Goal: Information Seeking & Learning: Learn about a topic

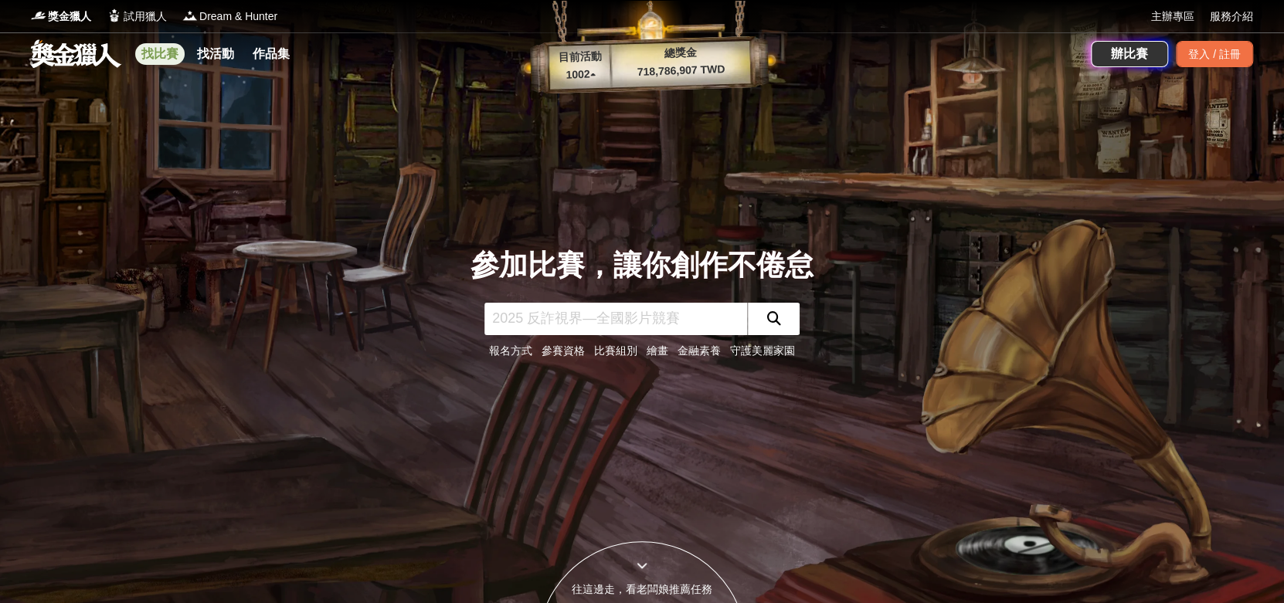
click at [169, 55] on link "找比賽" at bounding box center [159, 54] width 49 height 22
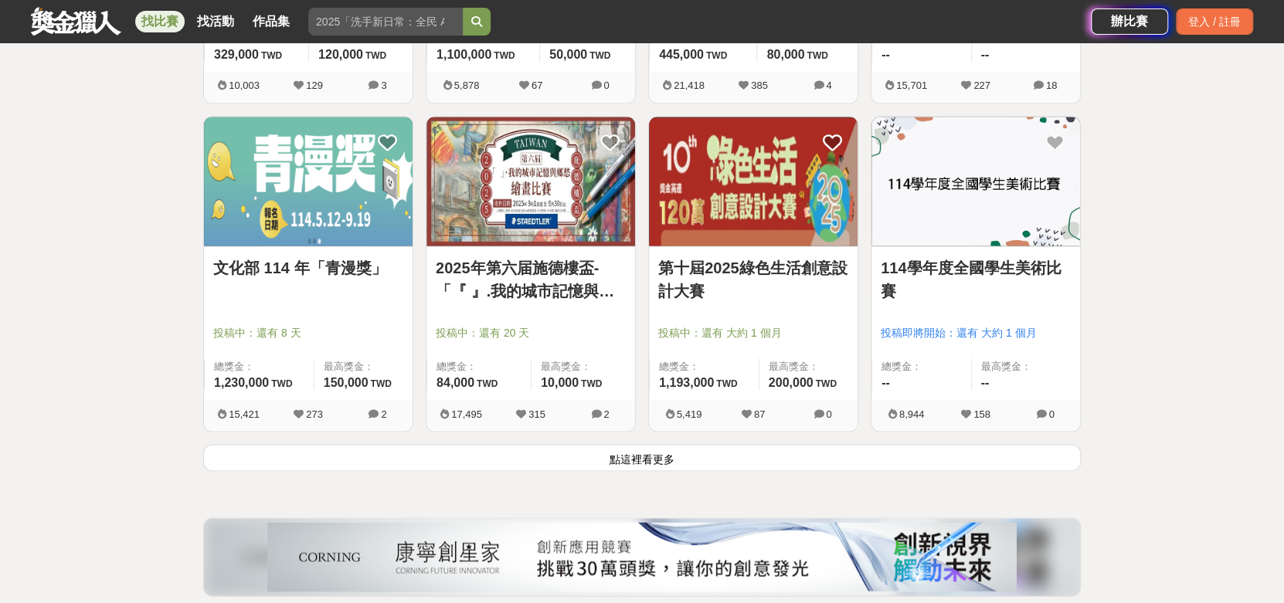
scroll to position [2139, 0]
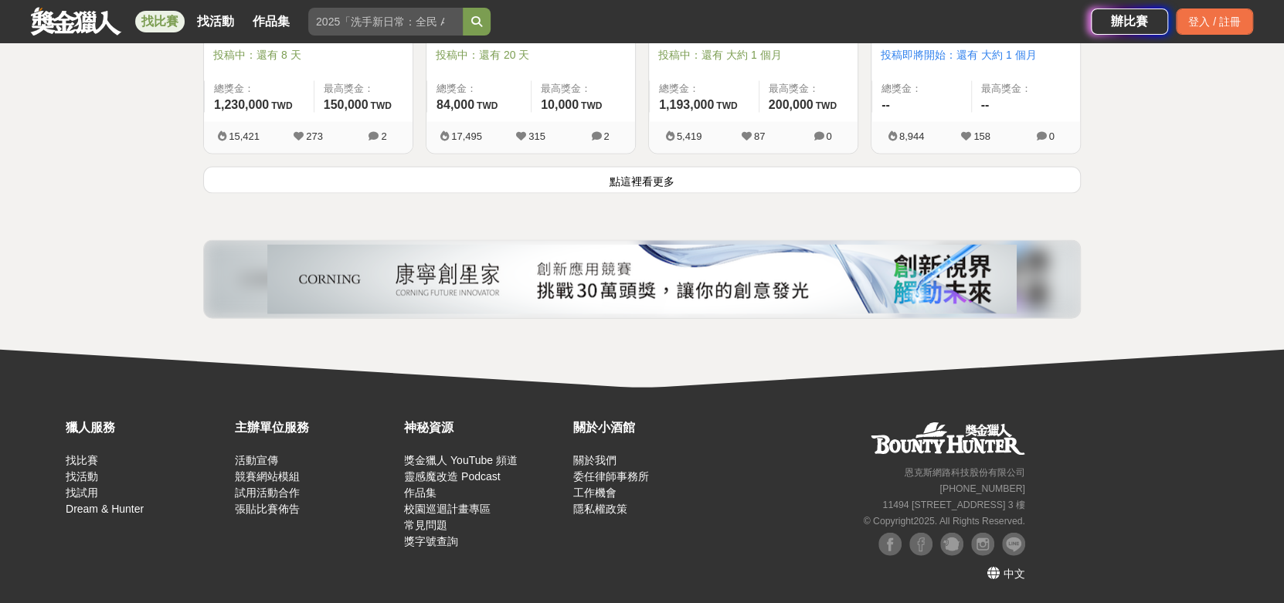
click at [640, 173] on button "點這裡看更多" at bounding box center [642, 180] width 878 height 27
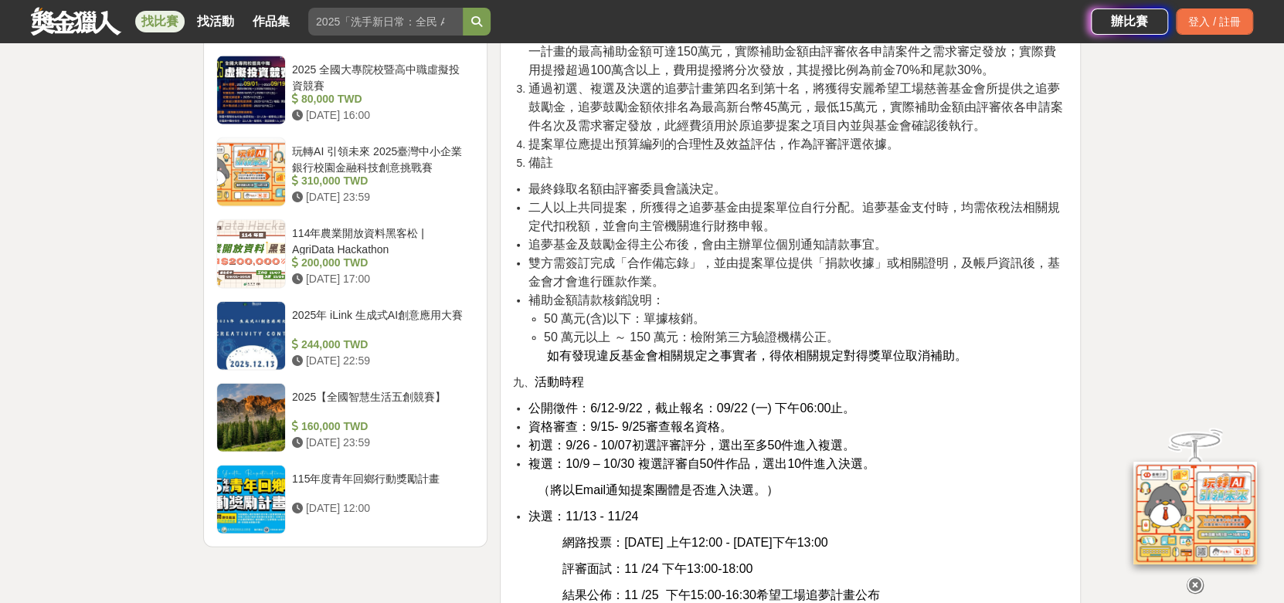
scroll to position [2318, 0]
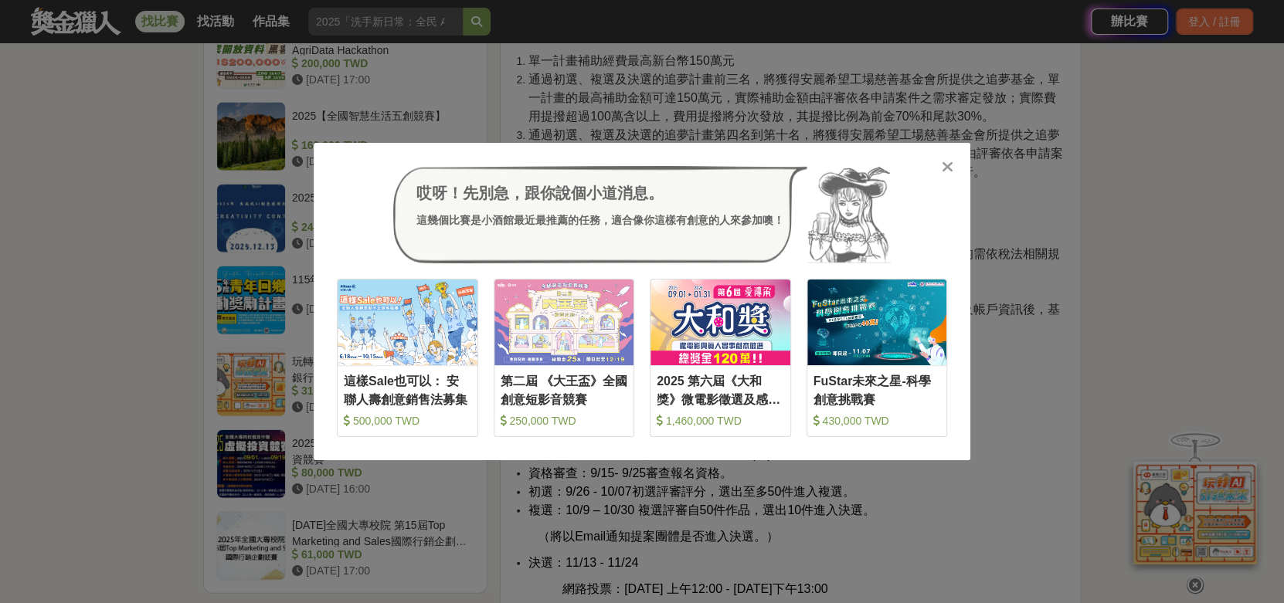
click at [944, 167] on icon at bounding box center [948, 166] width 12 height 15
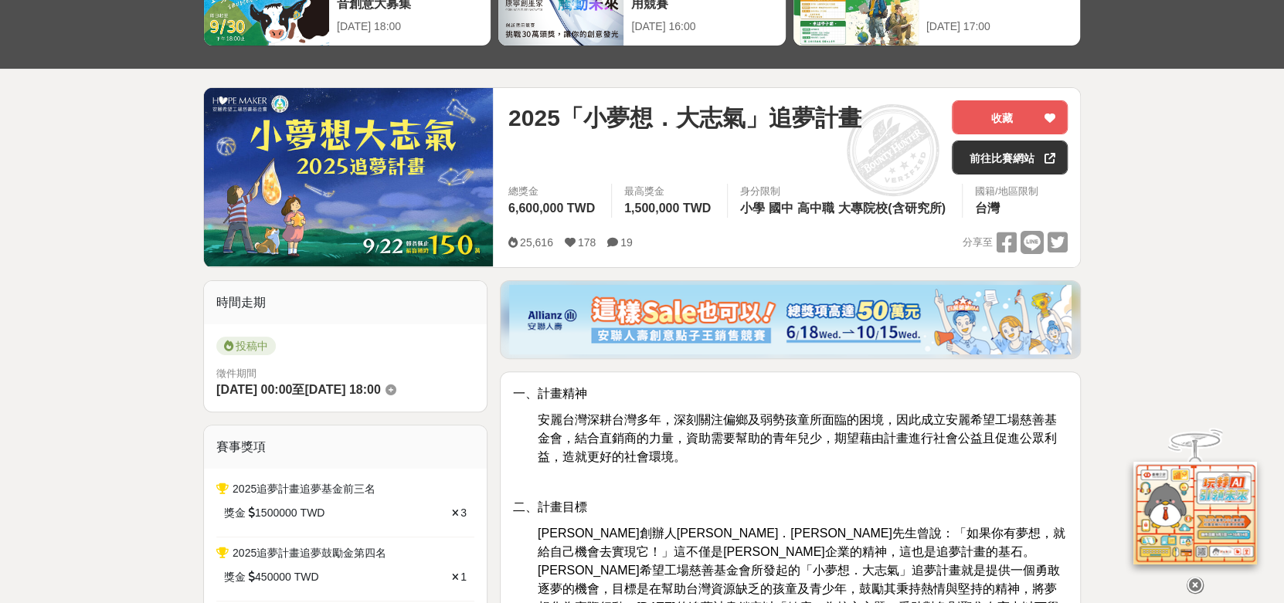
scroll to position [0, 0]
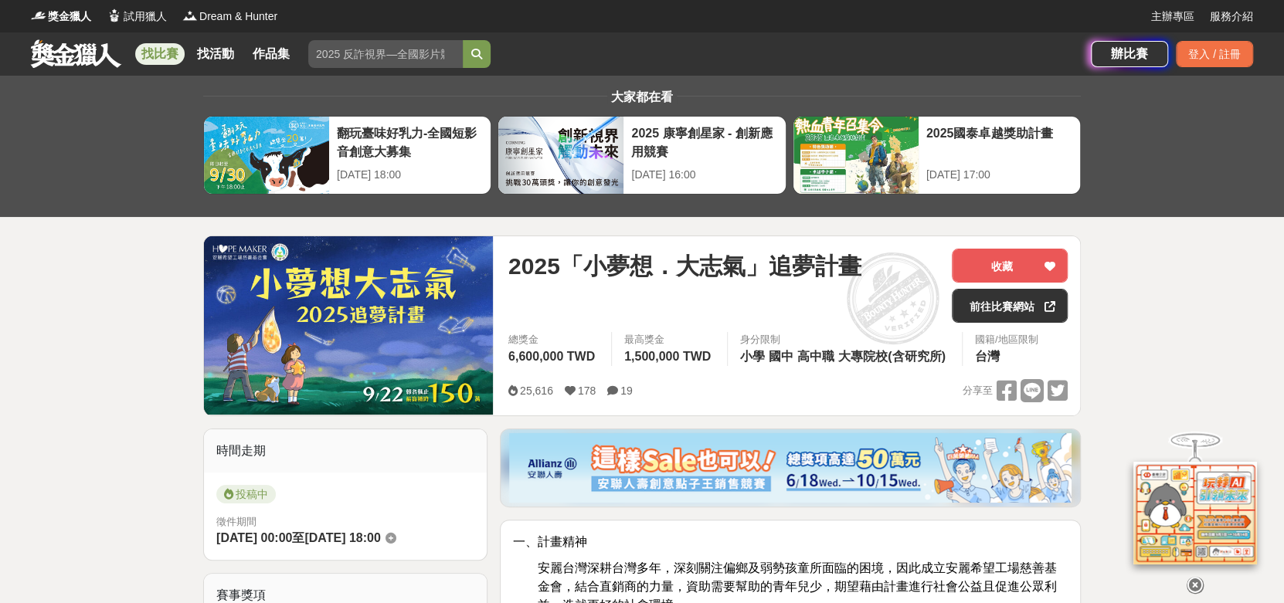
click at [157, 61] on link "找比賽" at bounding box center [159, 54] width 49 height 22
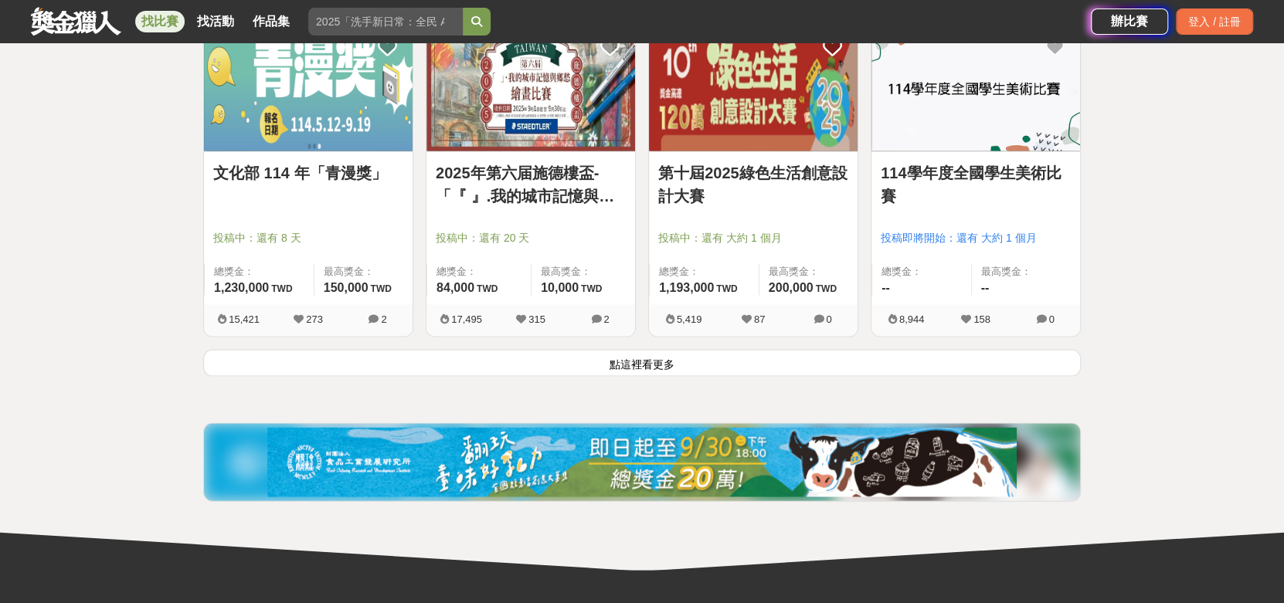
scroll to position [2008, 0]
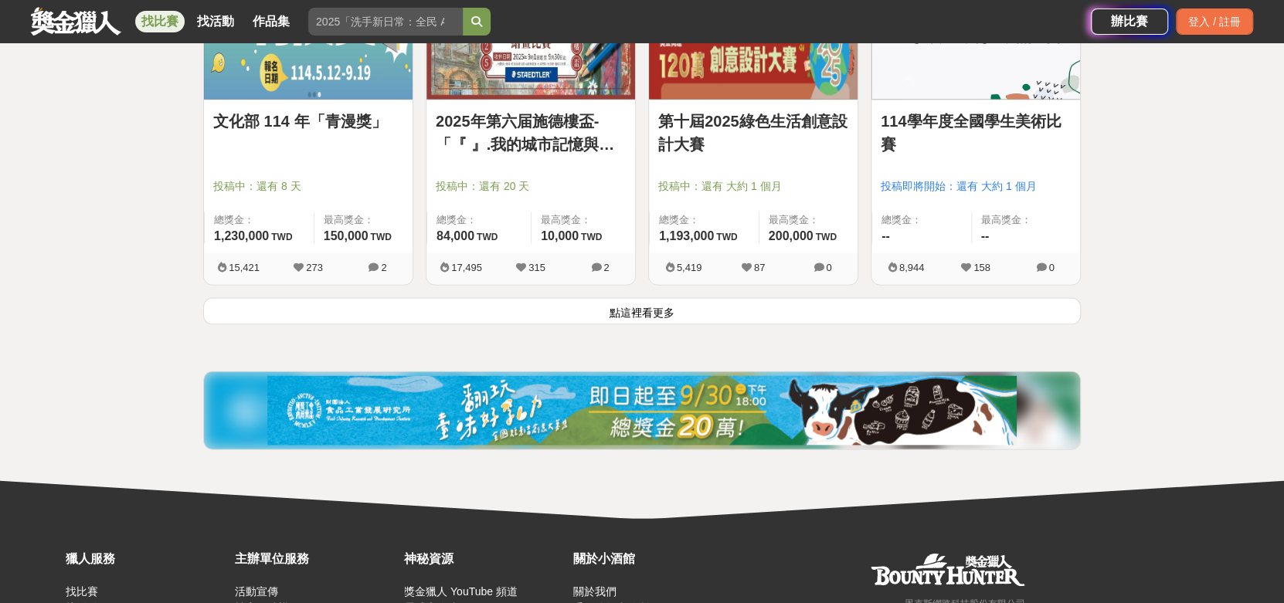
click at [611, 305] on button "點這裡看更多" at bounding box center [642, 311] width 878 height 27
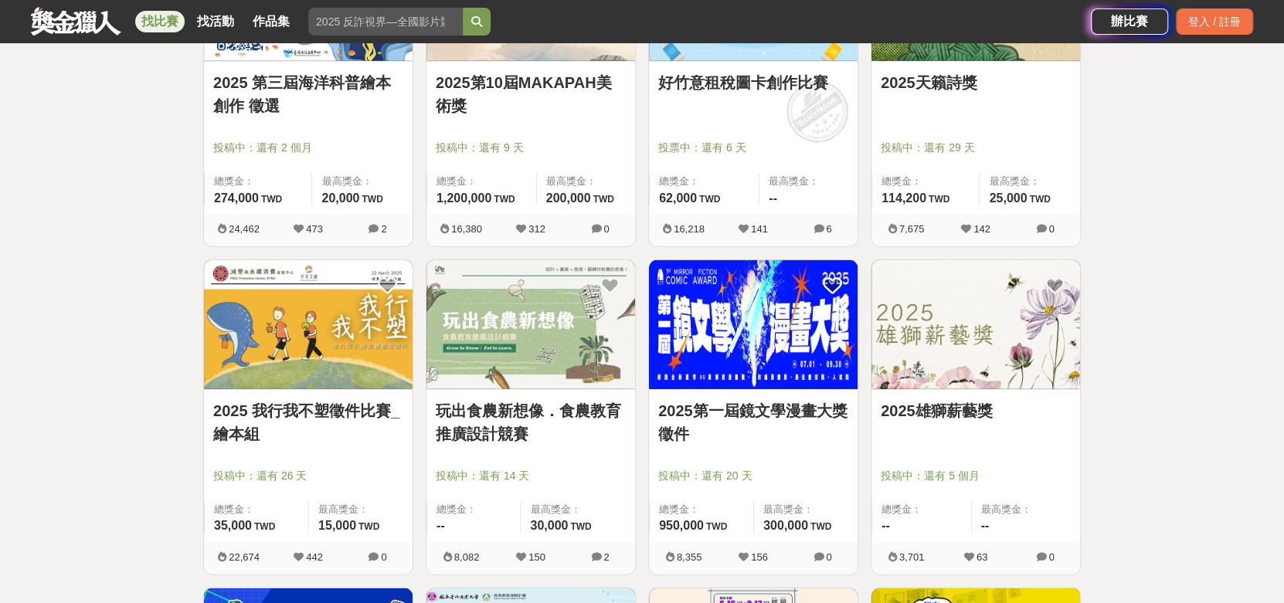
scroll to position [2780, 0]
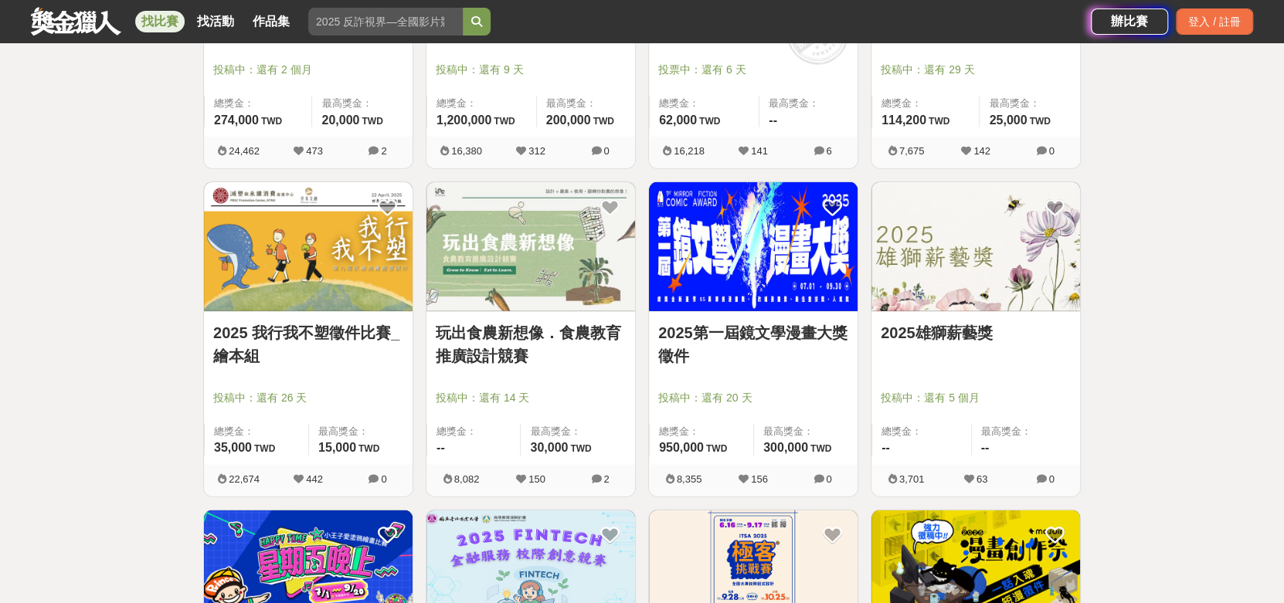
drag, startPoint x: 555, startPoint y: 329, endPoint x: 1170, endPoint y: 330, distance: 615.7
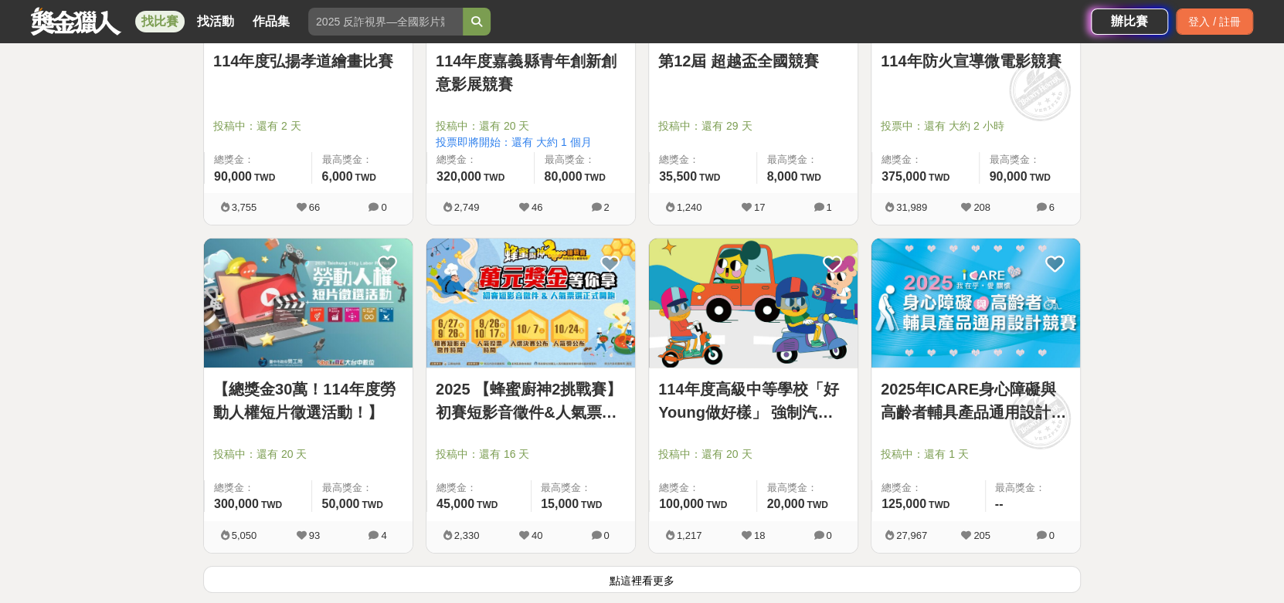
scroll to position [3862, 0]
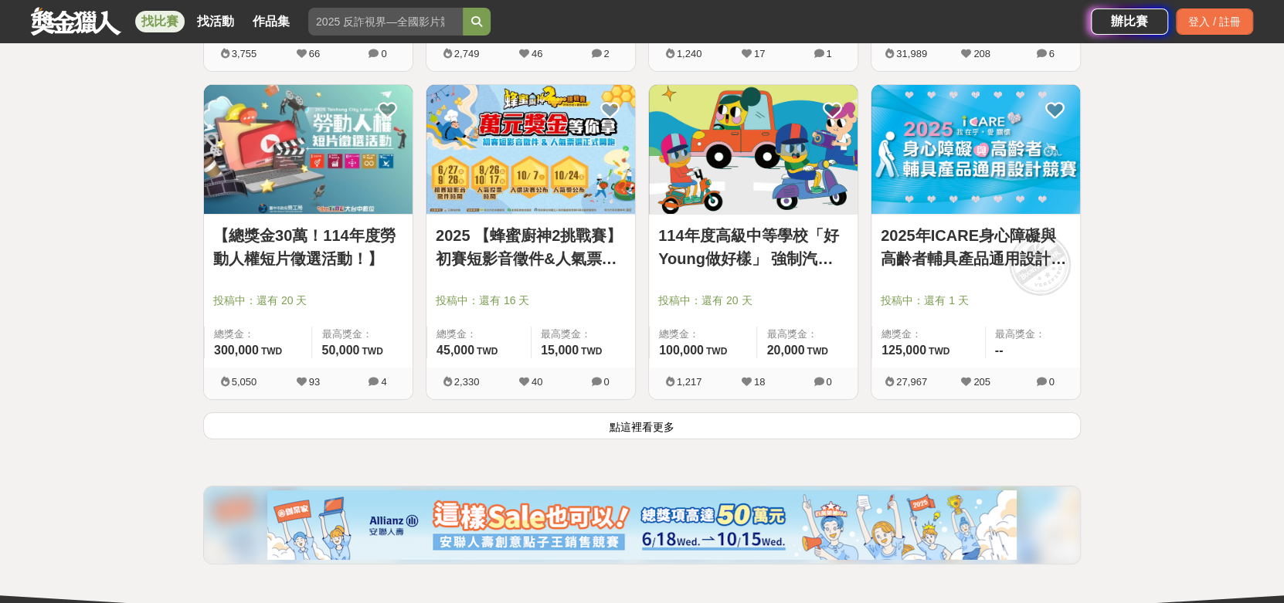
click at [704, 419] on button "點這裡看更多" at bounding box center [642, 426] width 878 height 27
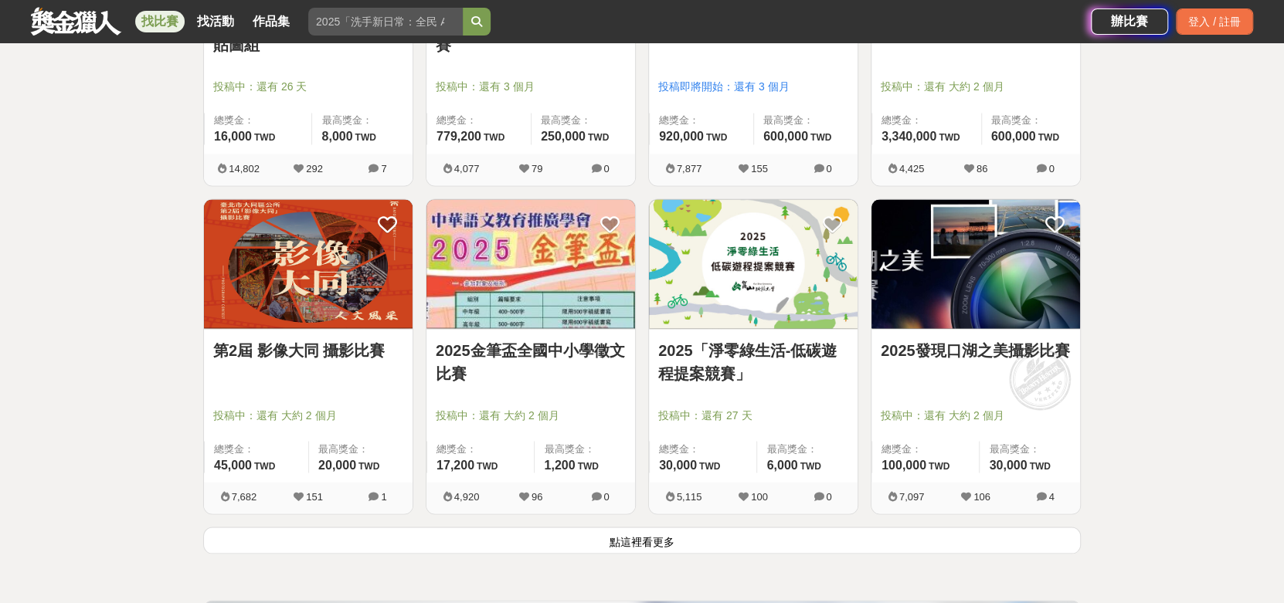
scroll to position [5871, 0]
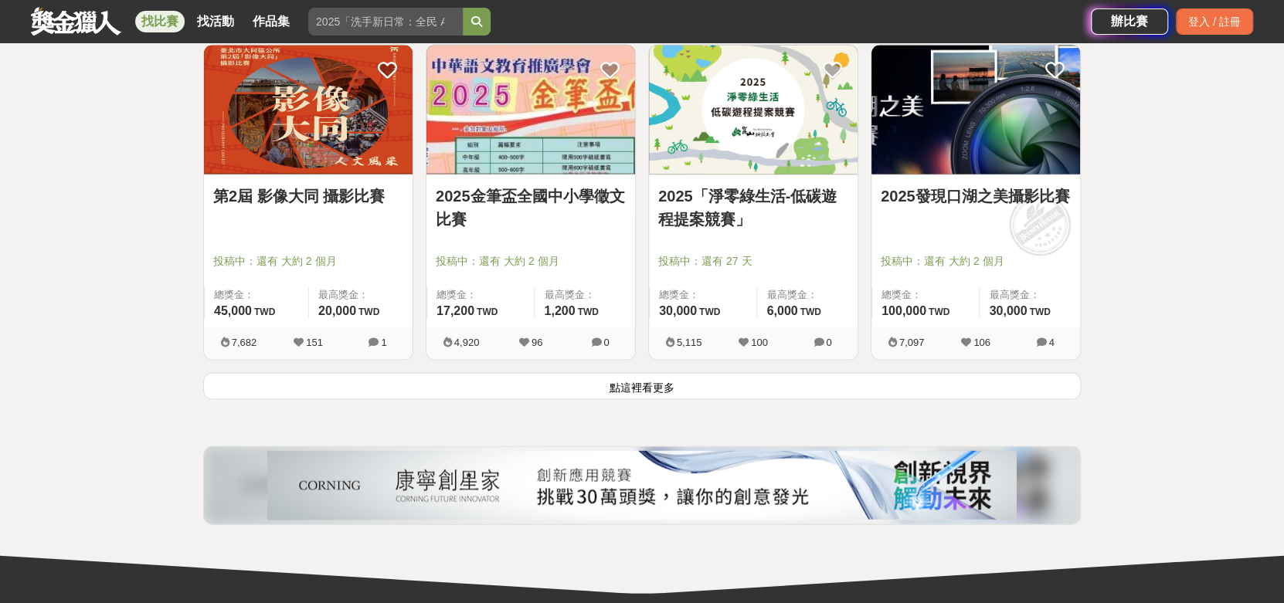
click at [887, 377] on button "點這裡看更多" at bounding box center [642, 385] width 878 height 27
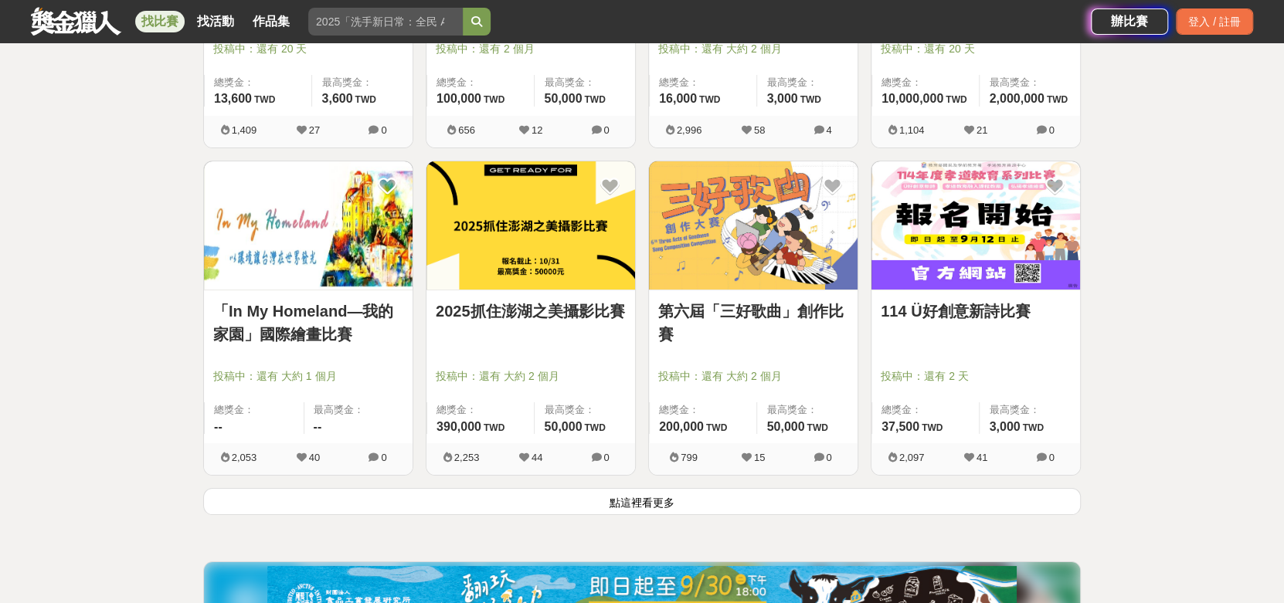
scroll to position [7725, 0]
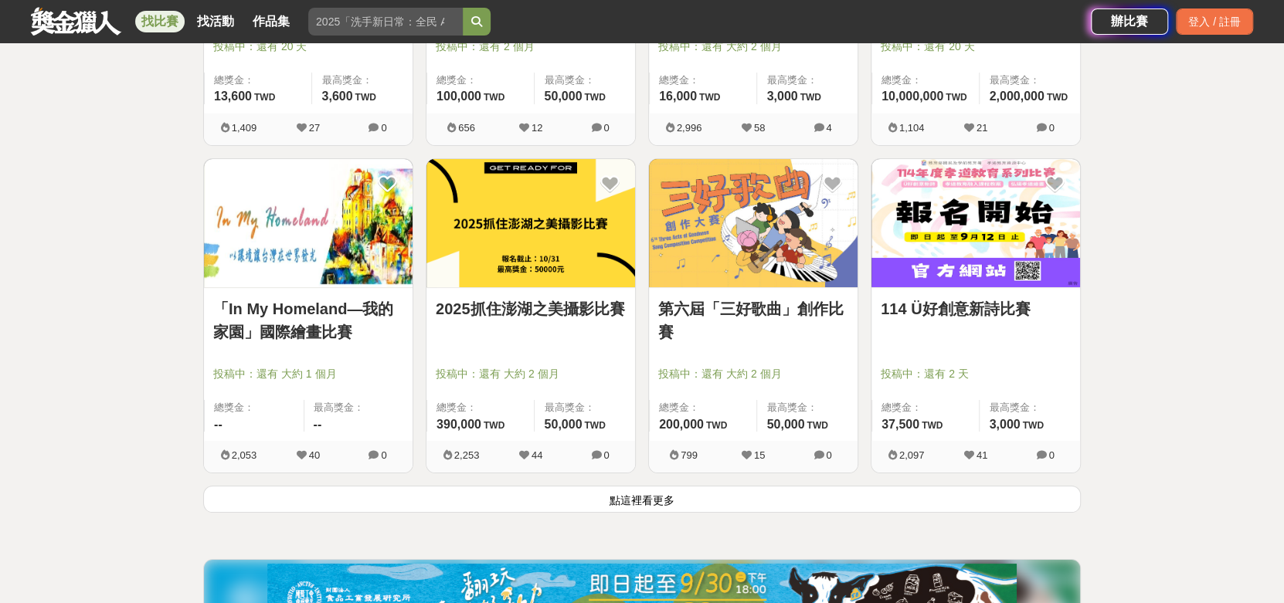
click at [577, 302] on link "2025抓住澎湖之美攝影比賽" at bounding box center [531, 308] width 190 height 23
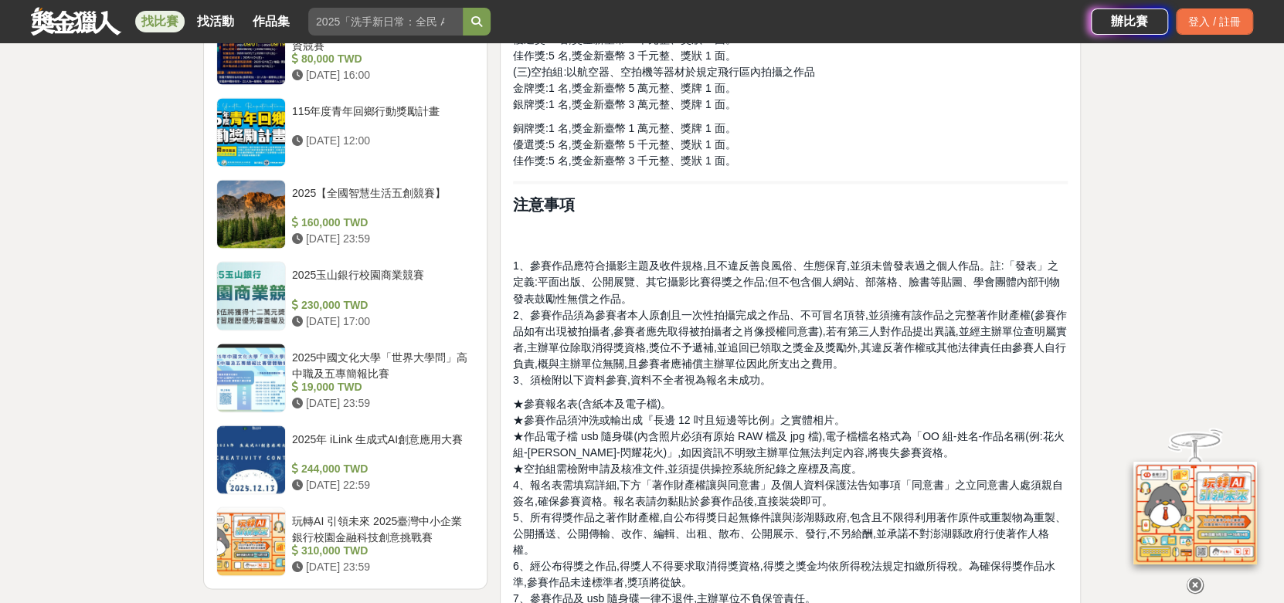
scroll to position [2008, 0]
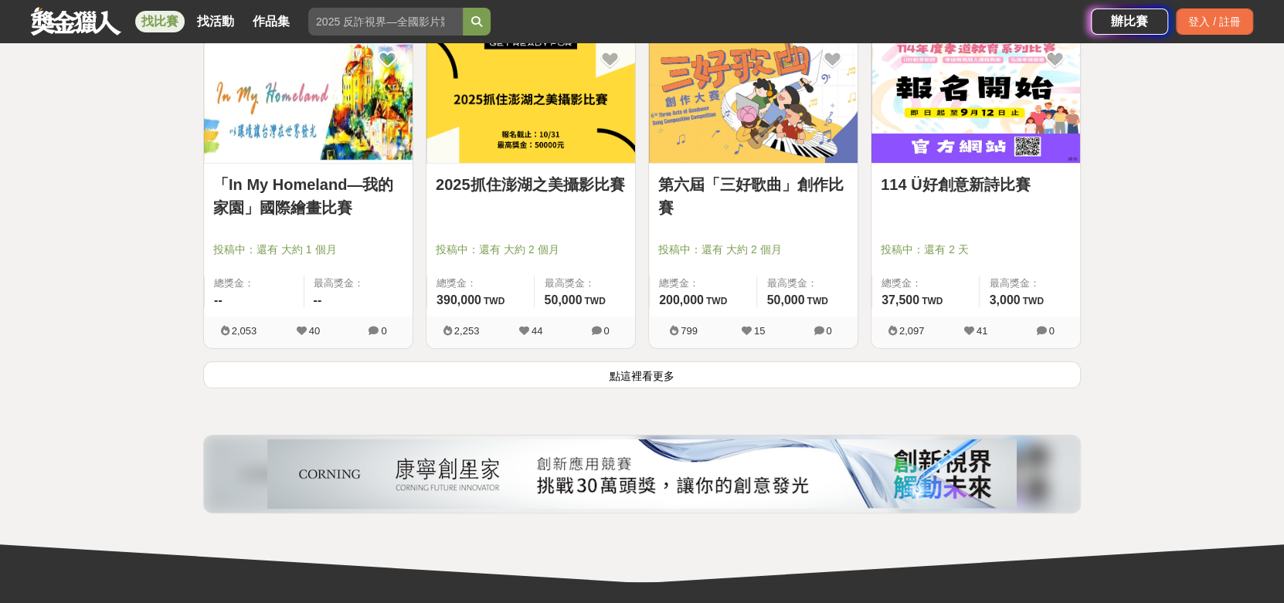
scroll to position [7880, 0]
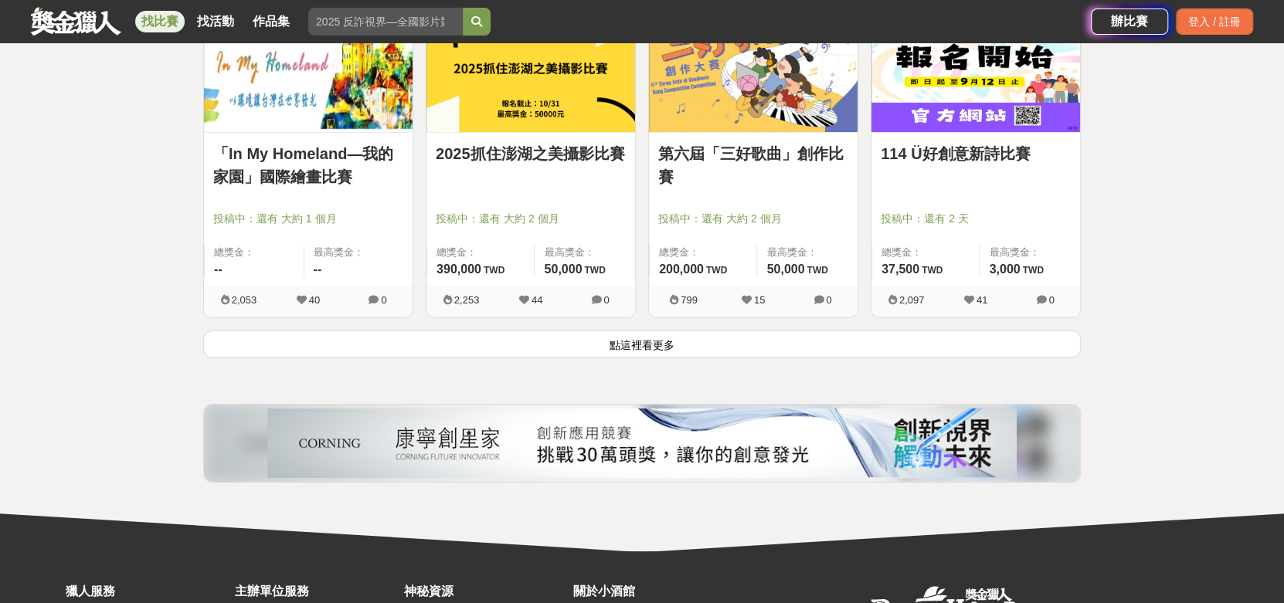
click at [800, 354] on button "點這裡看更多" at bounding box center [642, 344] width 878 height 27
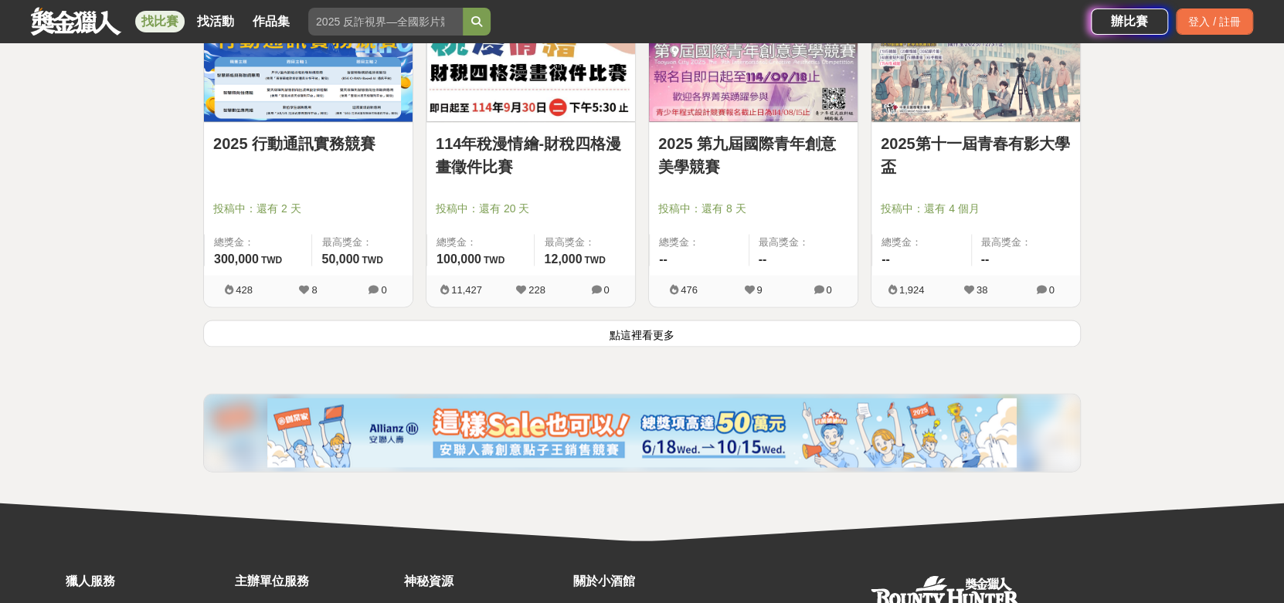
scroll to position [9889, 0]
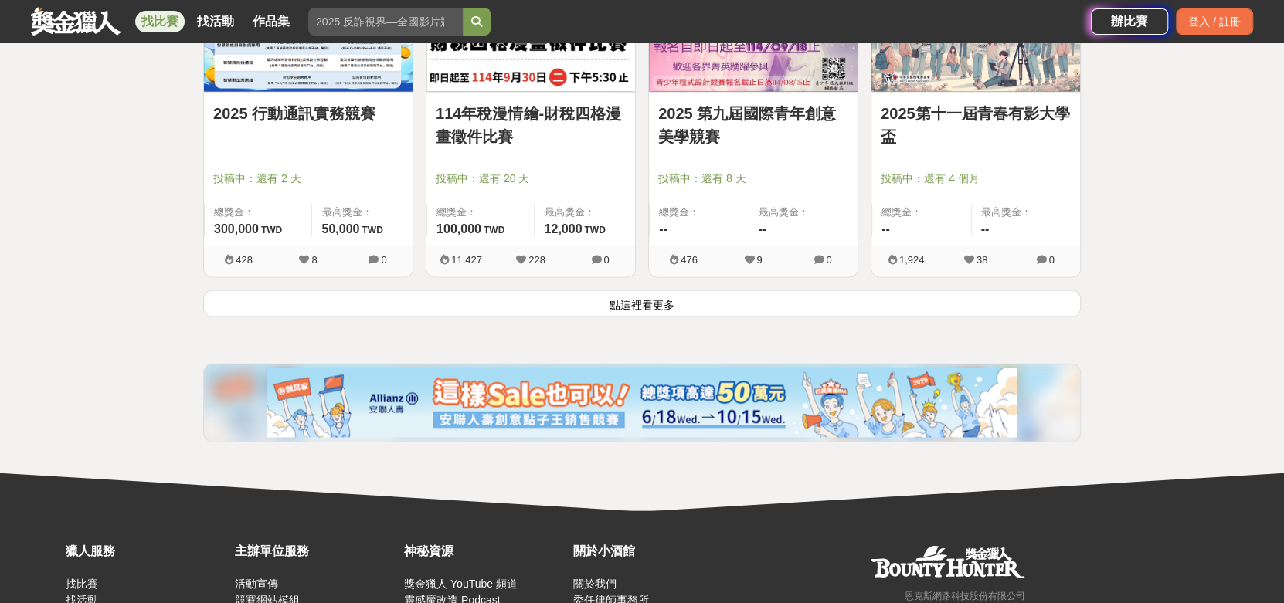
click at [762, 304] on button "點這裡看更多" at bounding box center [642, 303] width 878 height 27
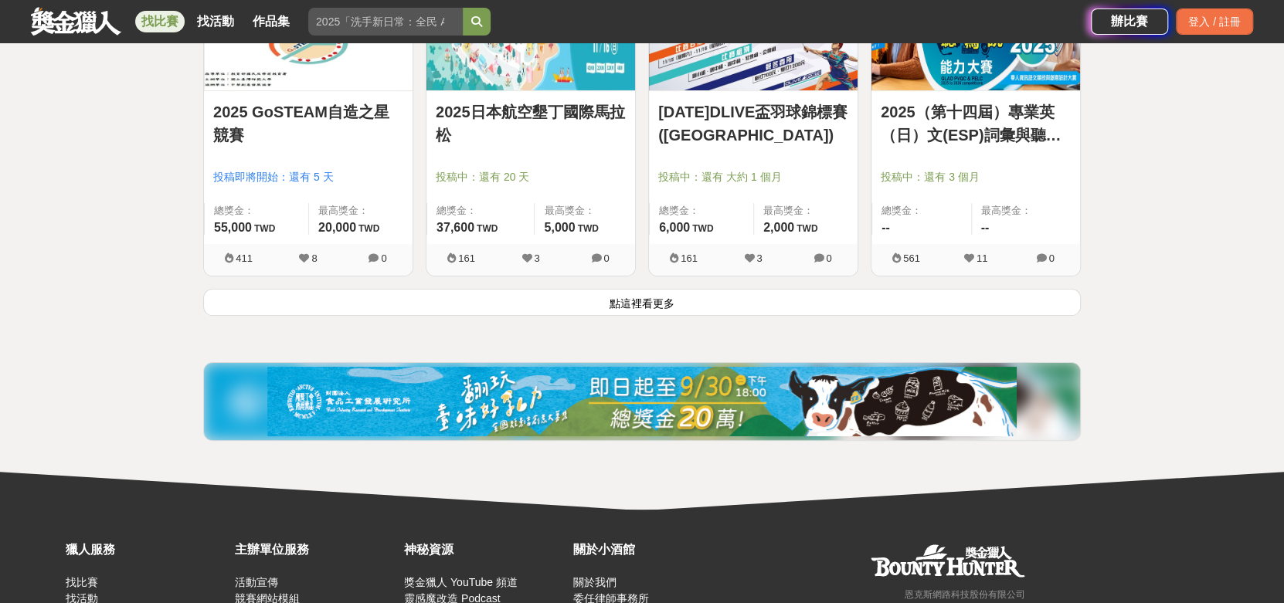
scroll to position [11898, 0]
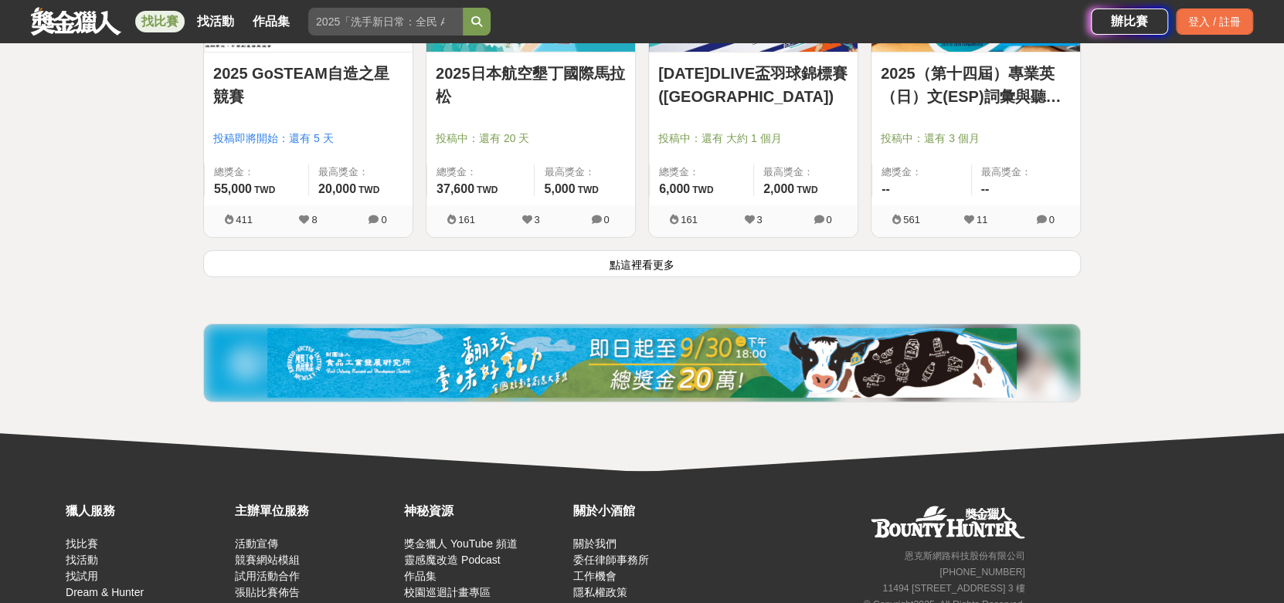
click at [636, 261] on button "點這裡看更多" at bounding box center [642, 263] width 878 height 27
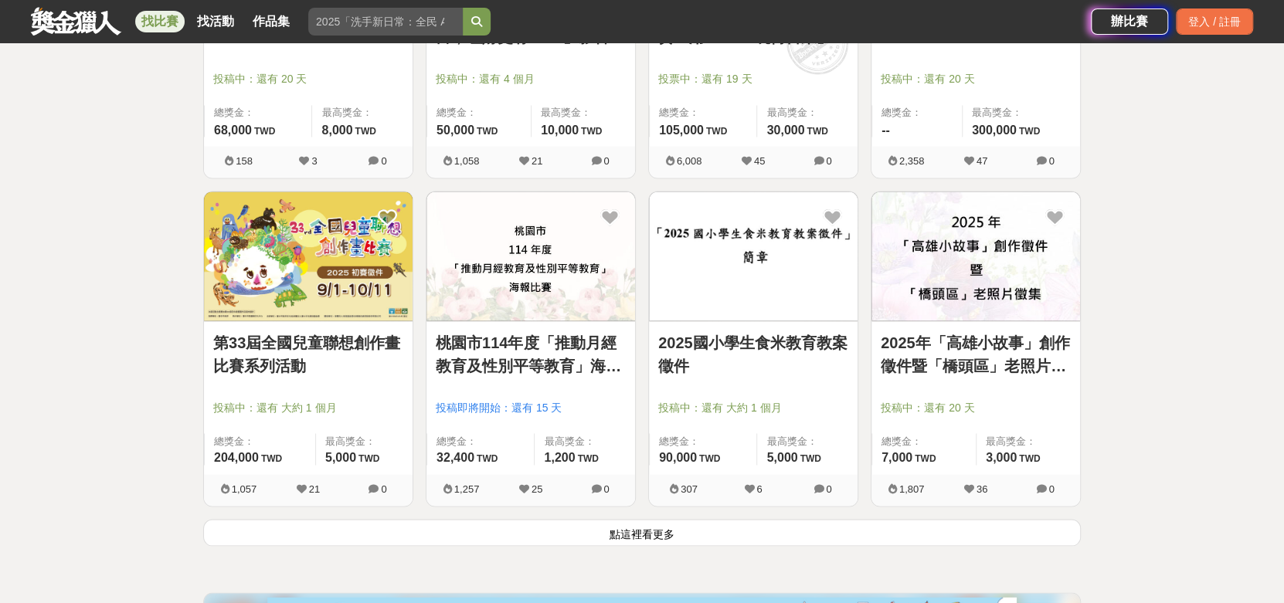
scroll to position [13752, 0]
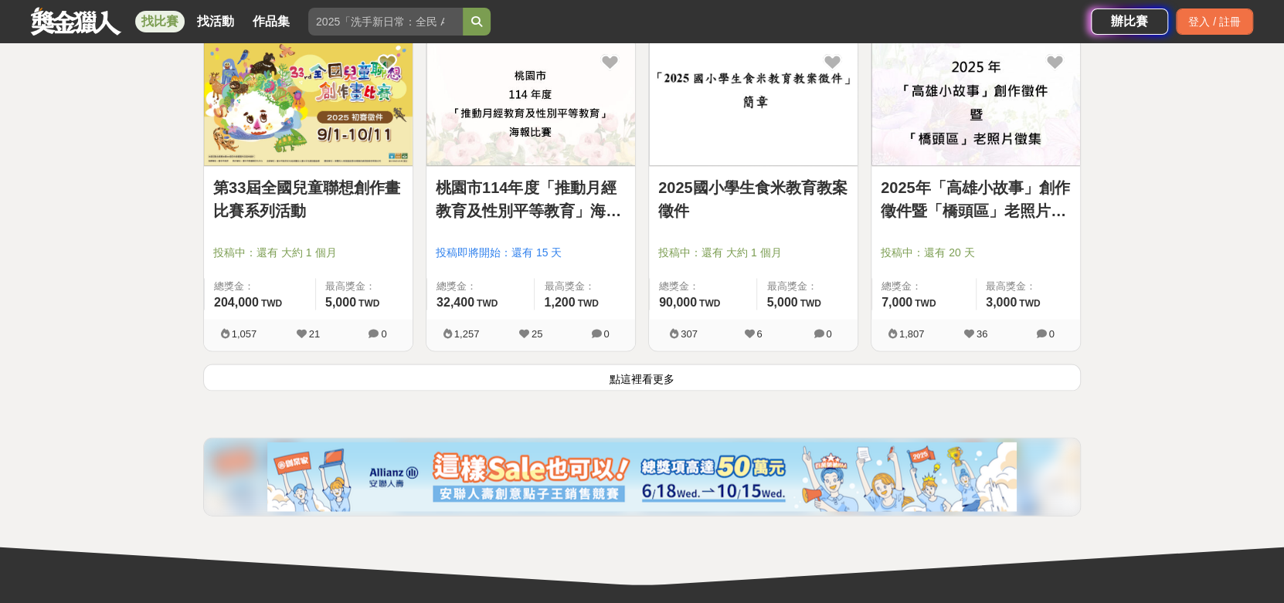
click at [651, 379] on button "點這裡看更多" at bounding box center [642, 378] width 878 height 27
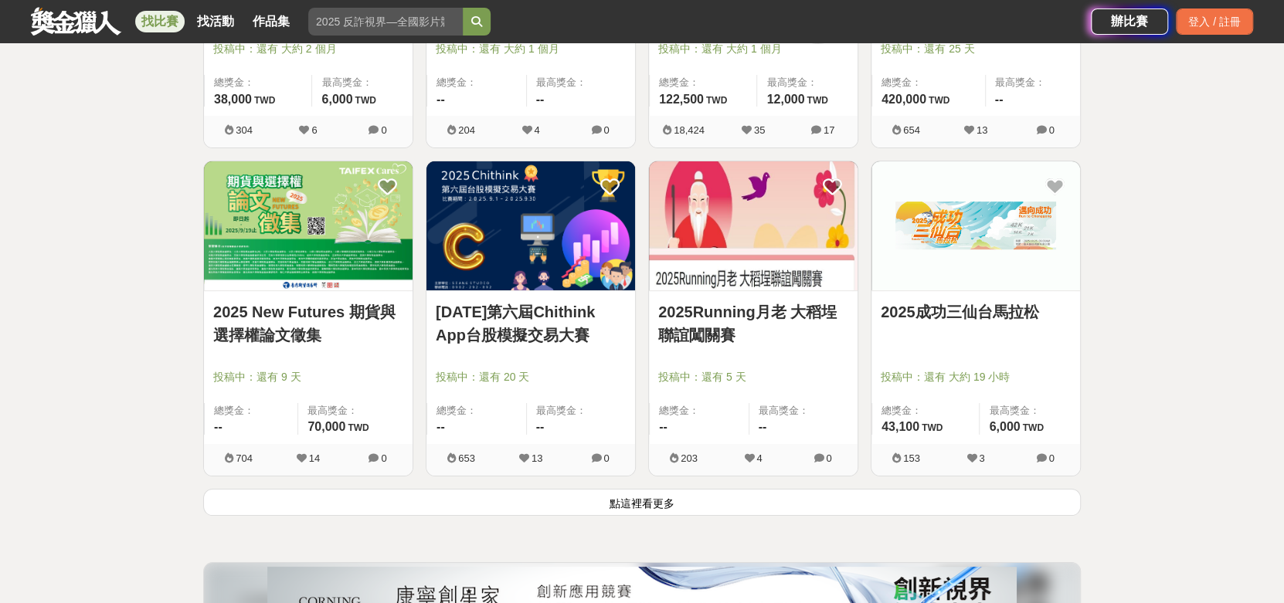
scroll to position [15760, 0]
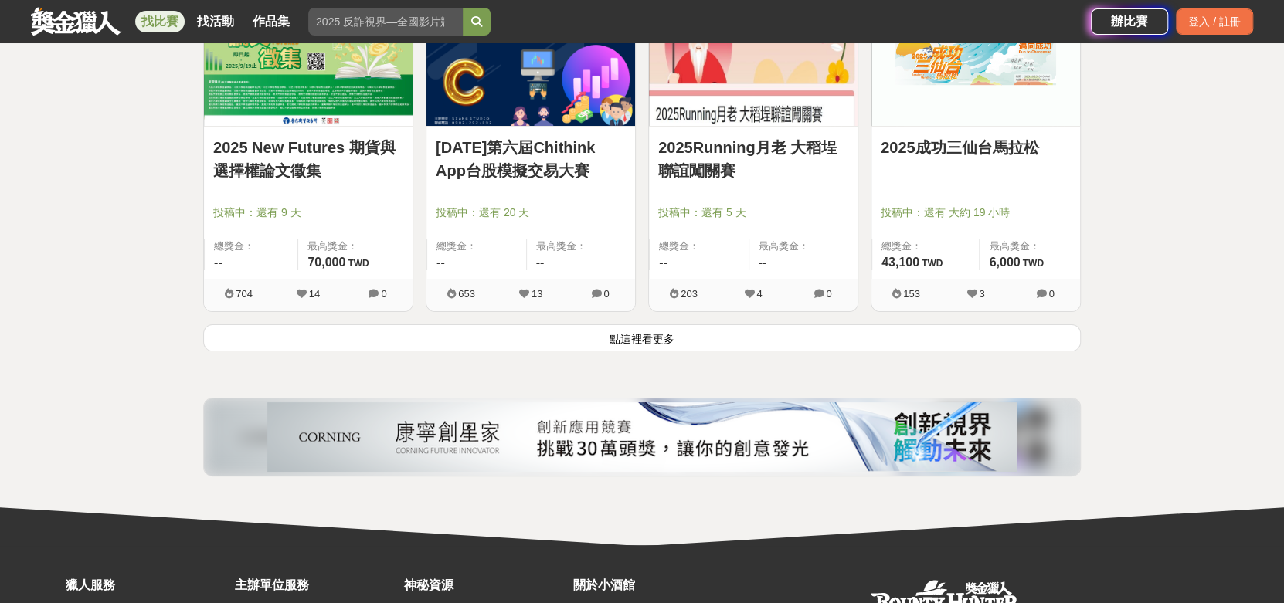
click at [681, 332] on button "點這裡看更多" at bounding box center [642, 337] width 878 height 27
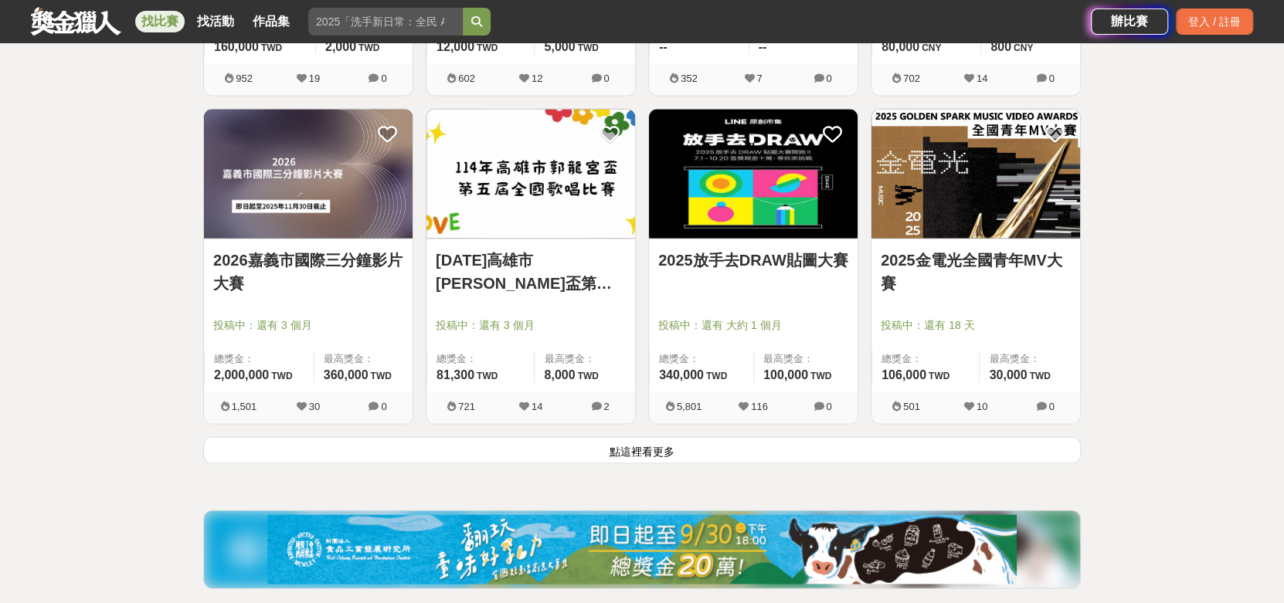
scroll to position [17648, 0]
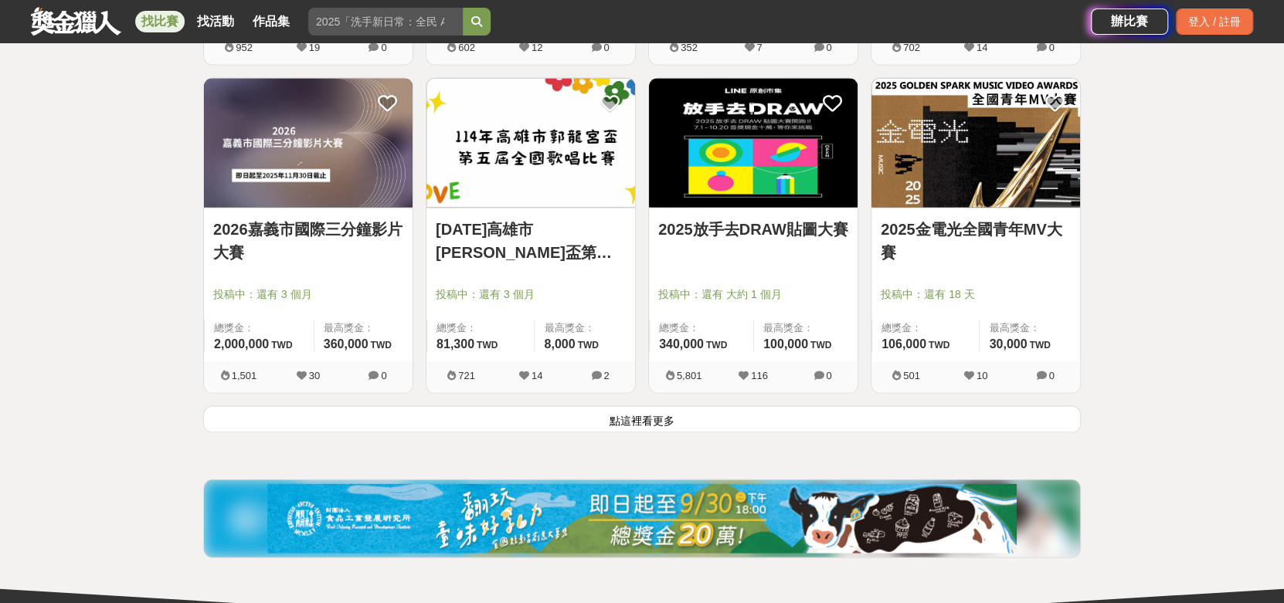
click at [708, 425] on button "點這裡看更多" at bounding box center [642, 419] width 878 height 27
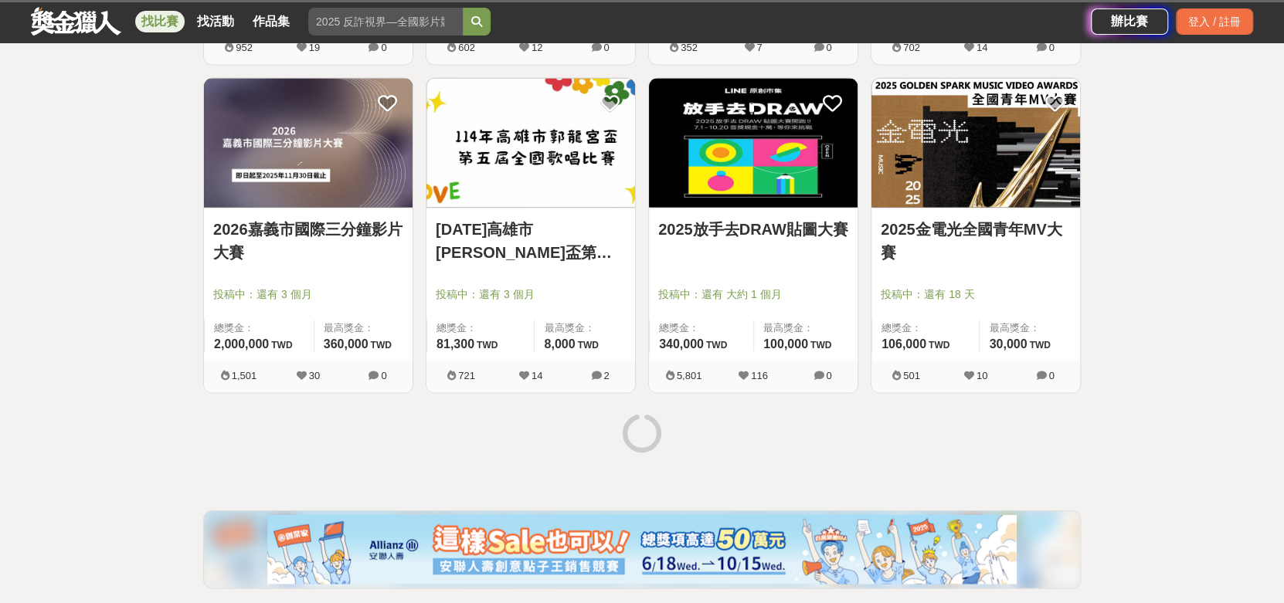
scroll to position [17802, 0]
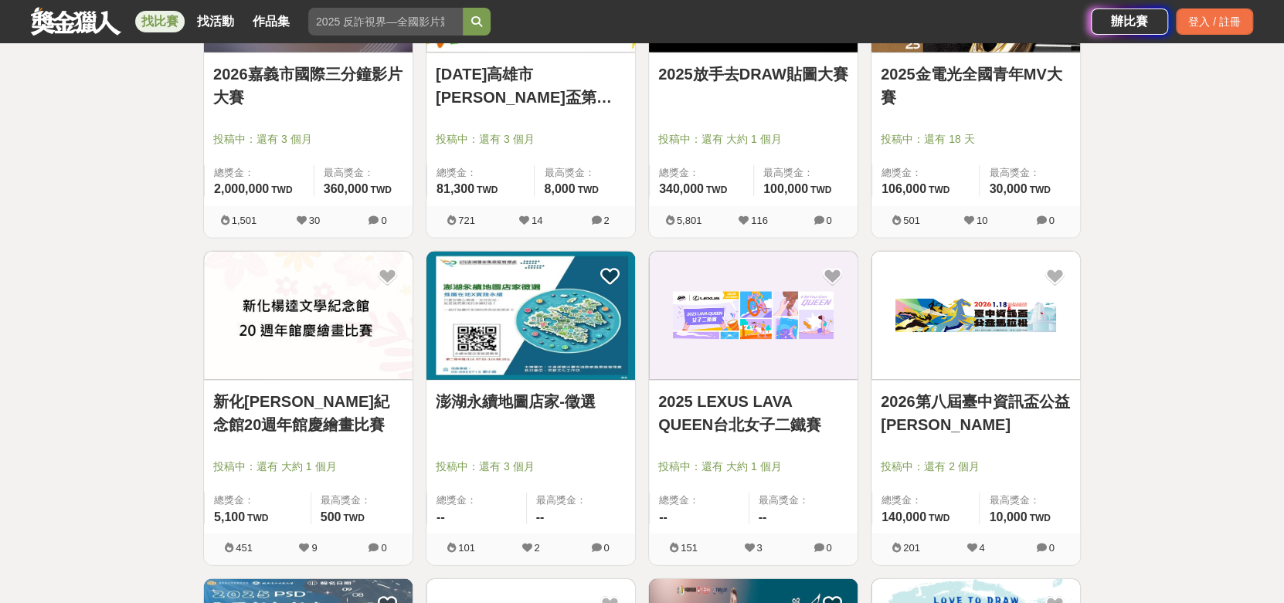
drag, startPoint x: 567, startPoint y: 398, endPoint x: 1236, endPoint y: 363, distance: 669.9
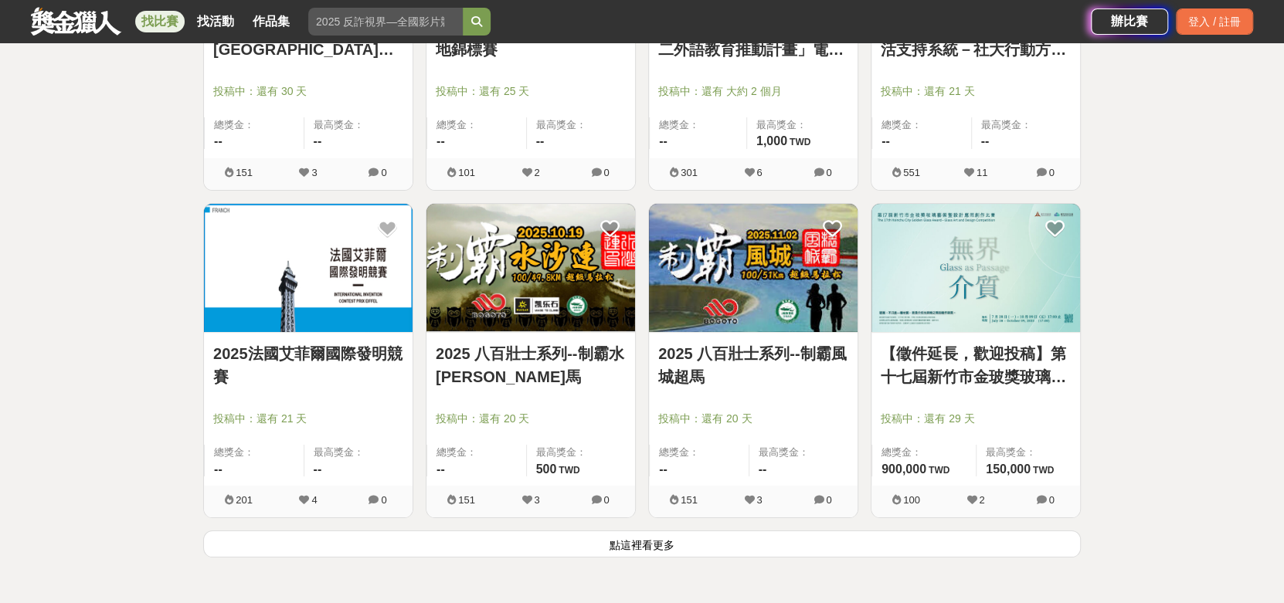
scroll to position [19502, 0]
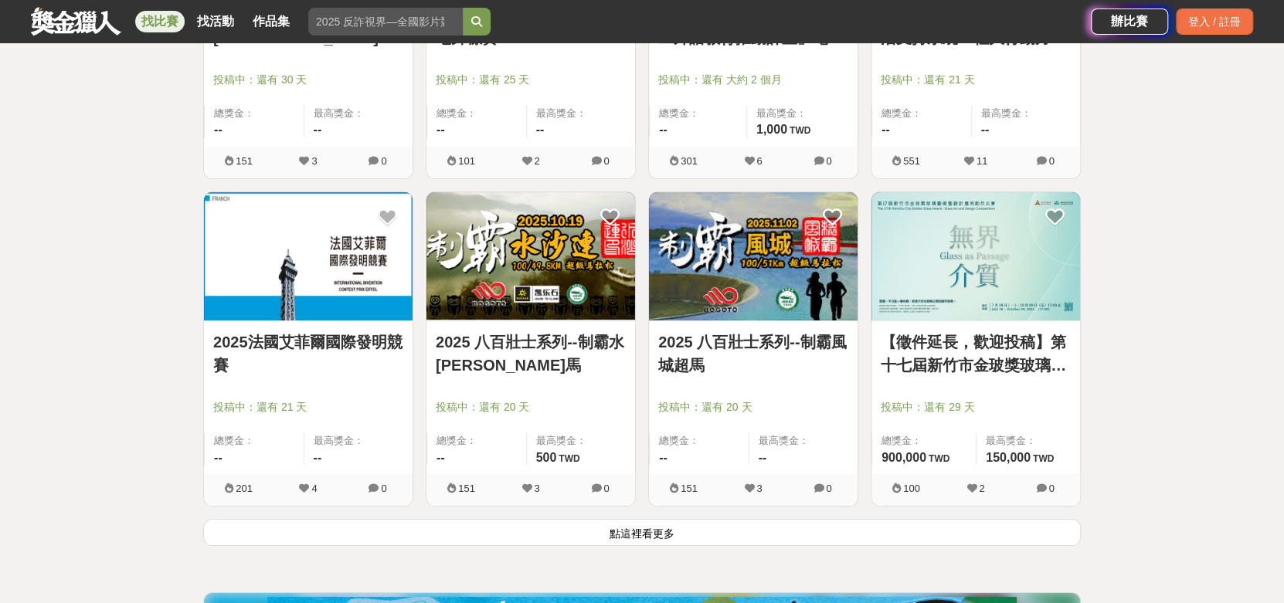
click at [708, 535] on button "點這裡看更多" at bounding box center [642, 532] width 878 height 27
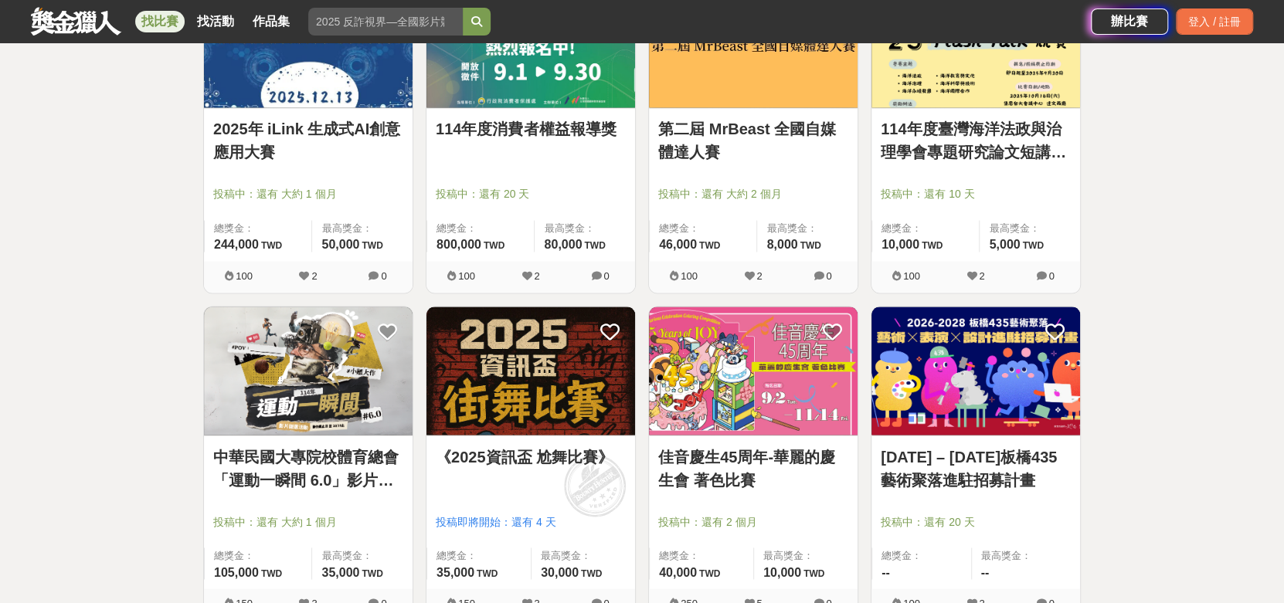
scroll to position [21511, 0]
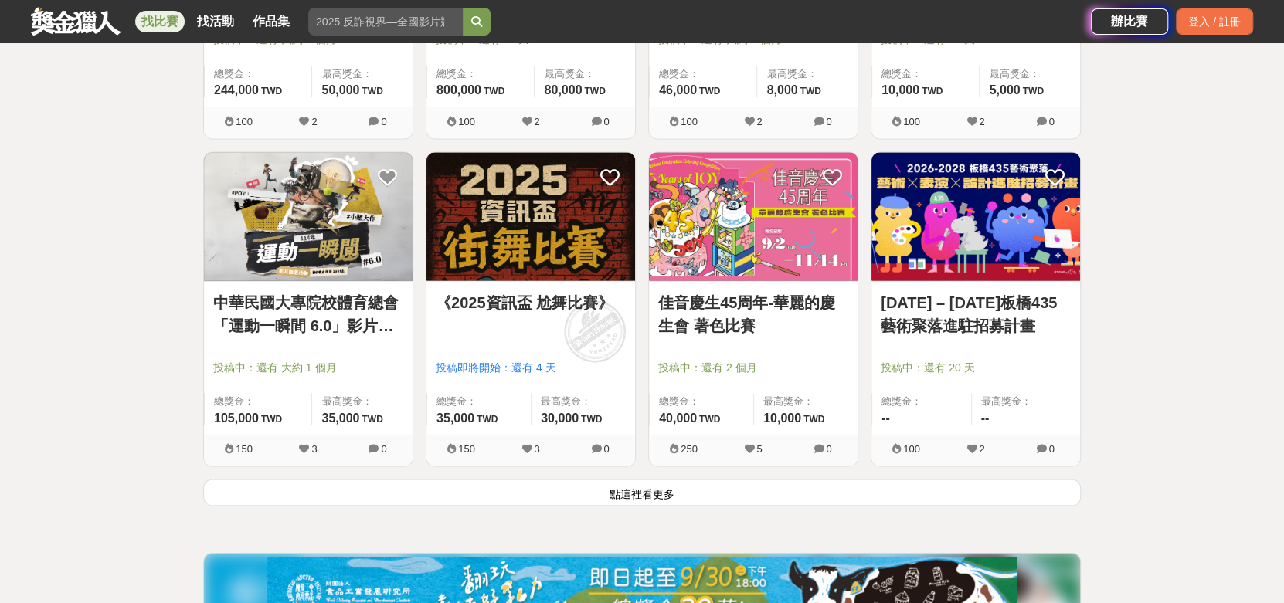
click at [599, 497] on button "點這裡看更多" at bounding box center [642, 492] width 878 height 27
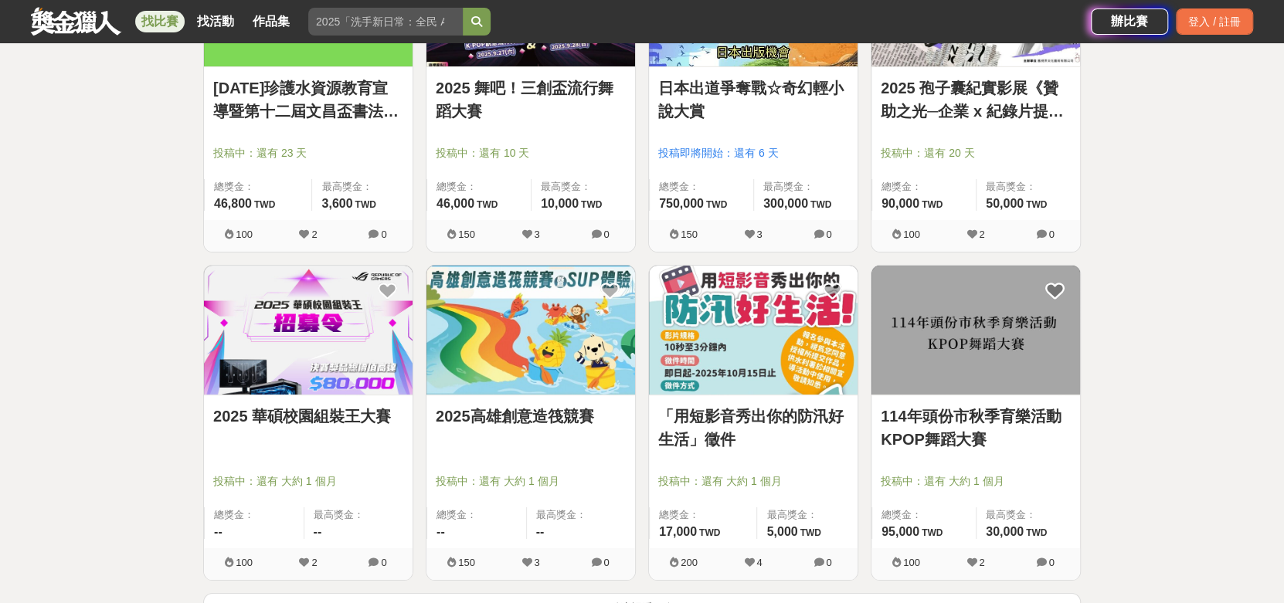
scroll to position [23519, 0]
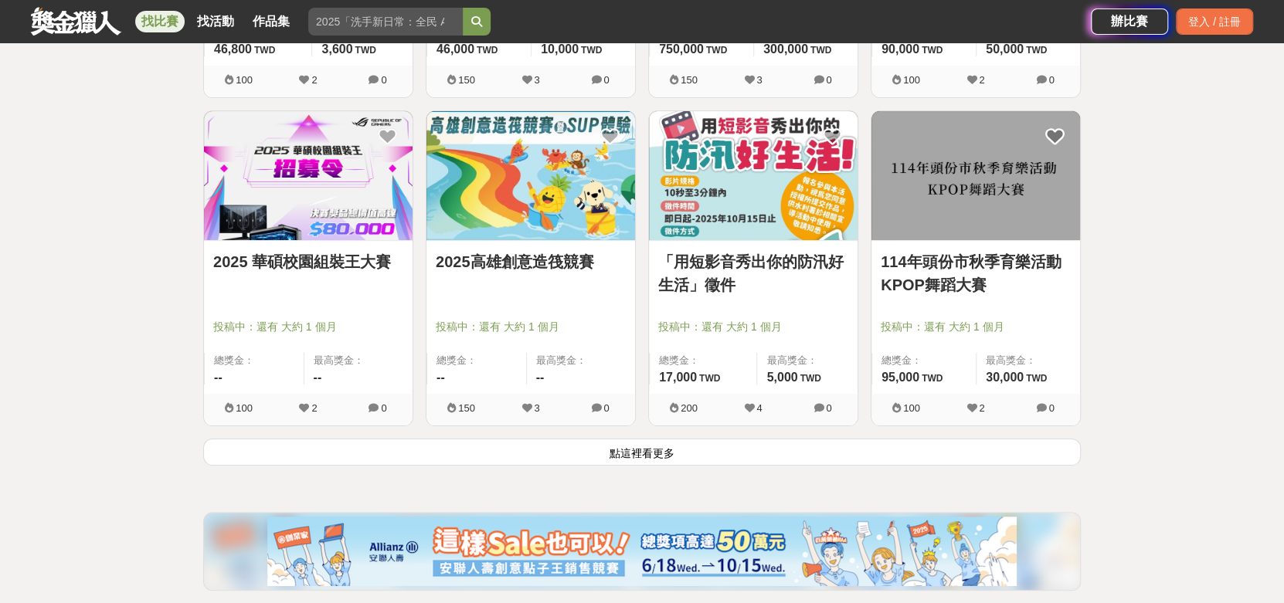
click at [773, 453] on button "點這裡看更多" at bounding box center [642, 452] width 878 height 27
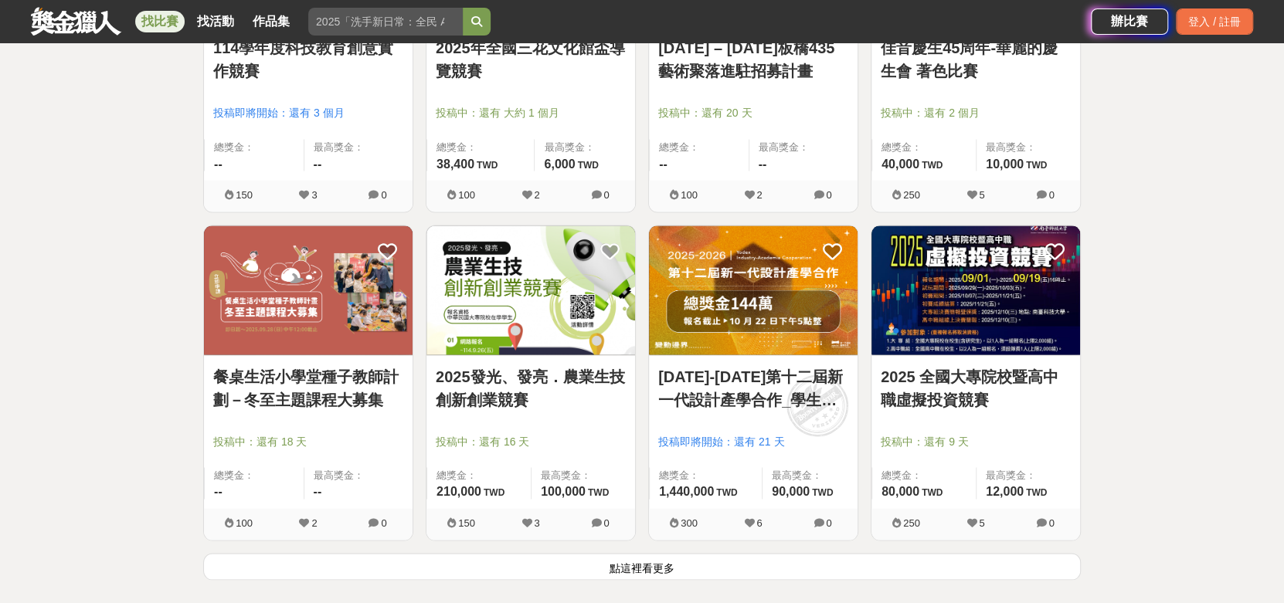
scroll to position [25528, 0]
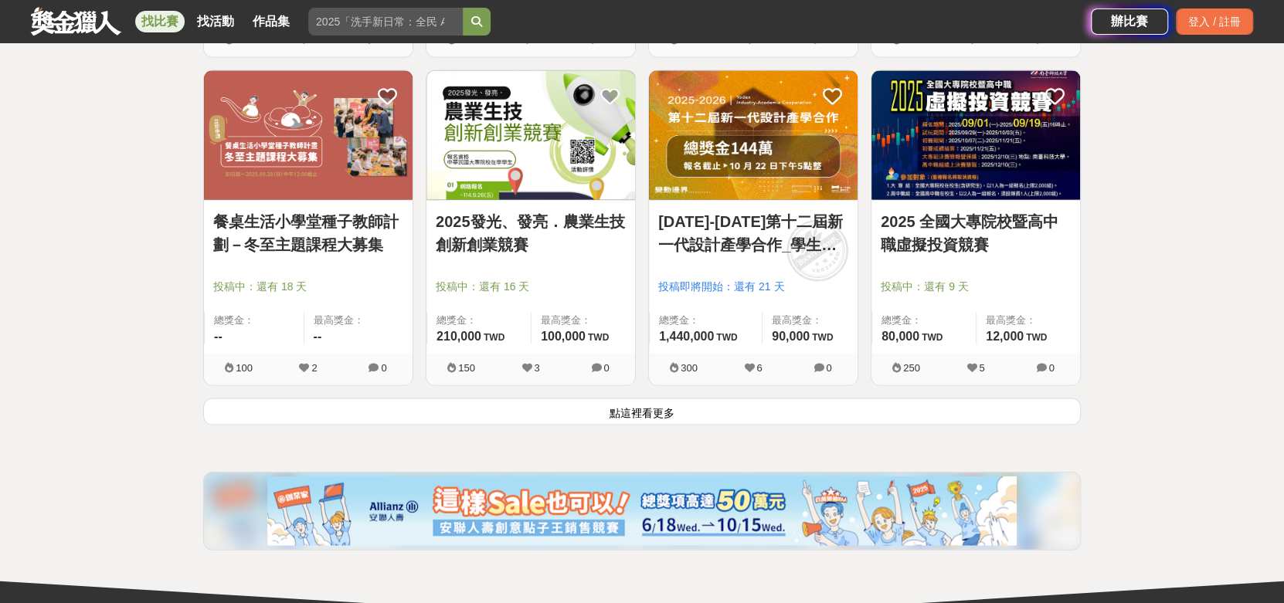
click at [693, 414] on button "點這裡看更多" at bounding box center [642, 412] width 878 height 27
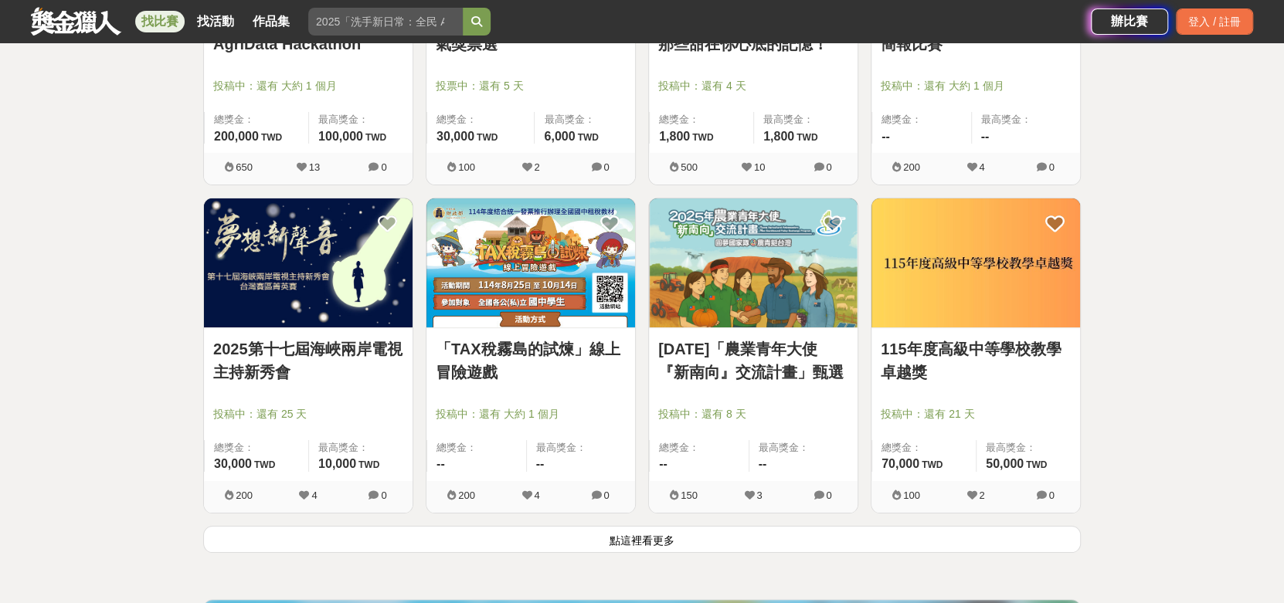
scroll to position [27382, 0]
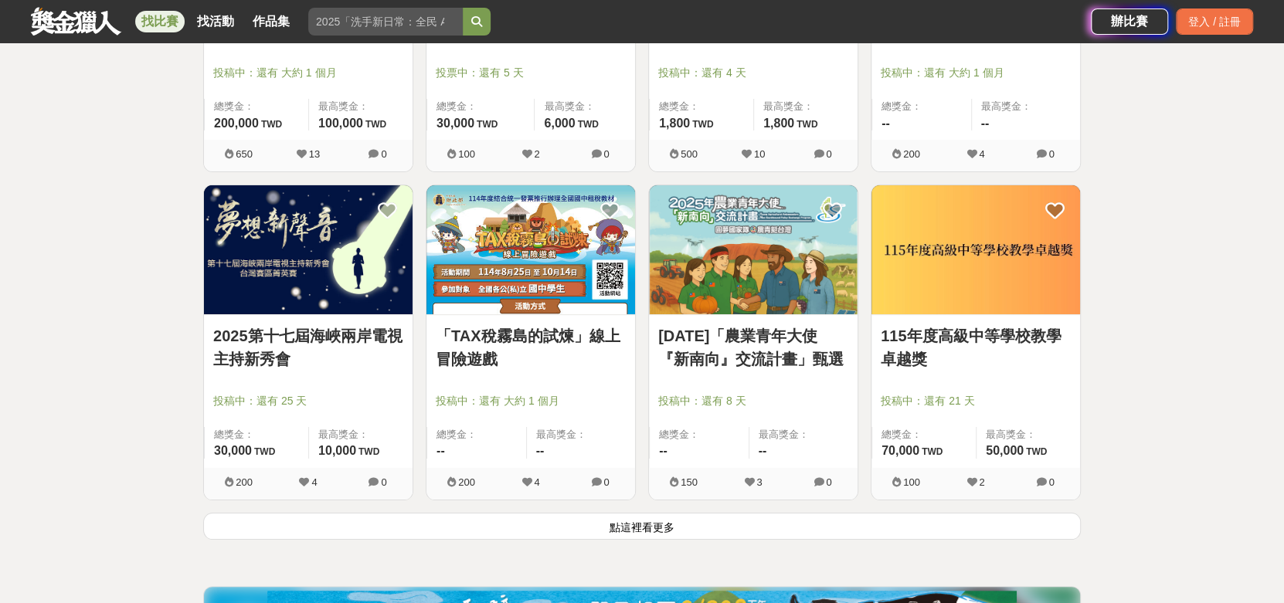
click at [596, 528] on button "點這裡看更多" at bounding box center [642, 526] width 878 height 27
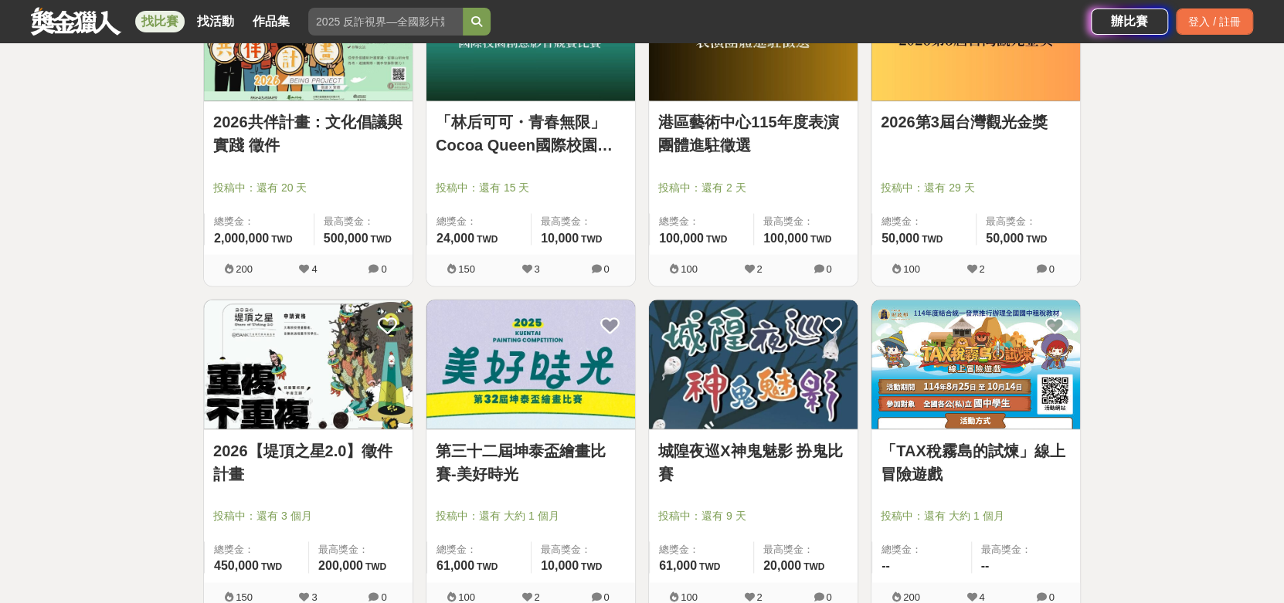
scroll to position [29391, 0]
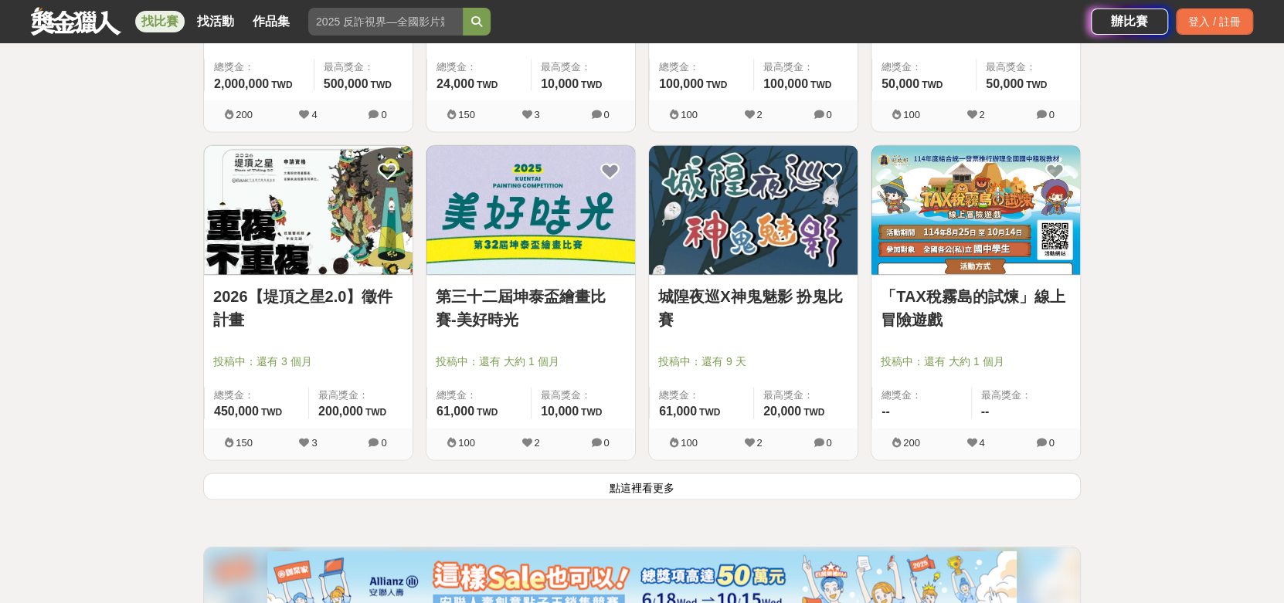
click at [696, 480] on button "點這裡看更多" at bounding box center [642, 486] width 878 height 27
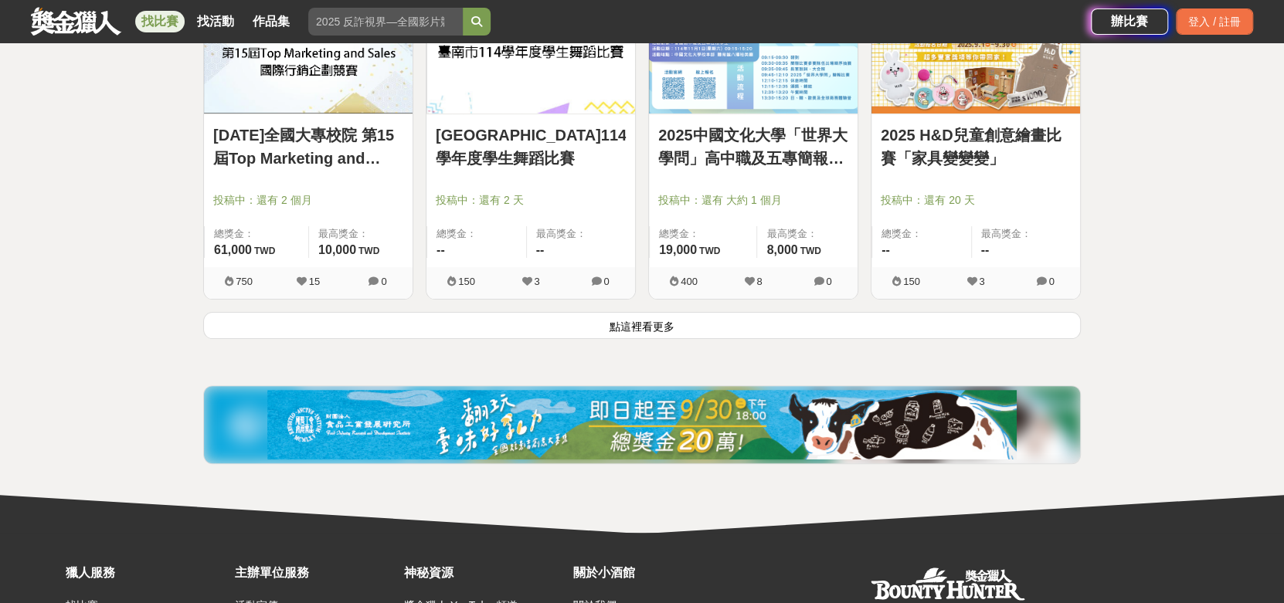
scroll to position [31554, 0]
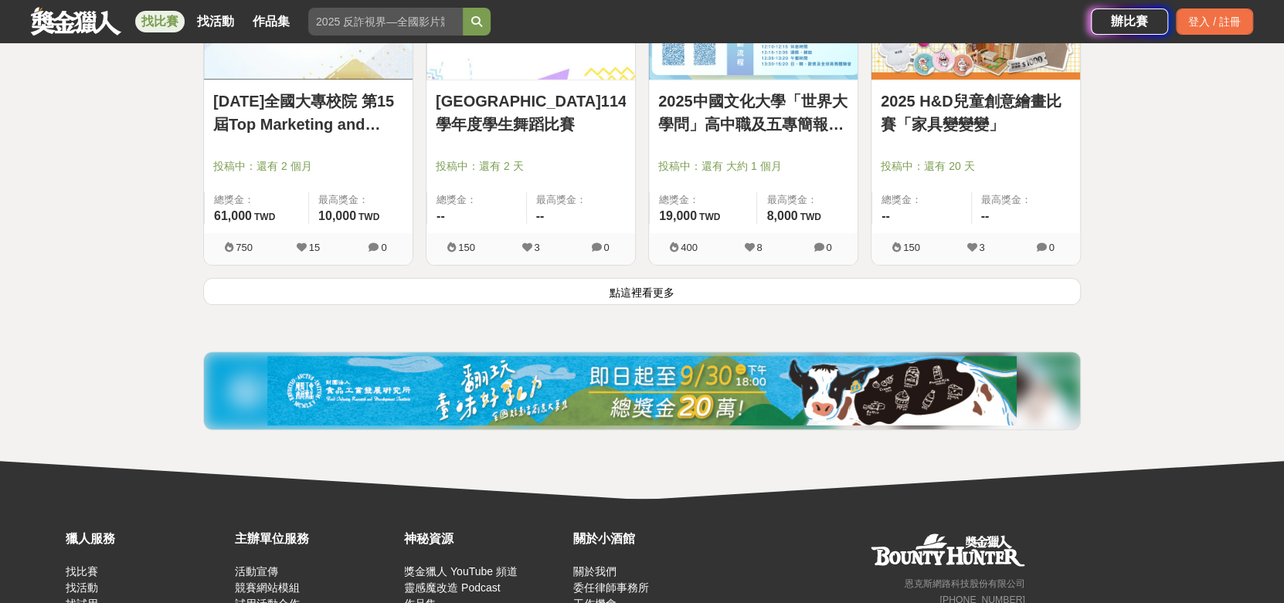
click at [588, 294] on button "點這裡看更多" at bounding box center [642, 291] width 878 height 27
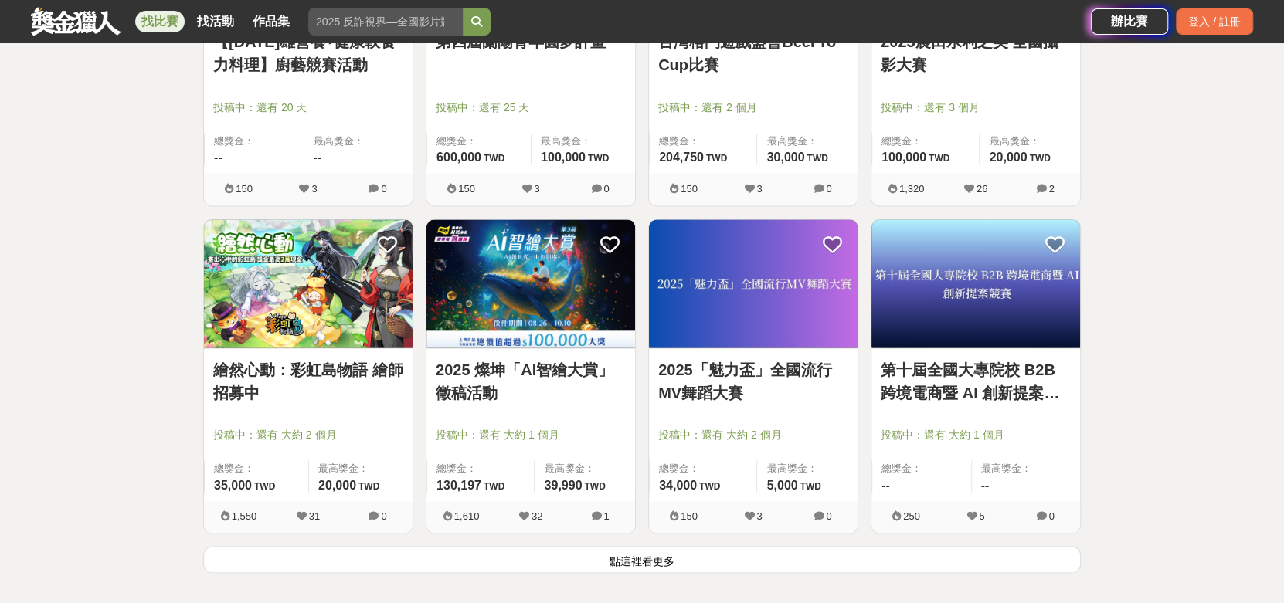
scroll to position [33408, 0]
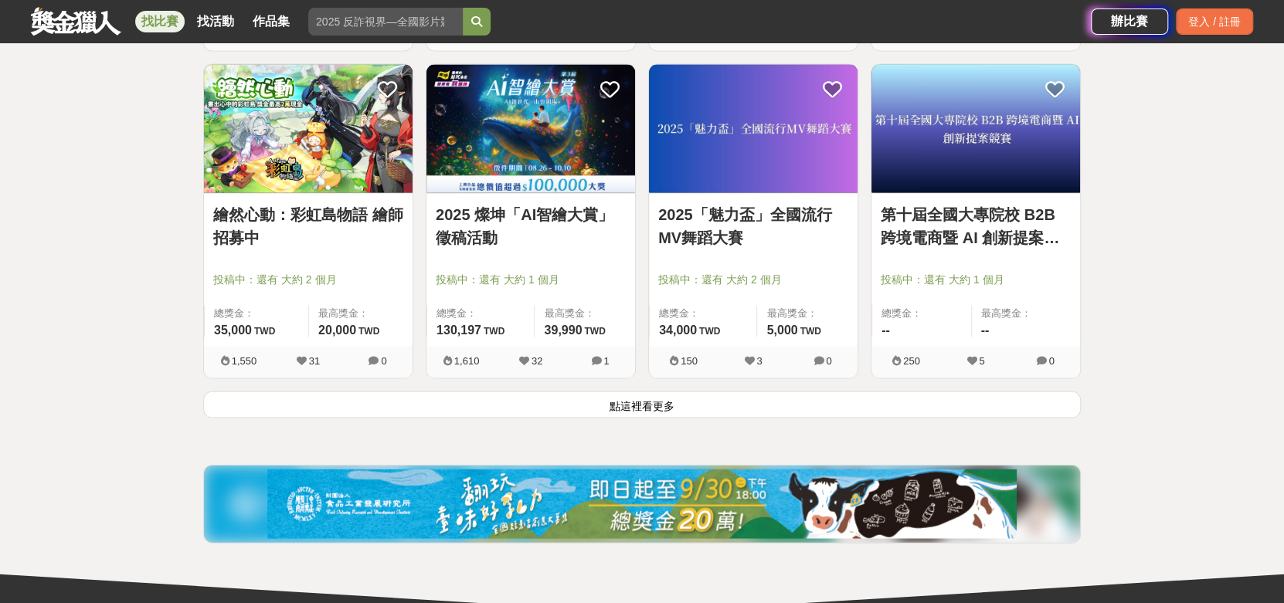
click at [620, 402] on button "點這裡看更多" at bounding box center [642, 405] width 878 height 27
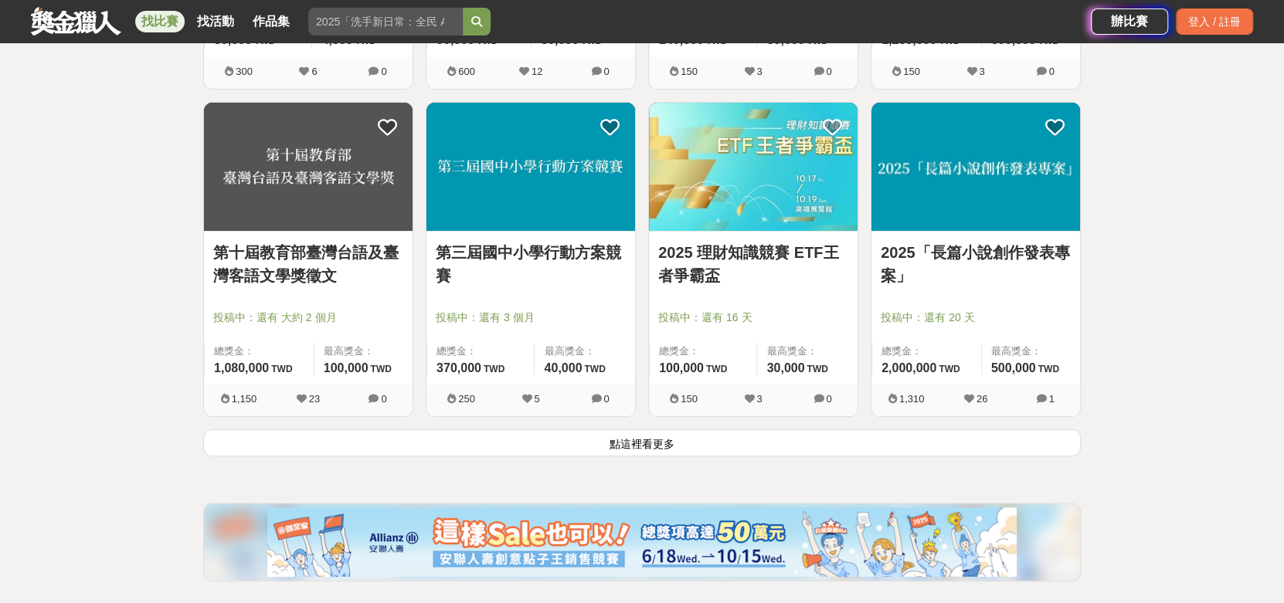
scroll to position [35417, 0]
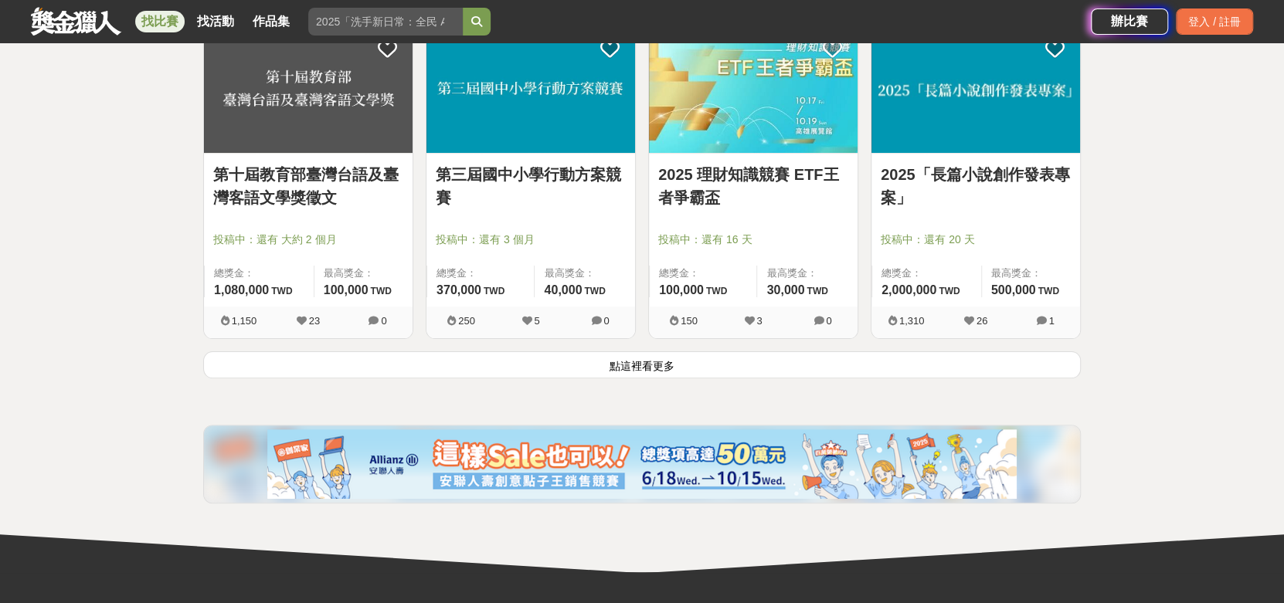
click at [667, 365] on button "點這裡看更多" at bounding box center [642, 365] width 878 height 27
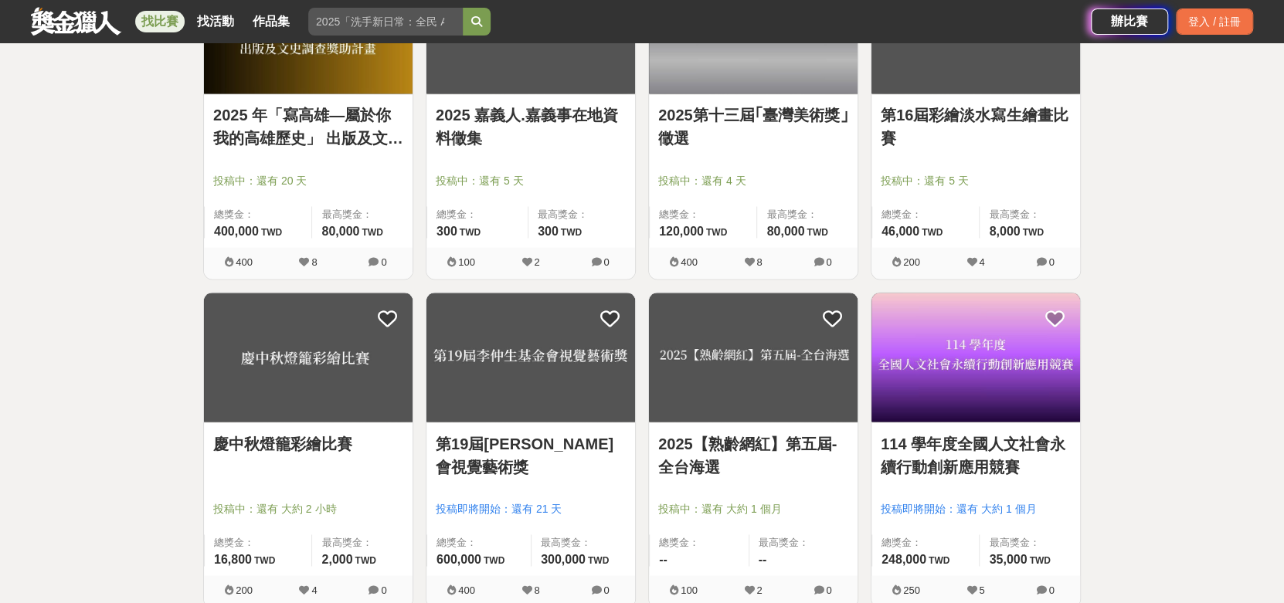
scroll to position [37271, 0]
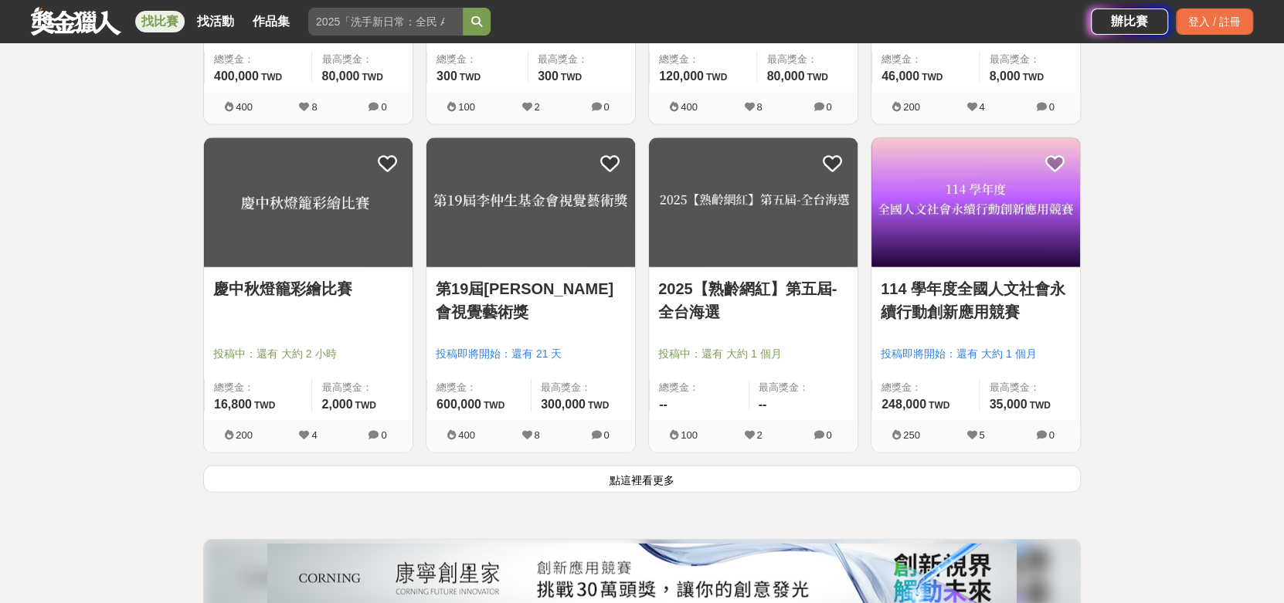
click at [630, 483] on button "點這裡看更多" at bounding box center [642, 479] width 878 height 27
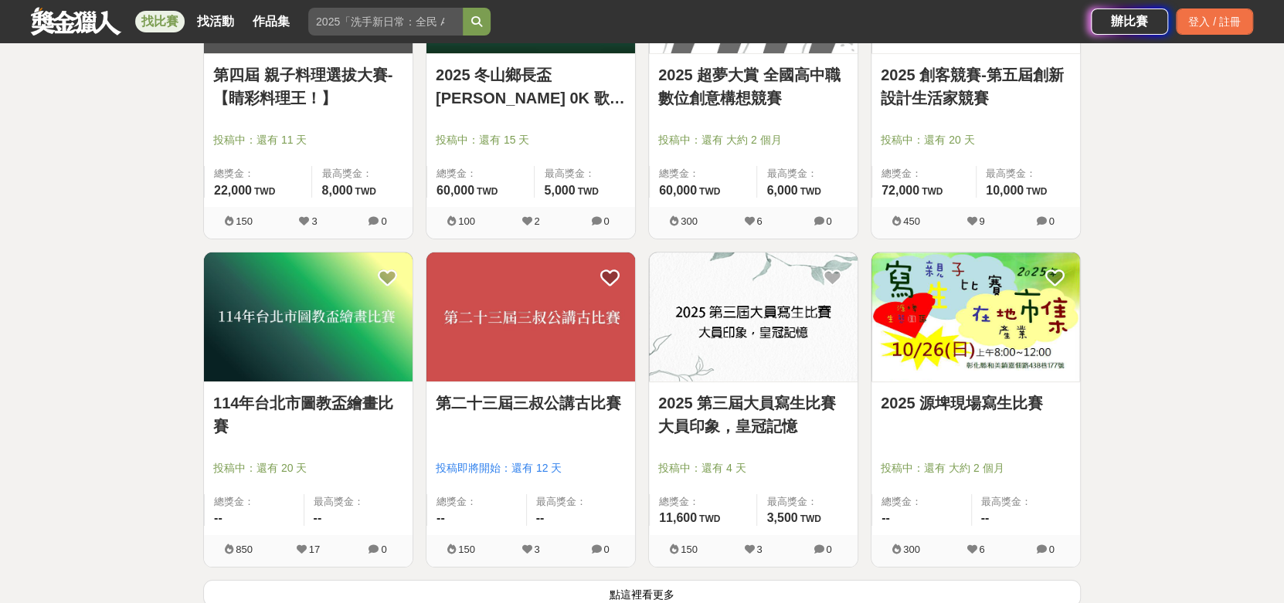
scroll to position [39280, 0]
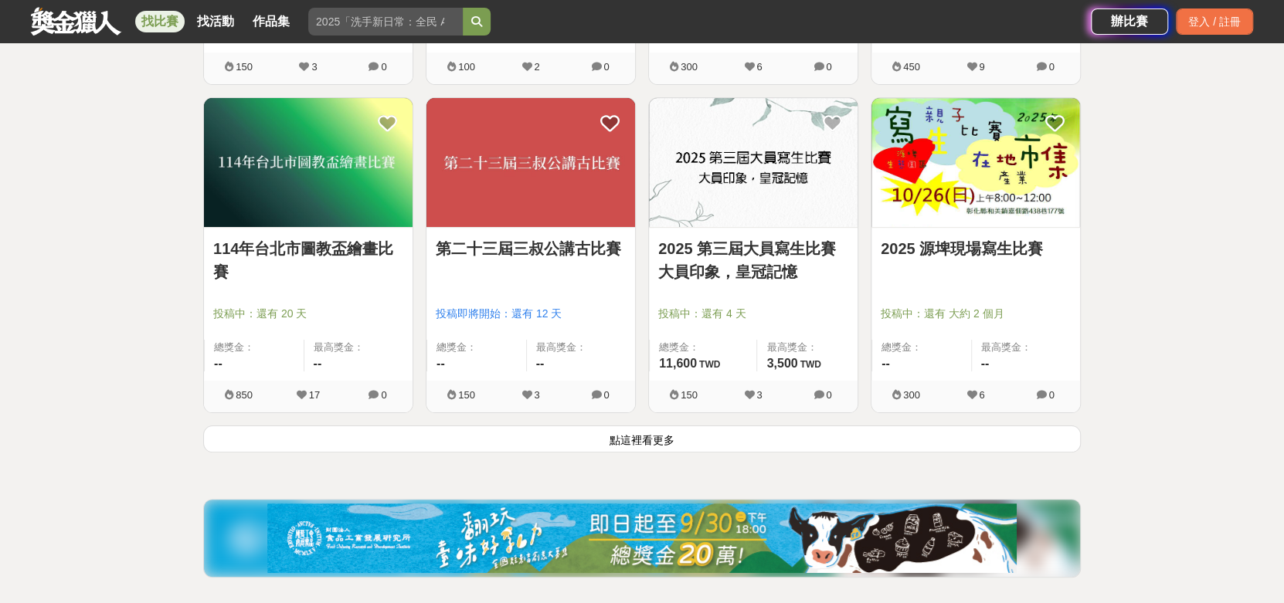
click at [653, 438] on button "點這裡看更多" at bounding box center [642, 439] width 878 height 27
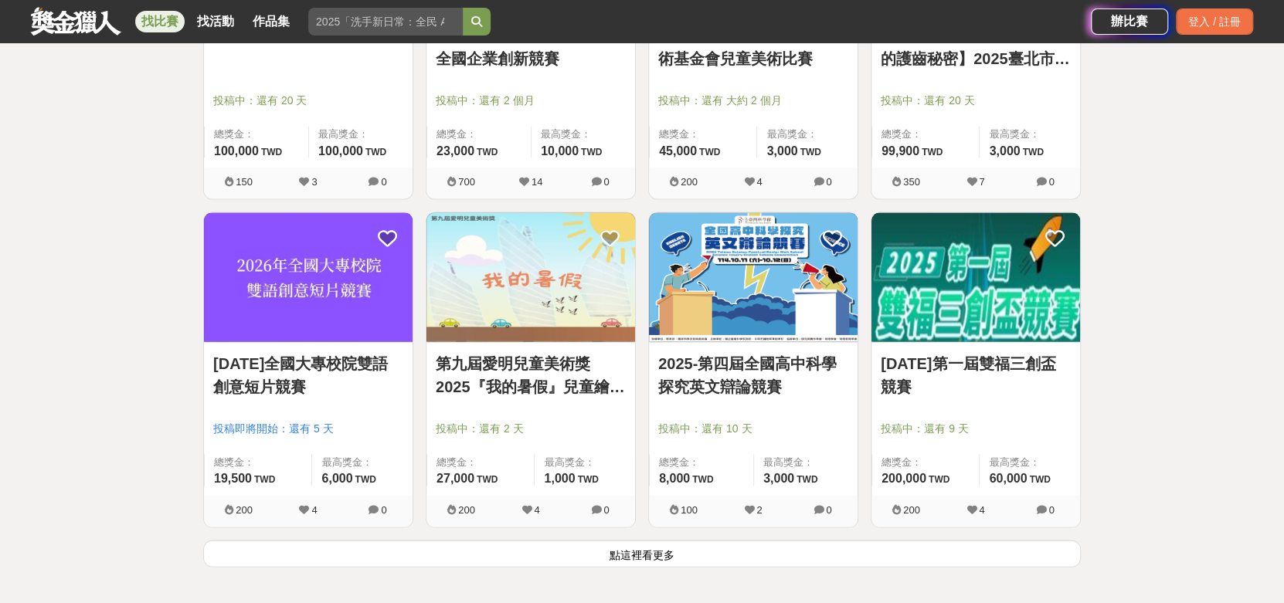
scroll to position [41288, 0]
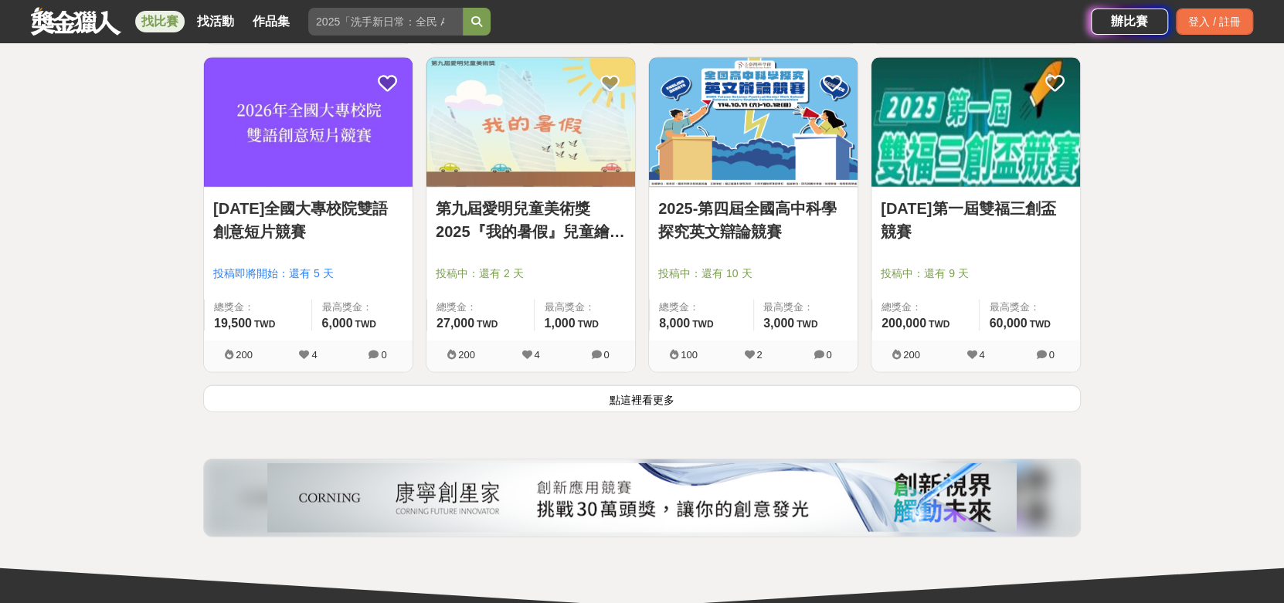
click at [697, 403] on button "點這裡看更多" at bounding box center [642, 399] width 878 height 27
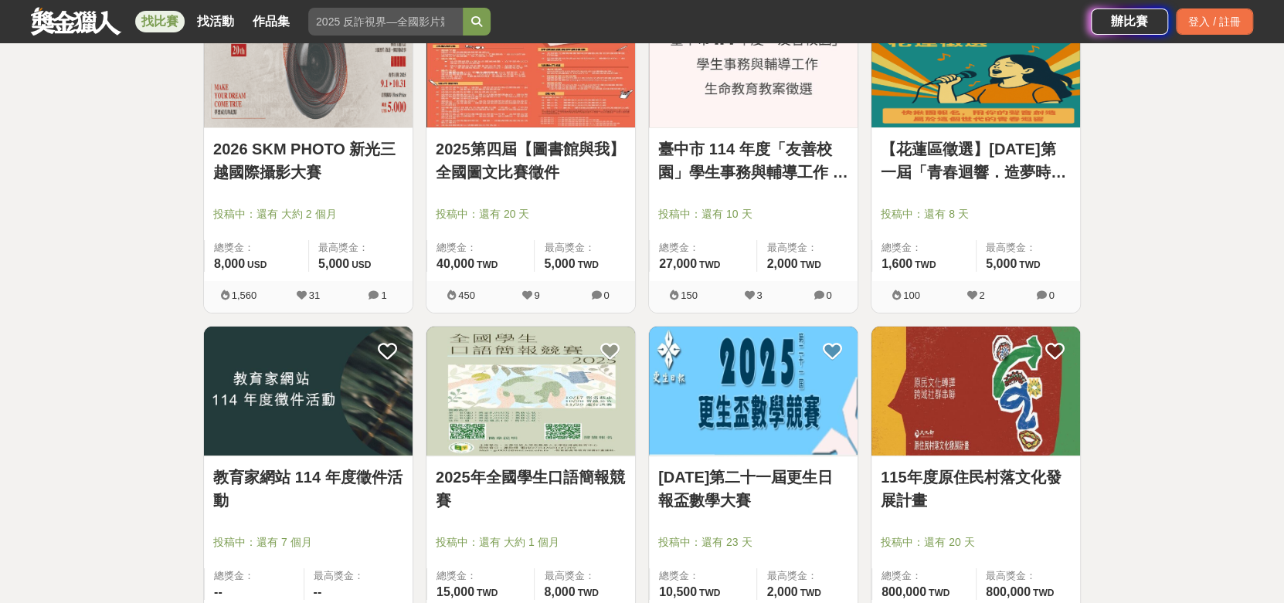
scroll to position [43143, 0]
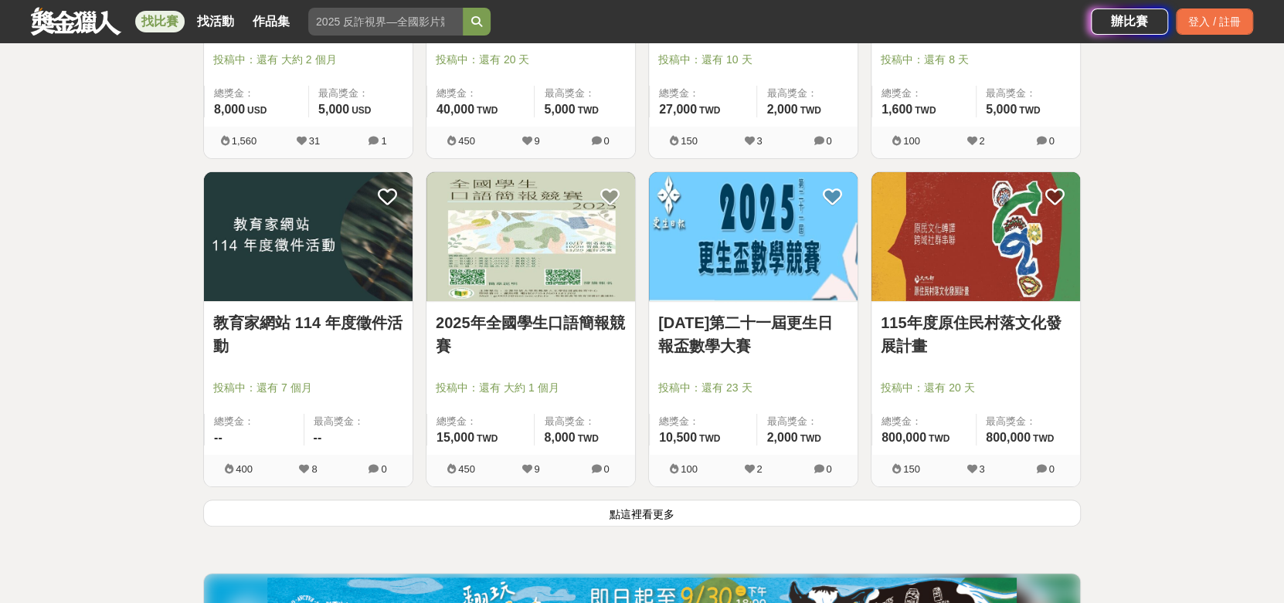
click at [647, 515] on button "點這裡看更多" at bounding box center [642, 513] width 878 height 27
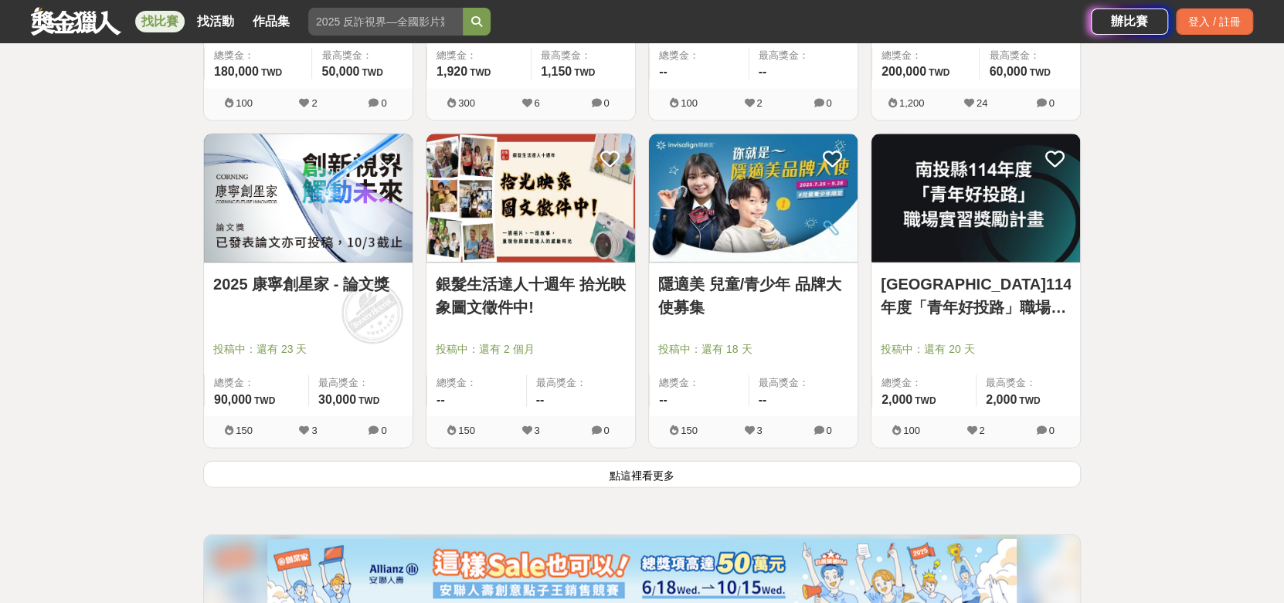
scroll to position [45151, 0]
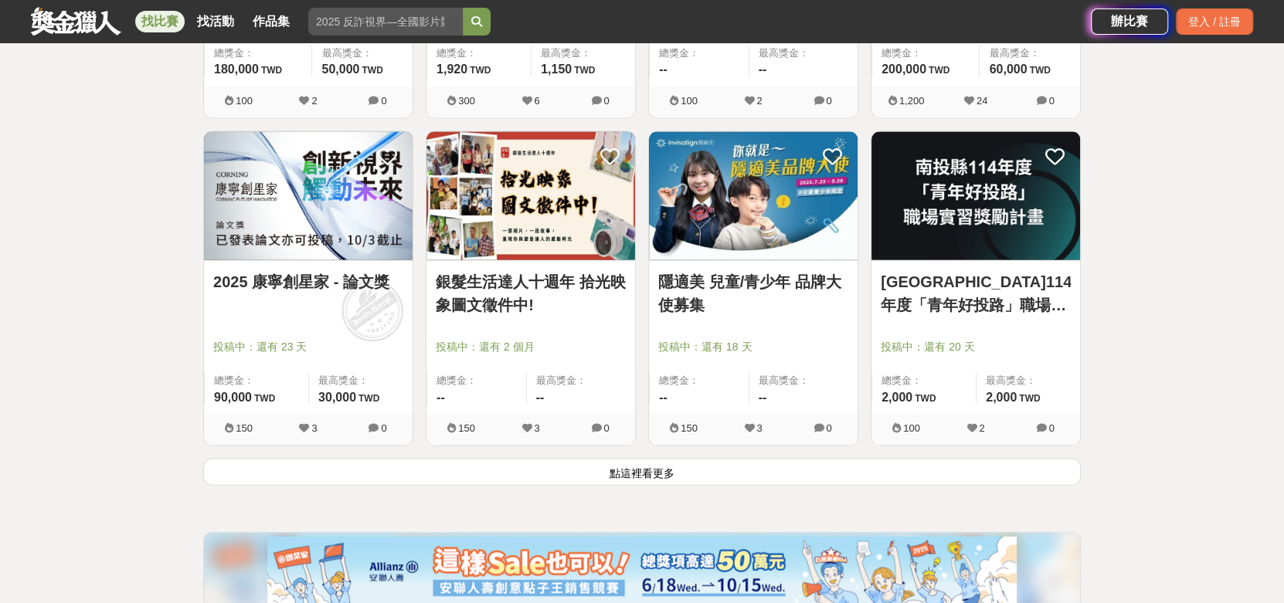
click at [640, 466] on button "點這裡看更多" at bounding box center [642, 472] width 878 height 27
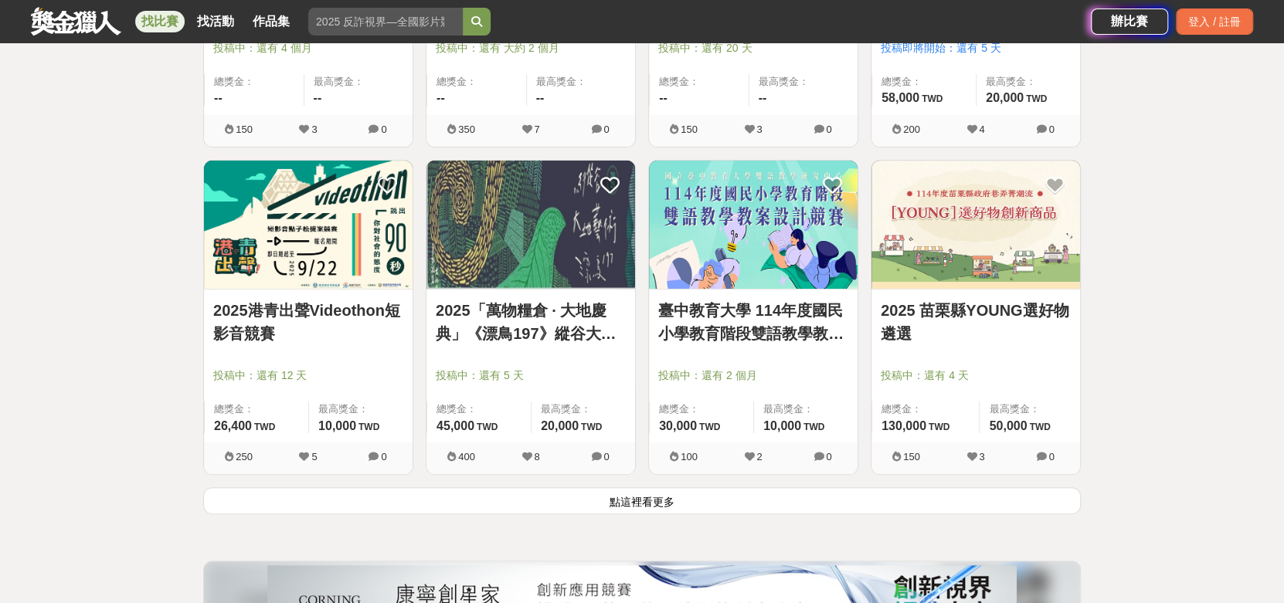
scroll to position [47160, 0]
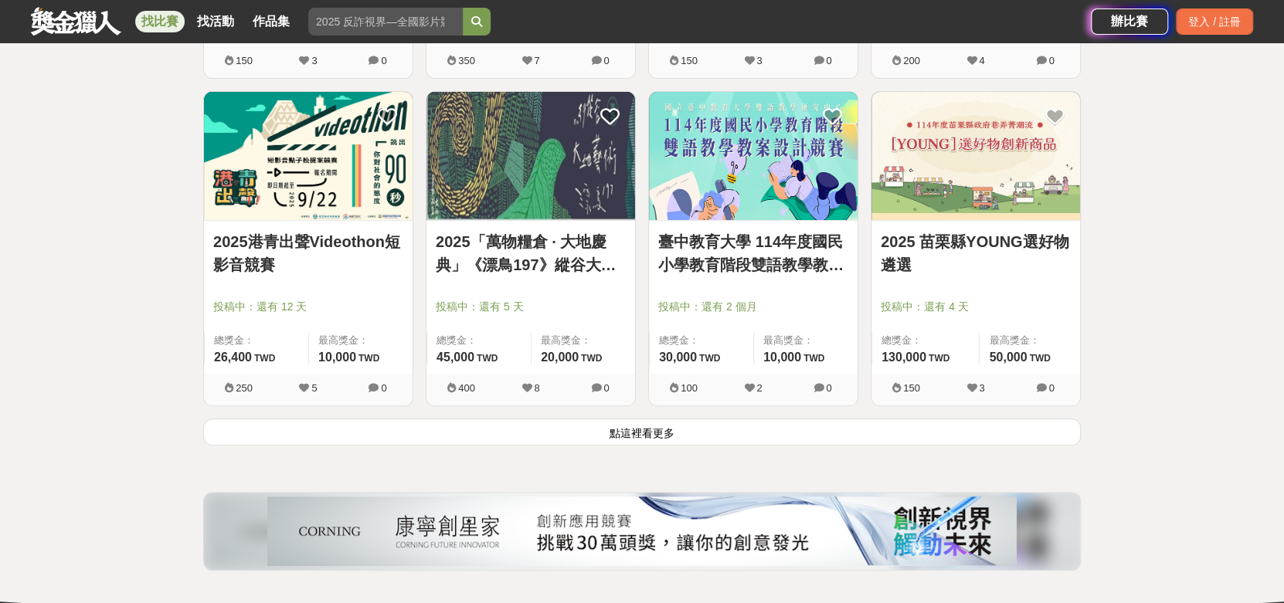
click at [651, 426] on button "點這裡看更多" at bounding box center [642, 432] width 878 height 27
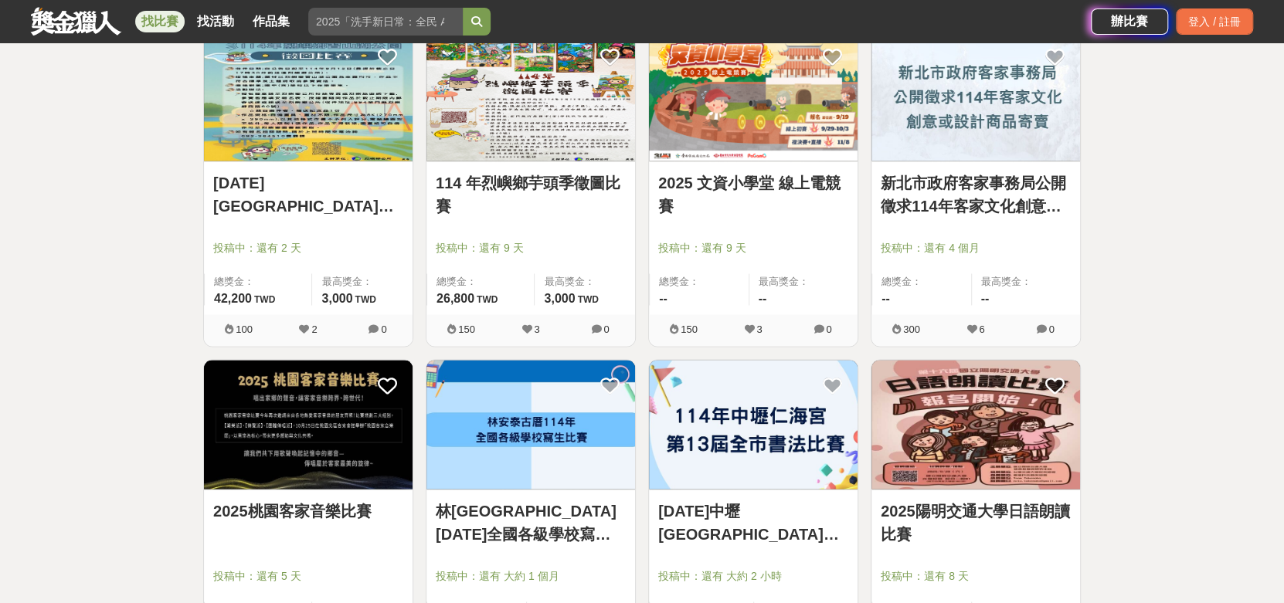
scroll to position [49014, 0]
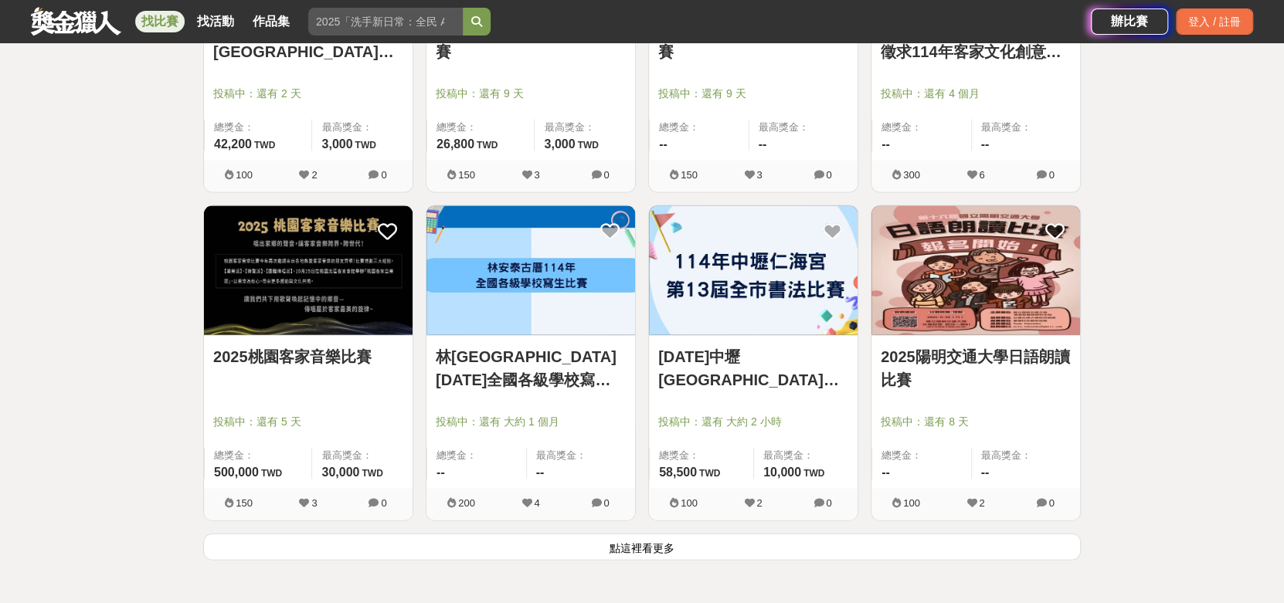
click at [627, 538] on button "點這裡看更多" at bounding box center [642, 546] width 878 height 27
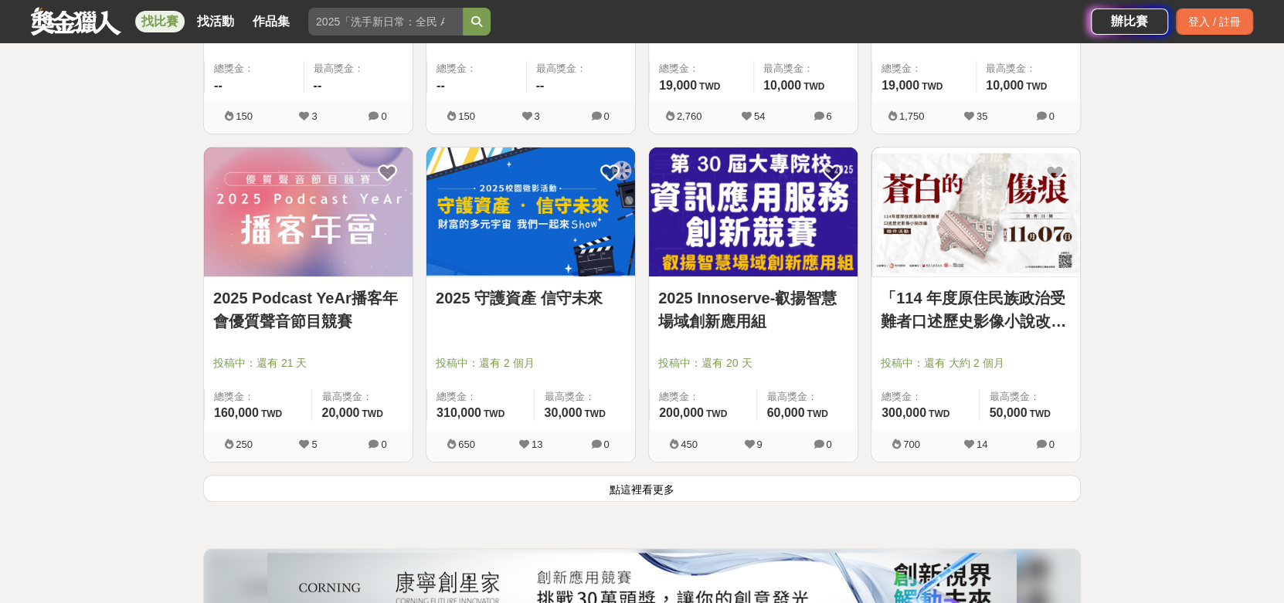
scroll to position [51177, 0]
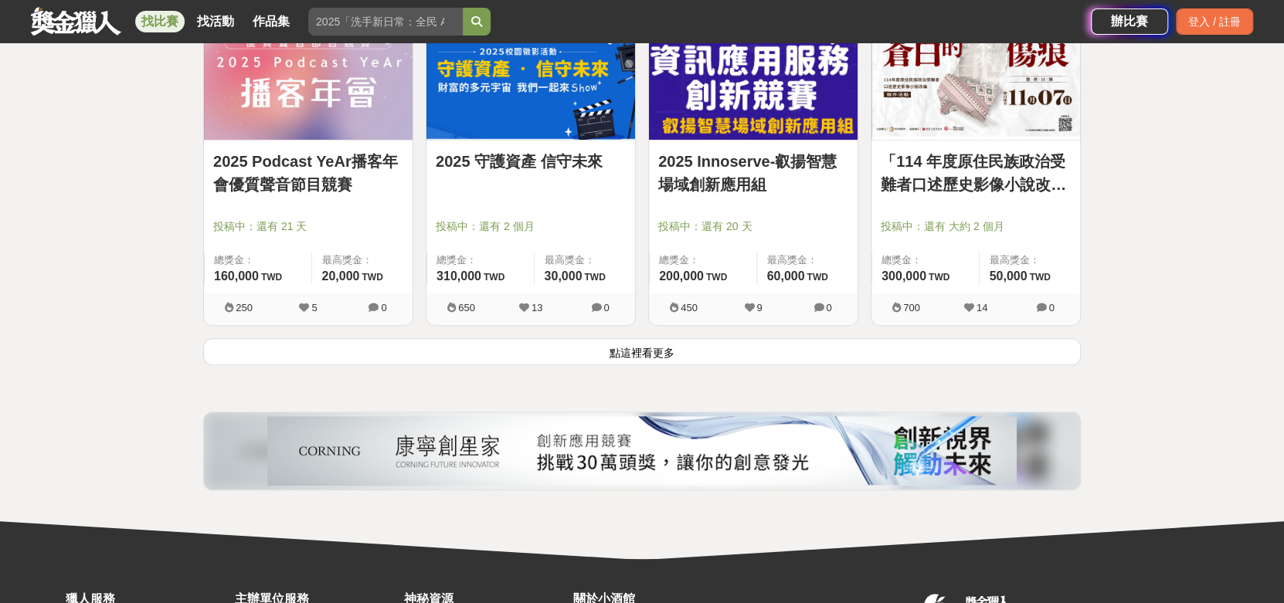
click at [718, 351] on button "點這裡看更多" at bounding box center [642, 351] width 878 height 27
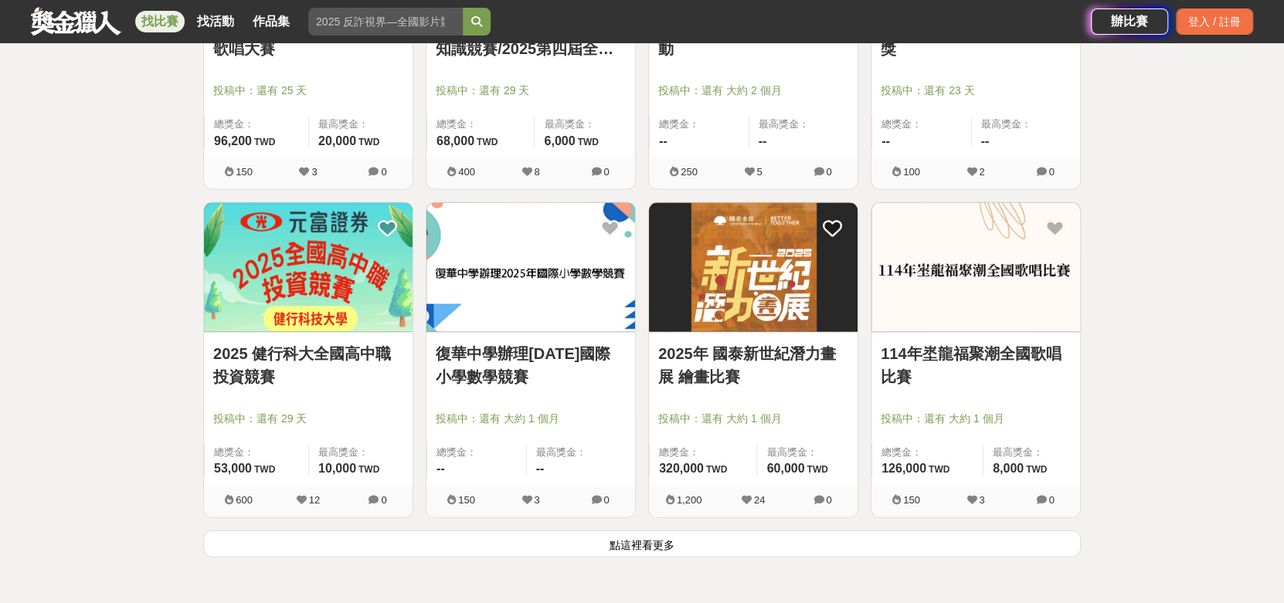
scroll to position [53186, 0]
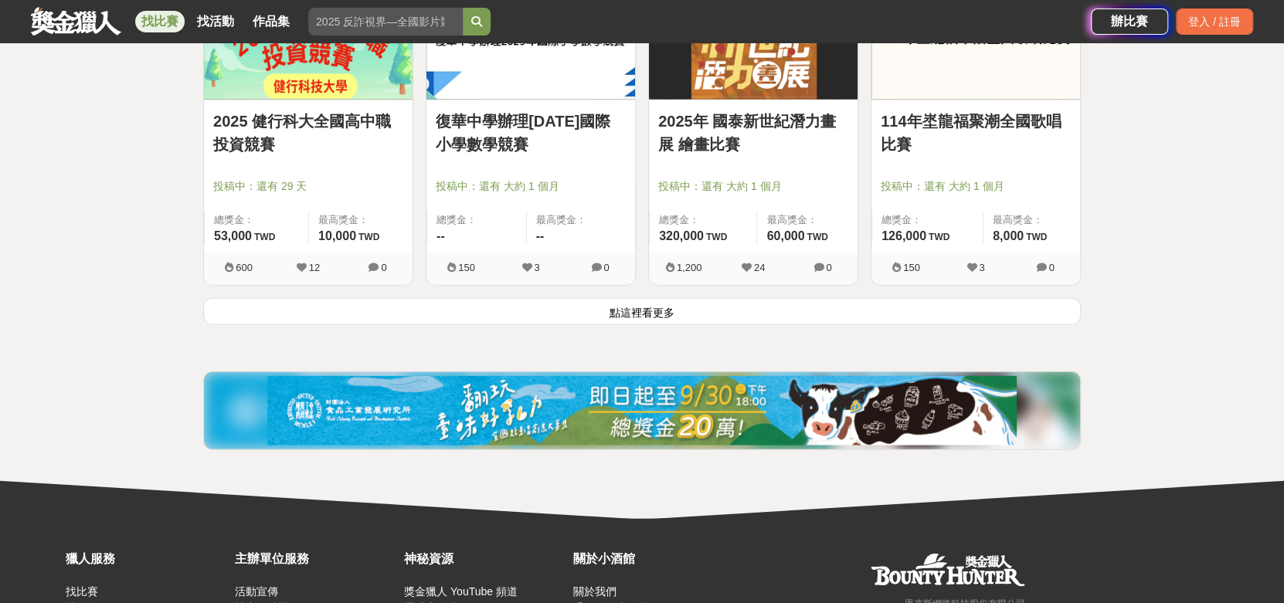
click at [699, 301] on button "點這裡看更多" at bounding box center [642, 311] width 878 height 27
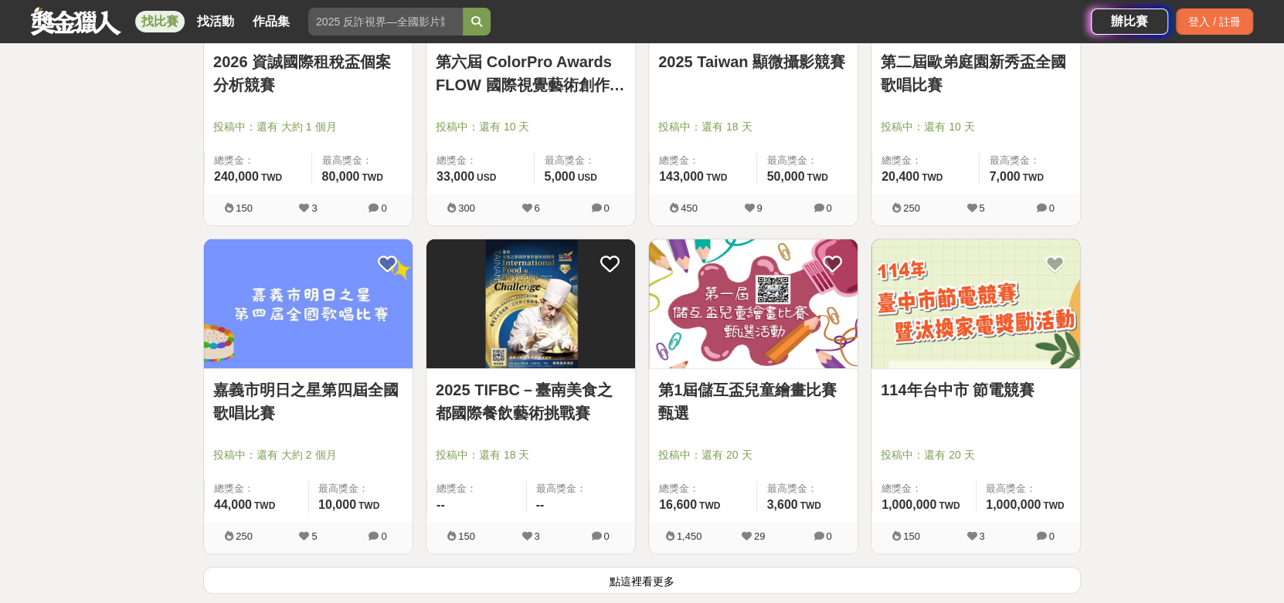
scroll to position [55040, 0]
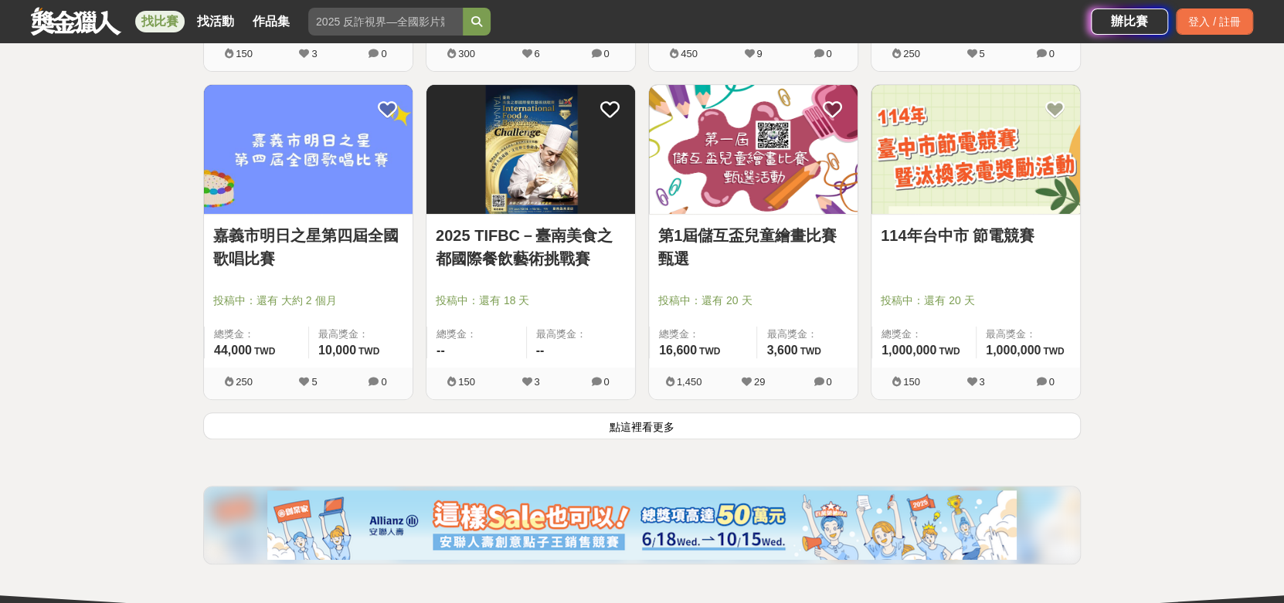
click at [600, 428] on button "點這裡看更多" at bounding box center [642, 426] width 878 height 27
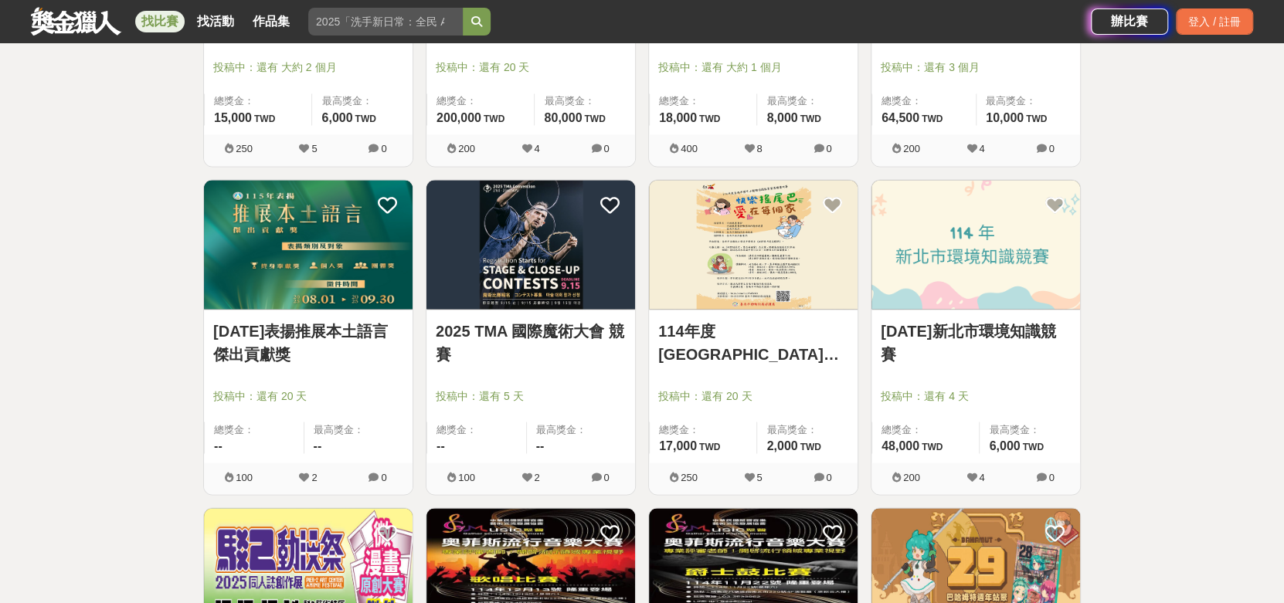
scroll to position [56894, 0]
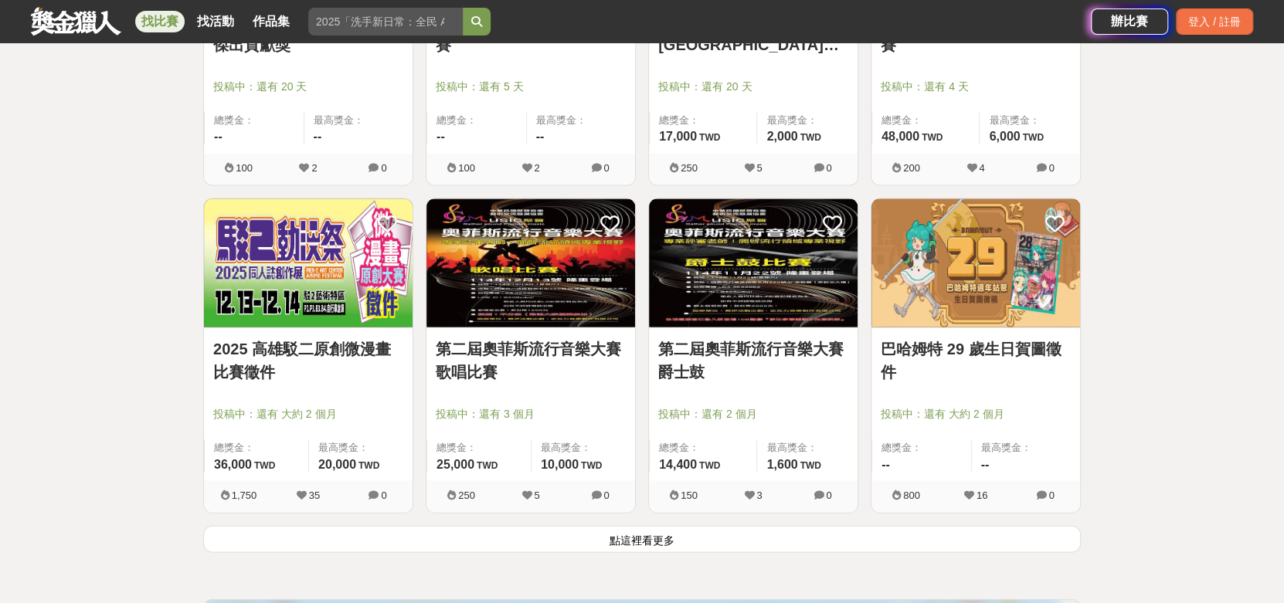
click at [652, 536] on button "點這裡看更多" at bounding box center [642, 539] width 878 height 27
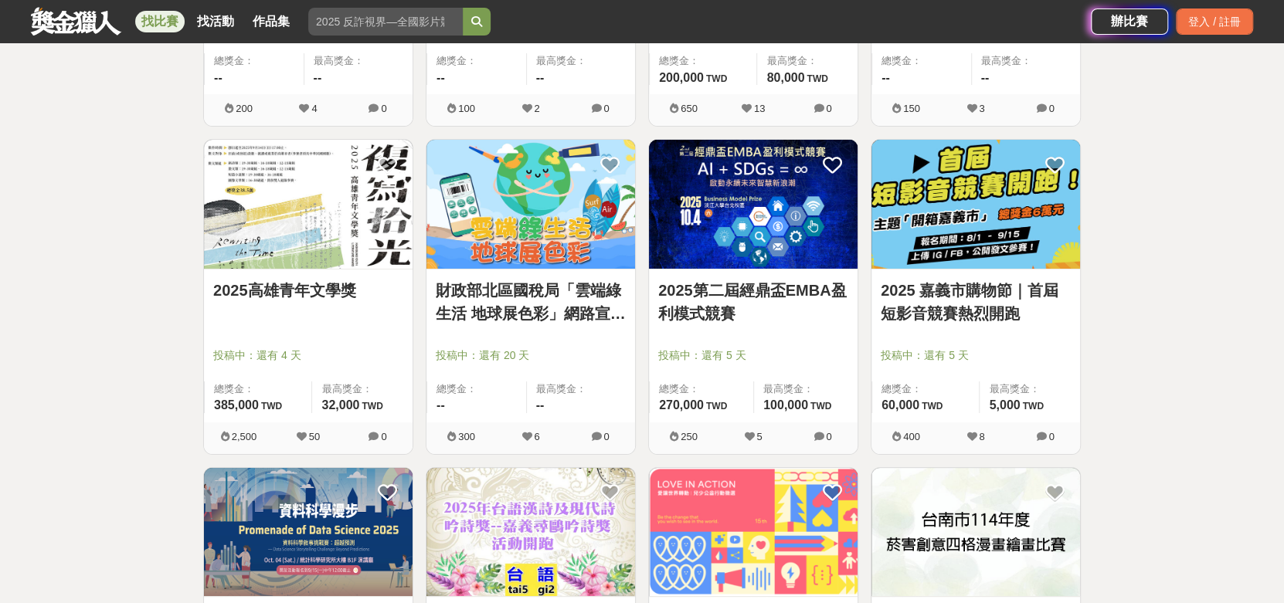
scroll to position [58903, 0]
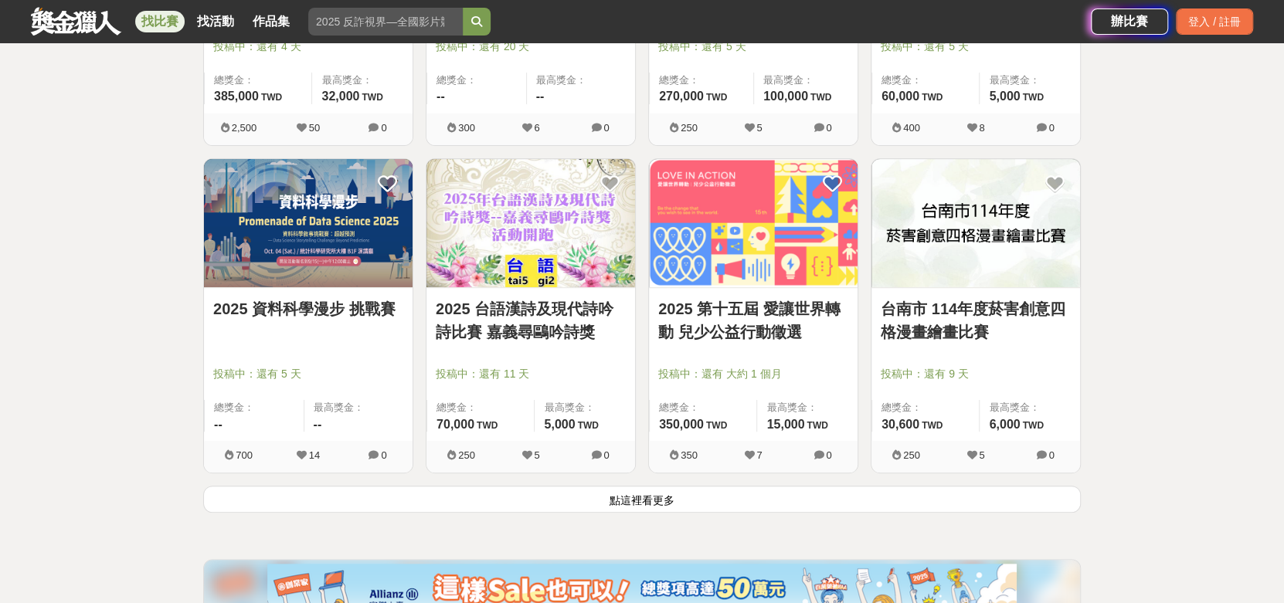
drag, startPoint x: 646, startPoint y: 497, endPoint x: 647, endPoint y: 487, distance: 9.4
click at [646, 497] on button "點這裡看更多" at bounding box center [642, 499] width 878 height 27
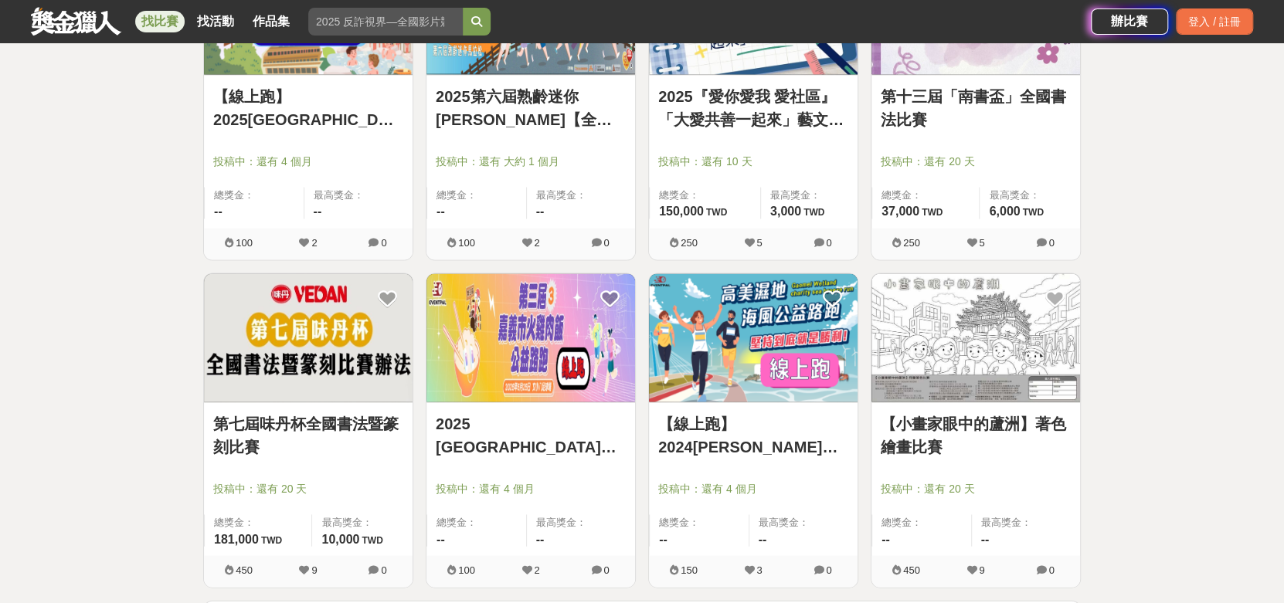
scroll to position [60912, 0]
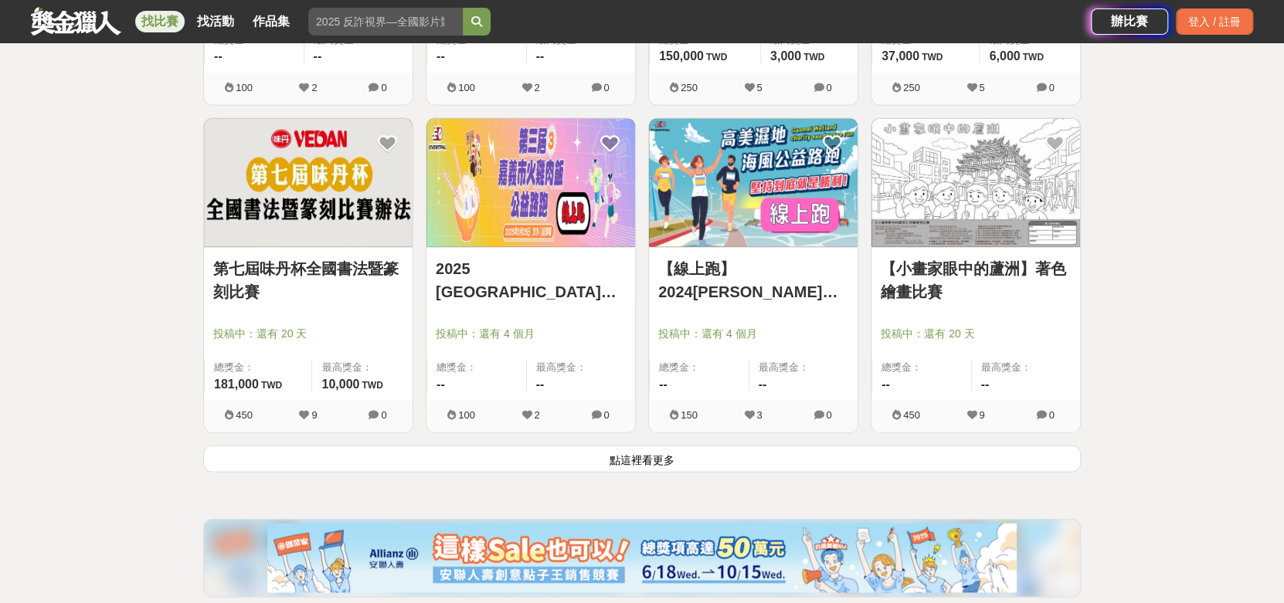
click at [671, 459] on button "點這裡看更多" at bounding box center [642, 459] width 878 height 27
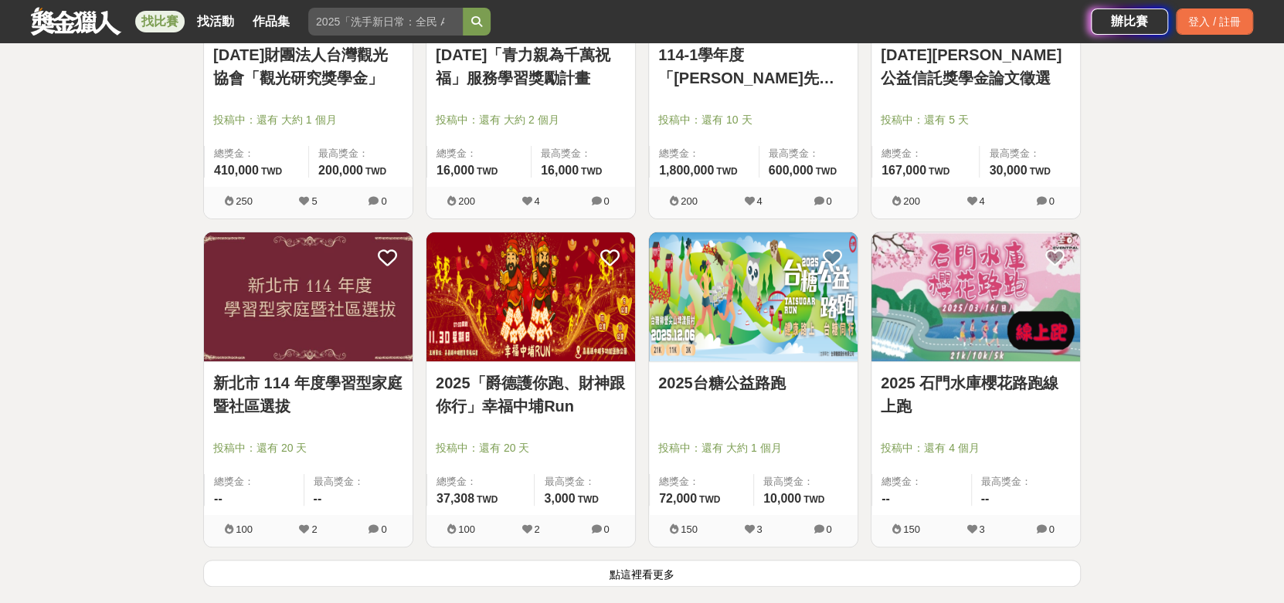
scroll to position [62920, 0]
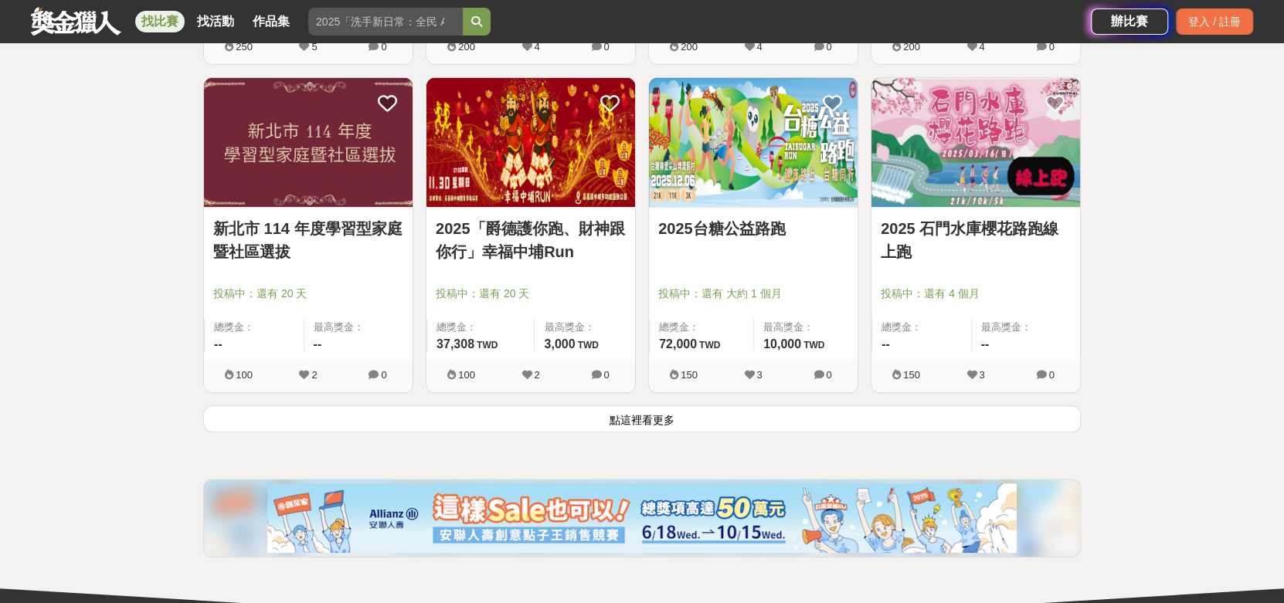
click at [698, 413] on button "點這裡看更多" at bounding box center [642, 419] width 878 height 27
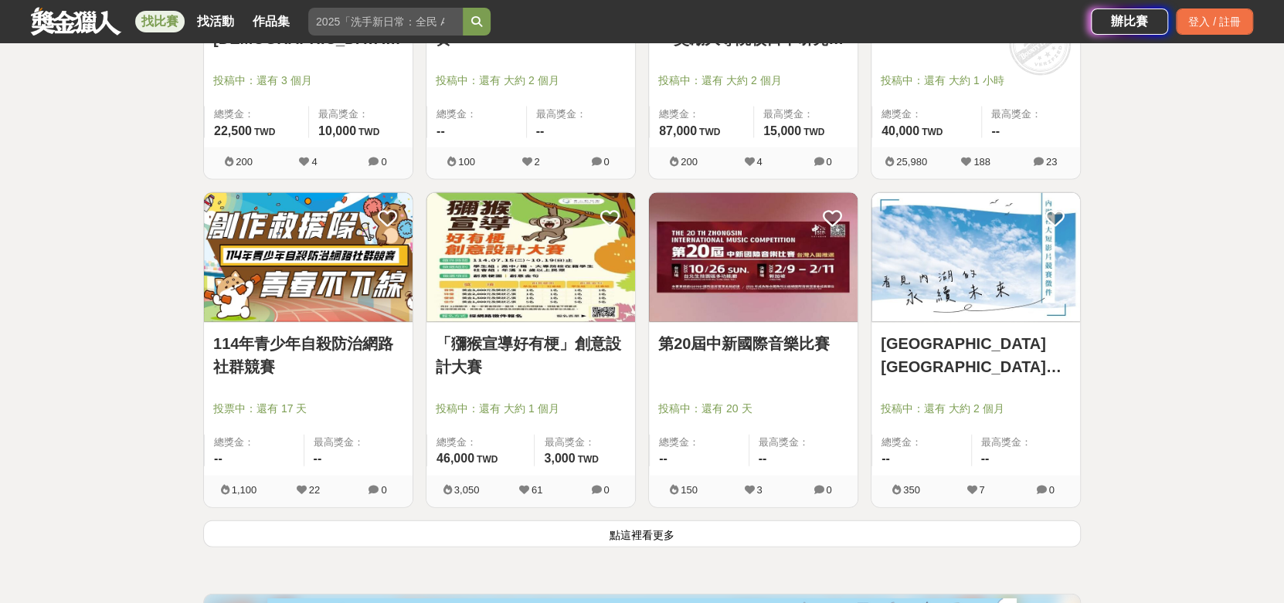
scroll to position [64929, 0]
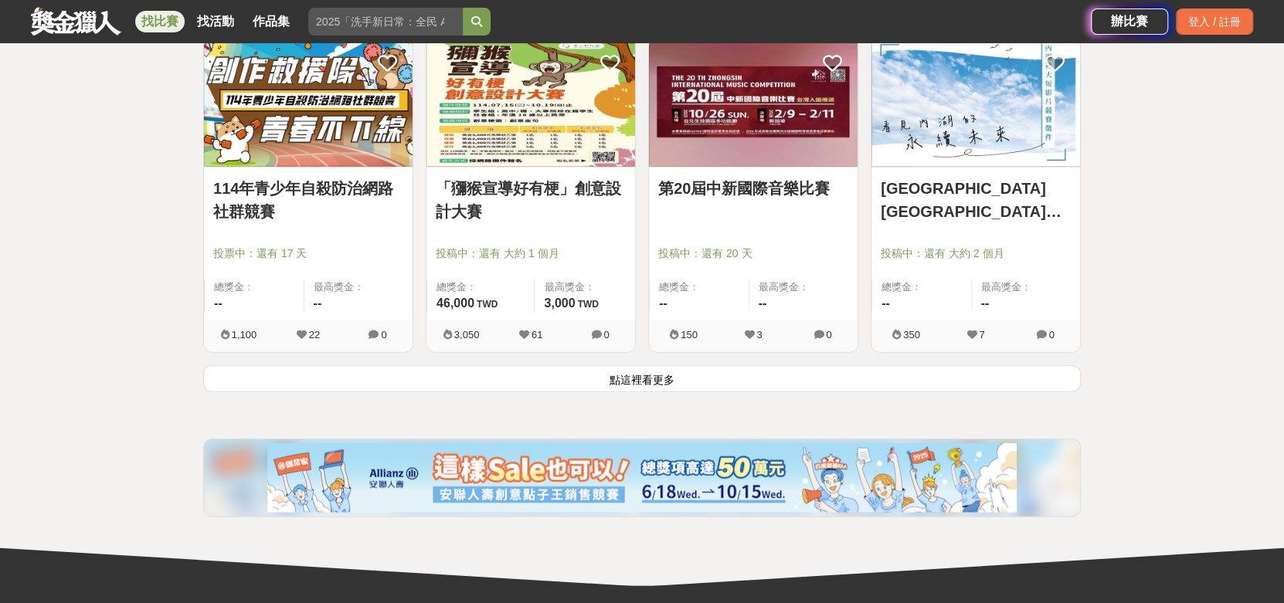
click at [634, 367] on button "點這裡看更多" at bounding box center [642, 378] width 878 height 27
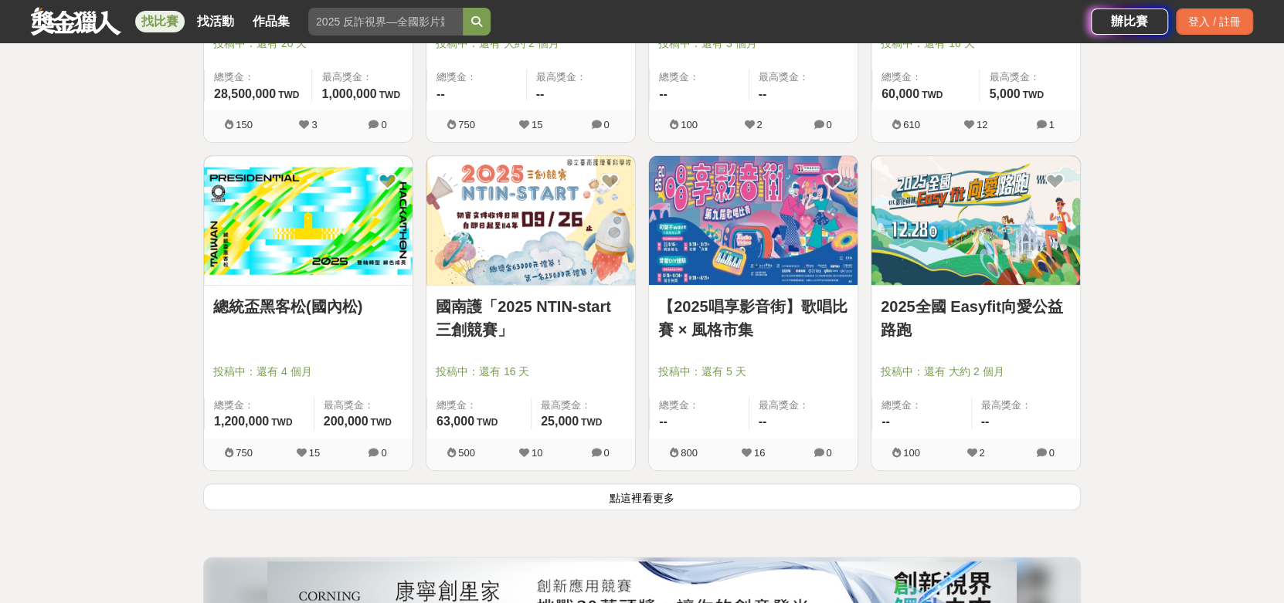
scroll to position [66783, 0]
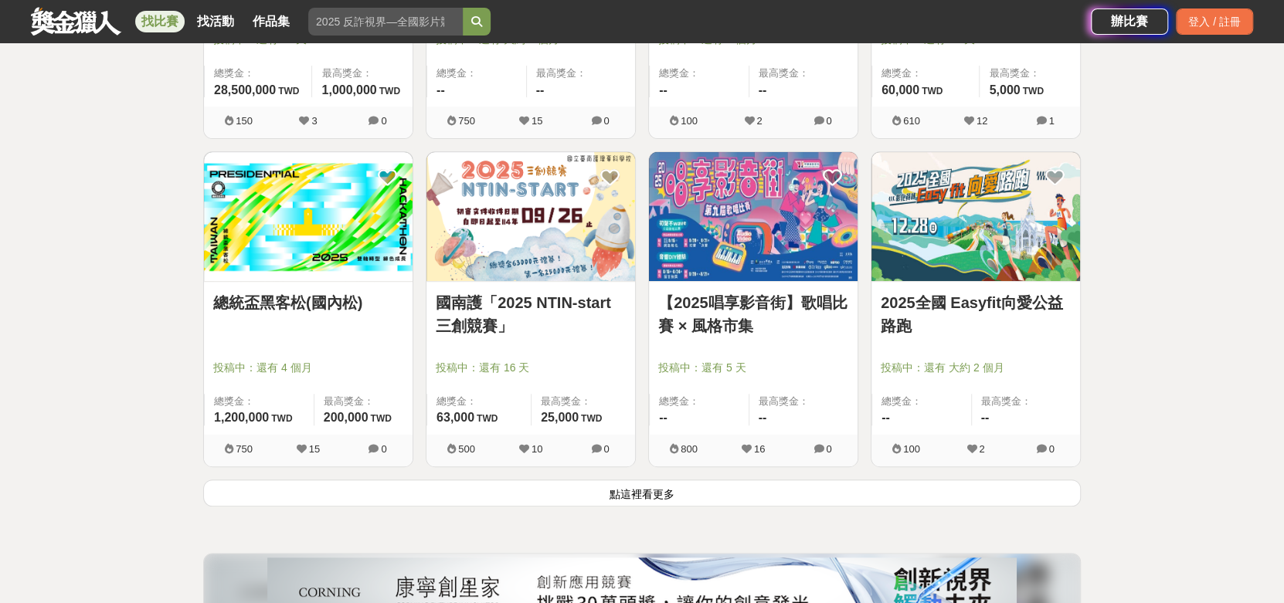
click at [646, 489] on button "點這裡看更多" at bounding box center [642, 493] width 878 height 27
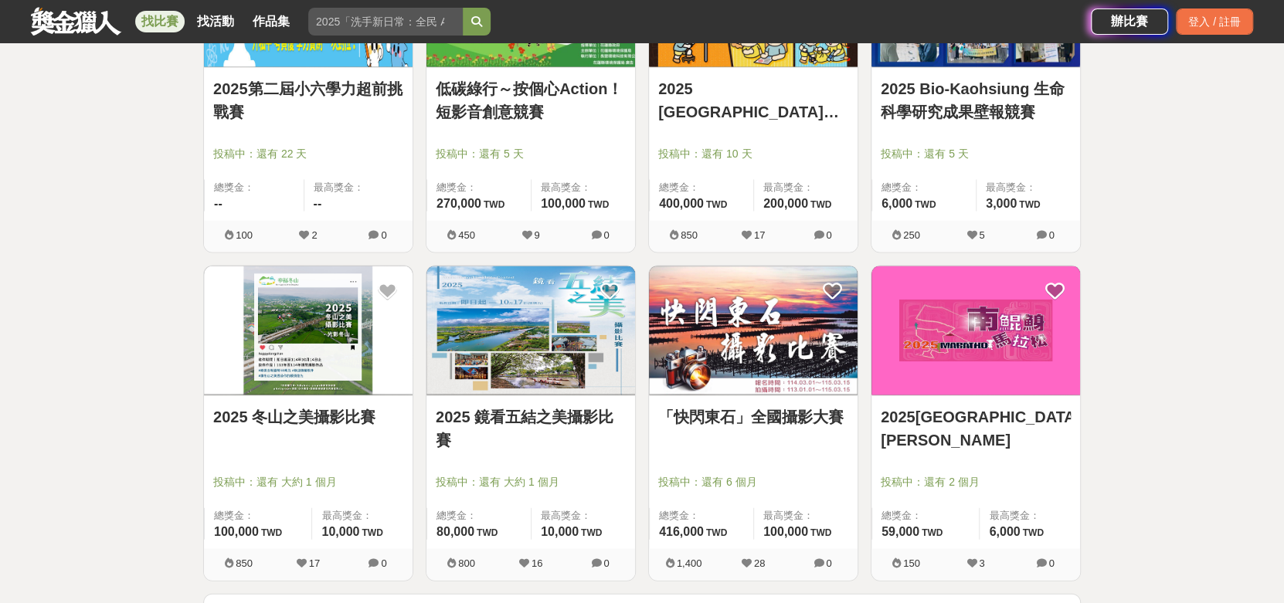
scroll to position [68792, 0]
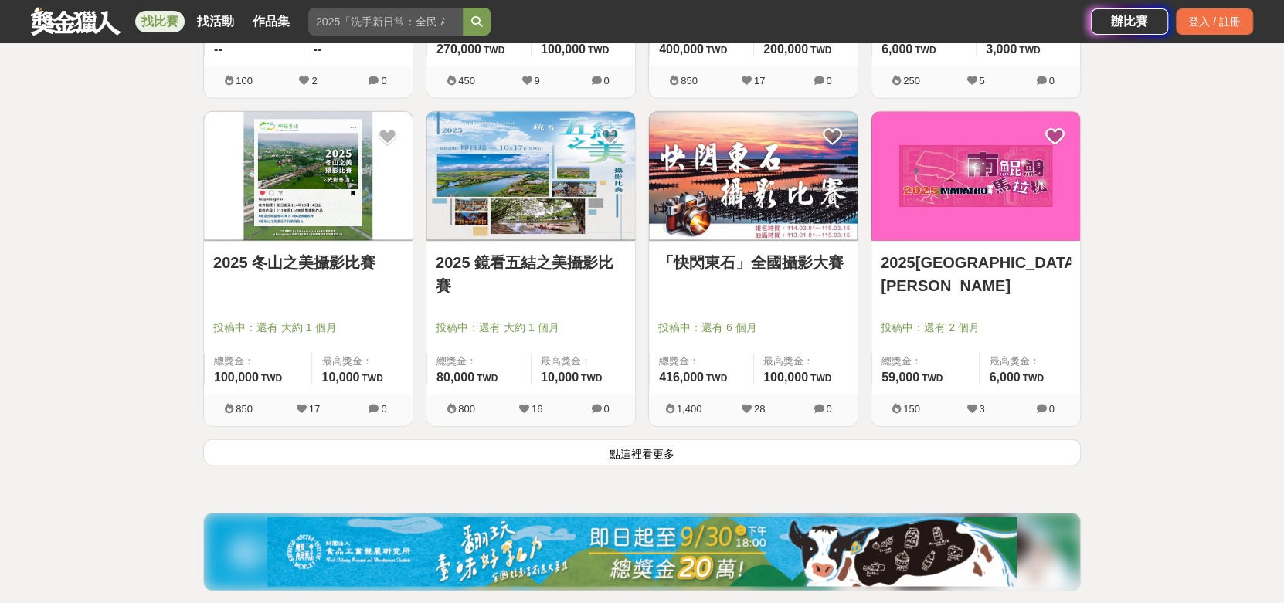
click at [726, 452] on button "點這裡看更多" at bounding box center [642, 453] width 878 height 27
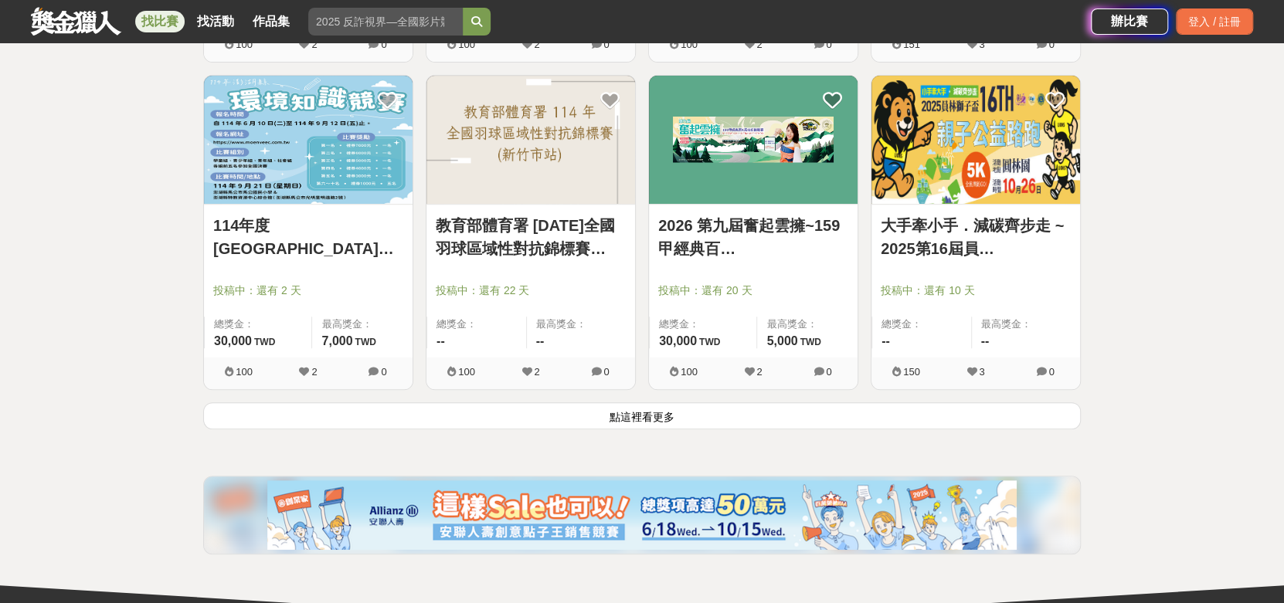
scroll to position [70800, 0]
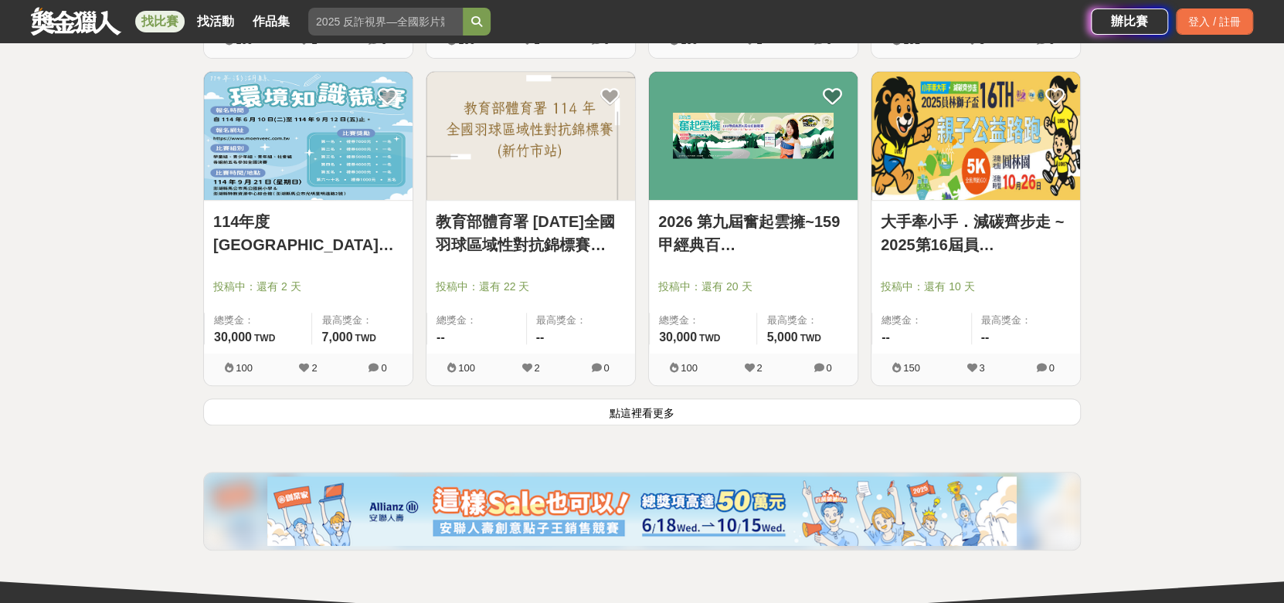
click at [762, 406] on button "點這裡看更多" at bounding box center [642, 412] width 878 height 27
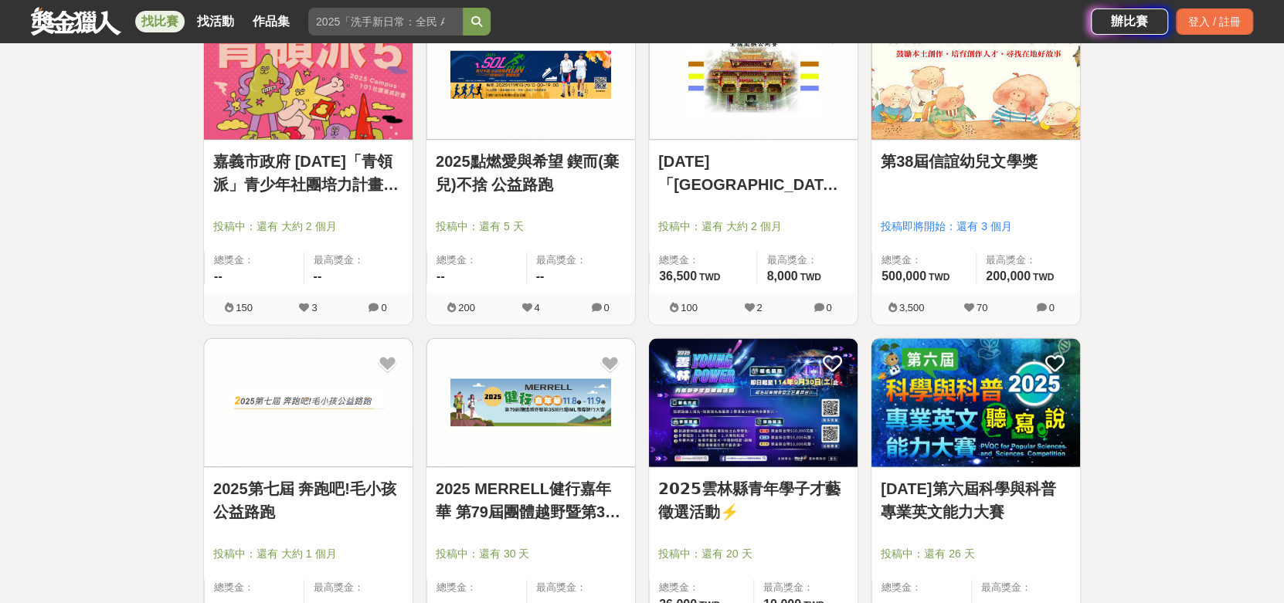
scroll to position [72655, 0]
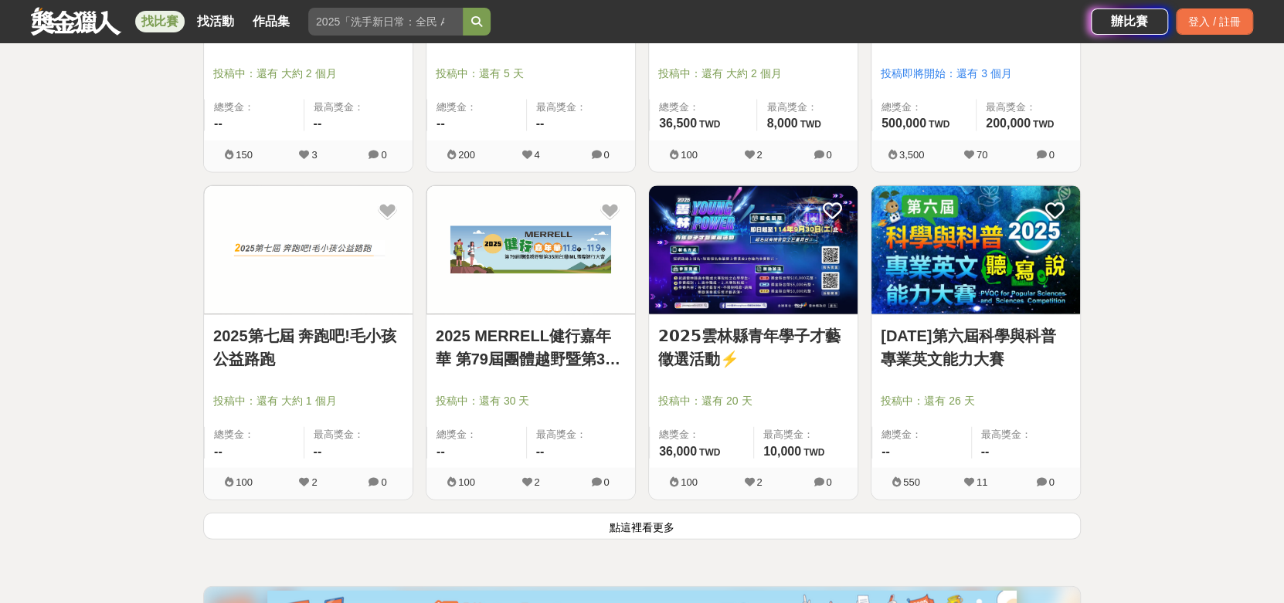
click at [552, 528] on button "點這裡看更多" at bounding box center [642, 526] width 878 height 27
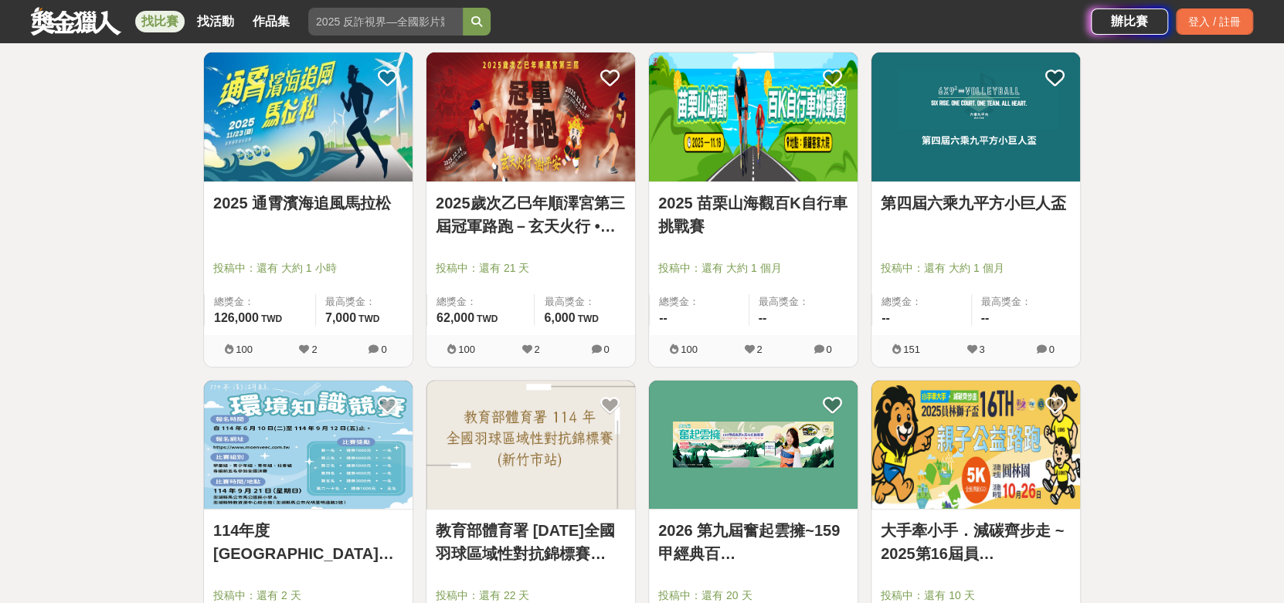
scroll to position [69564, 0]
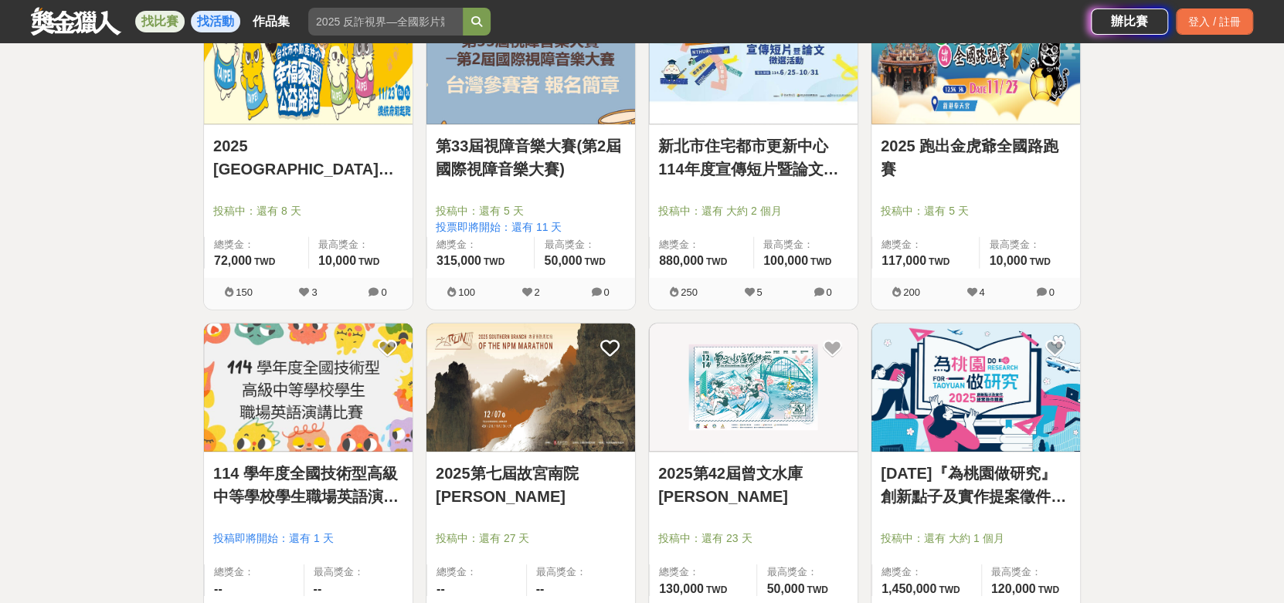
click at [206, 15] on link "找活動" at bounding box center [215, 22] width 49 height 22
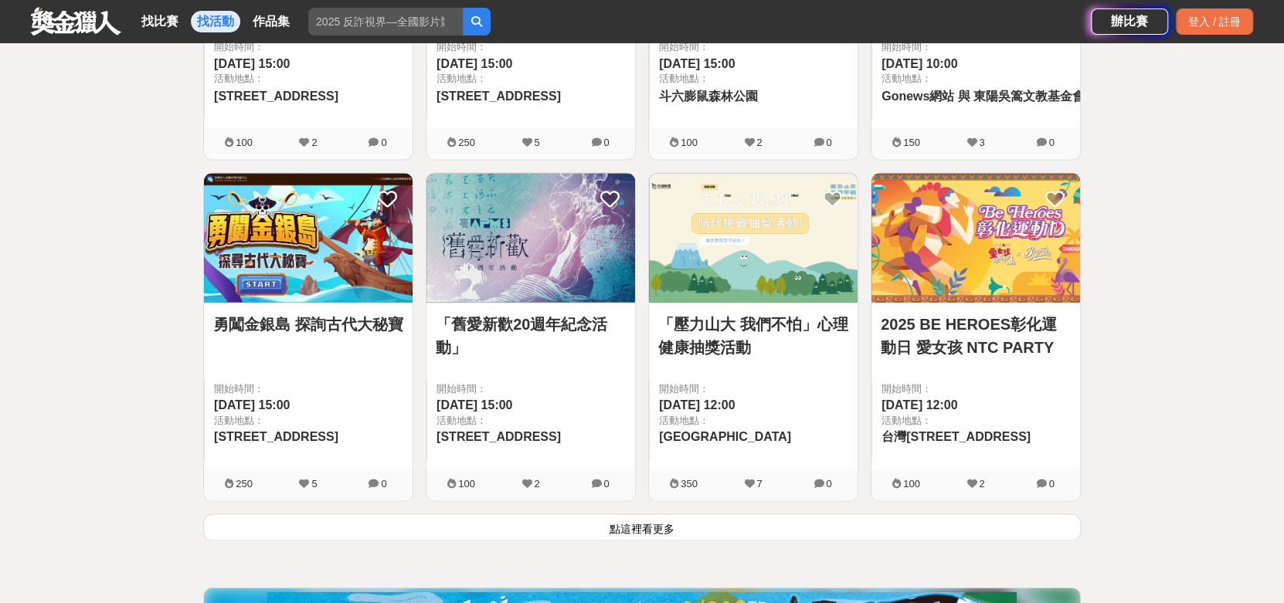
scroll to position [1901, 0]
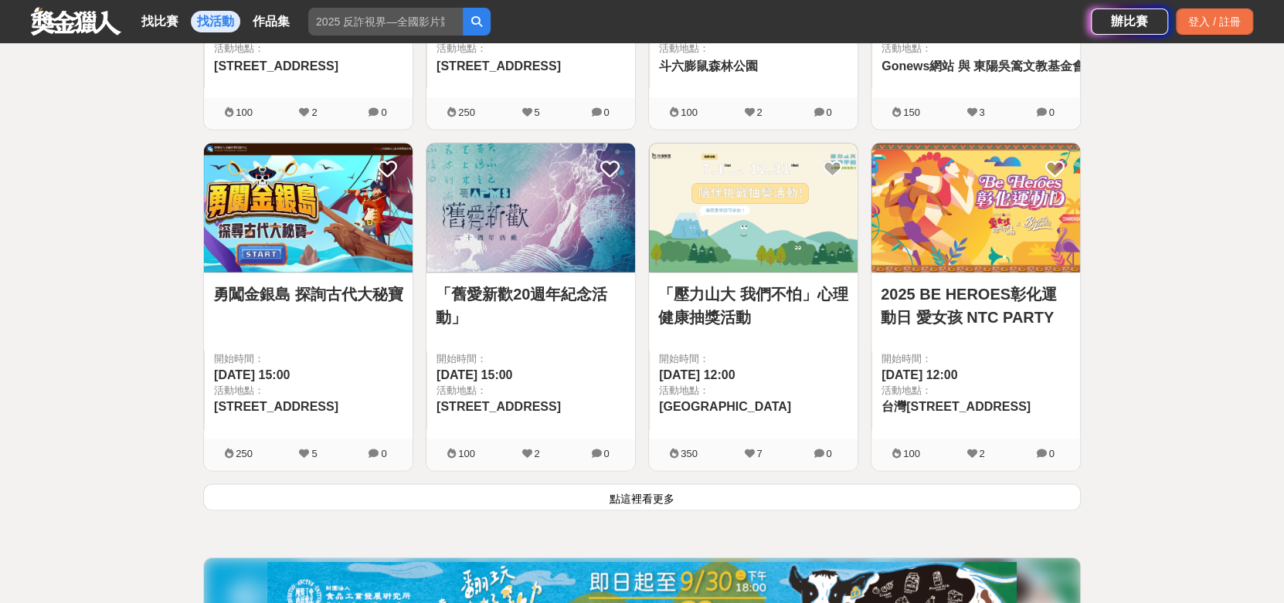
click at [762, 500] on button "點這裡看更多" at bounding box center [642, 497] width 878 height 27
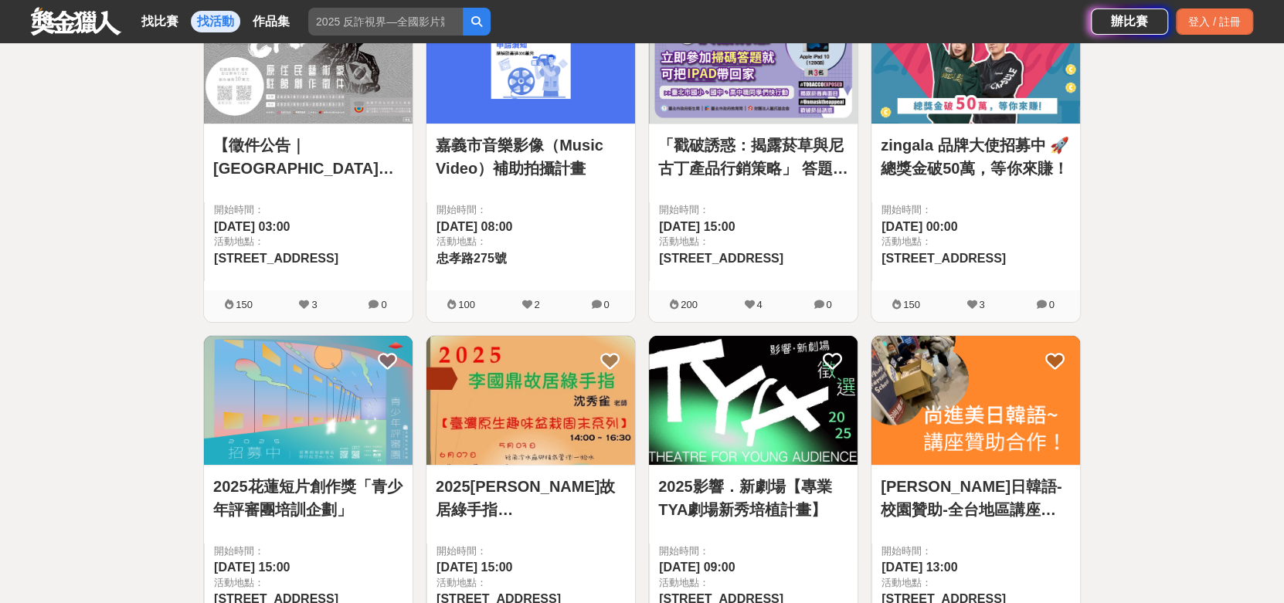
scroll to position [3910, 0]
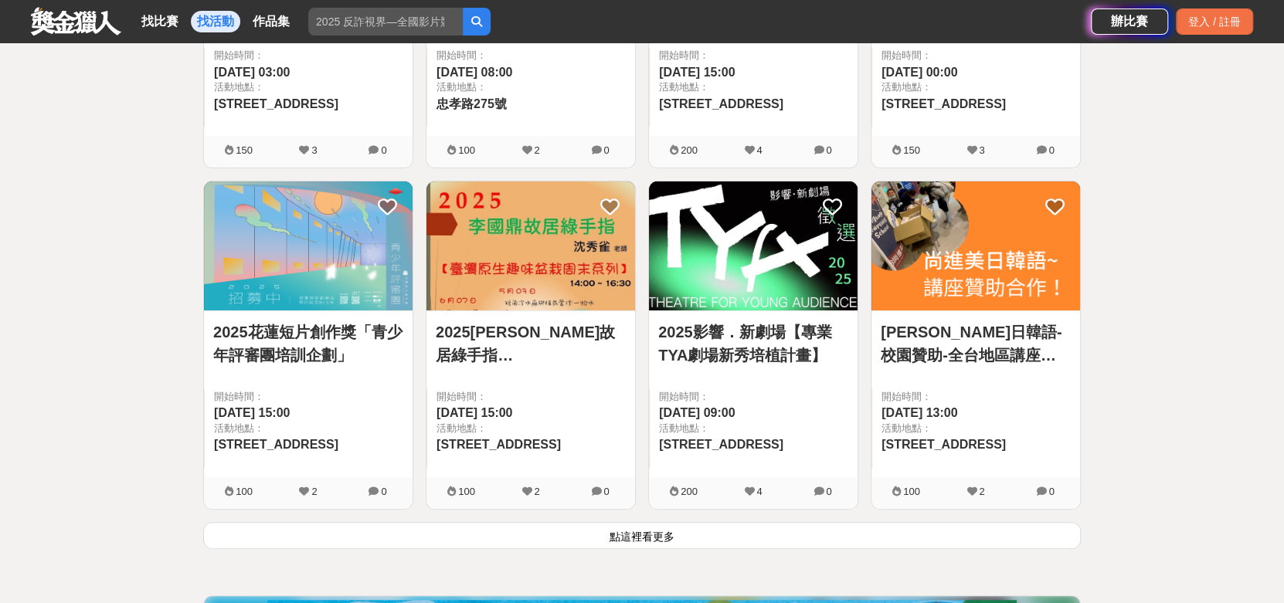
click at [655, 532] on button "點這裡看更多" at bounding box center [642, 535] width 878 height 27
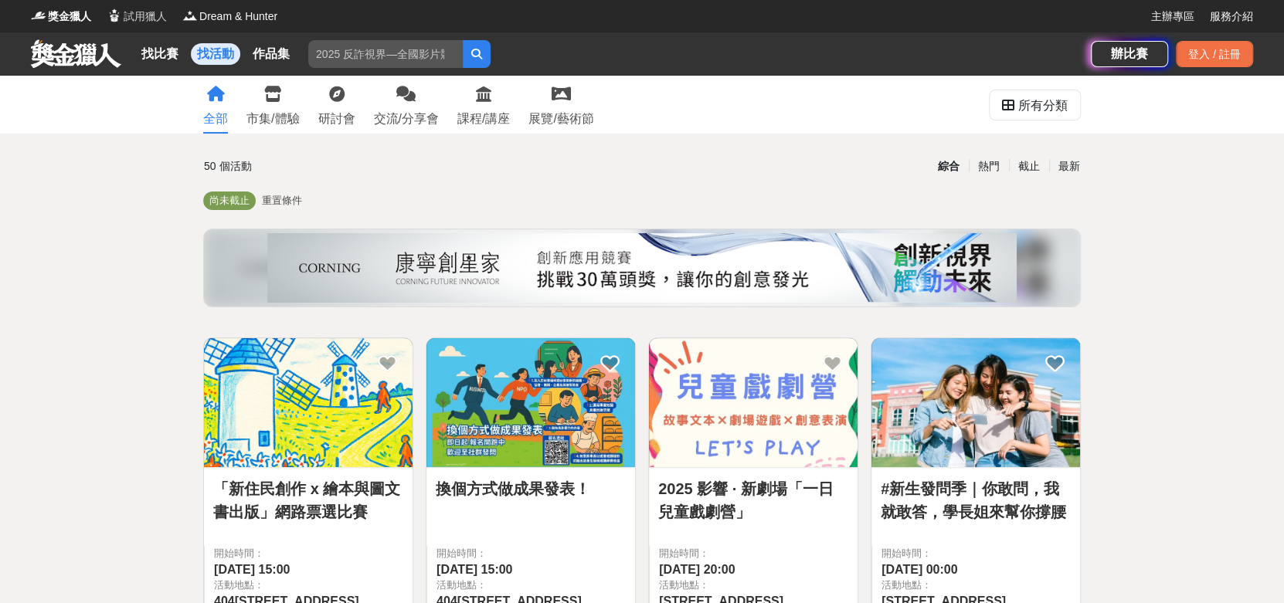
click at [127, 11] on span "試用獵人" at bounding box center [145, 16] width 43 height 16
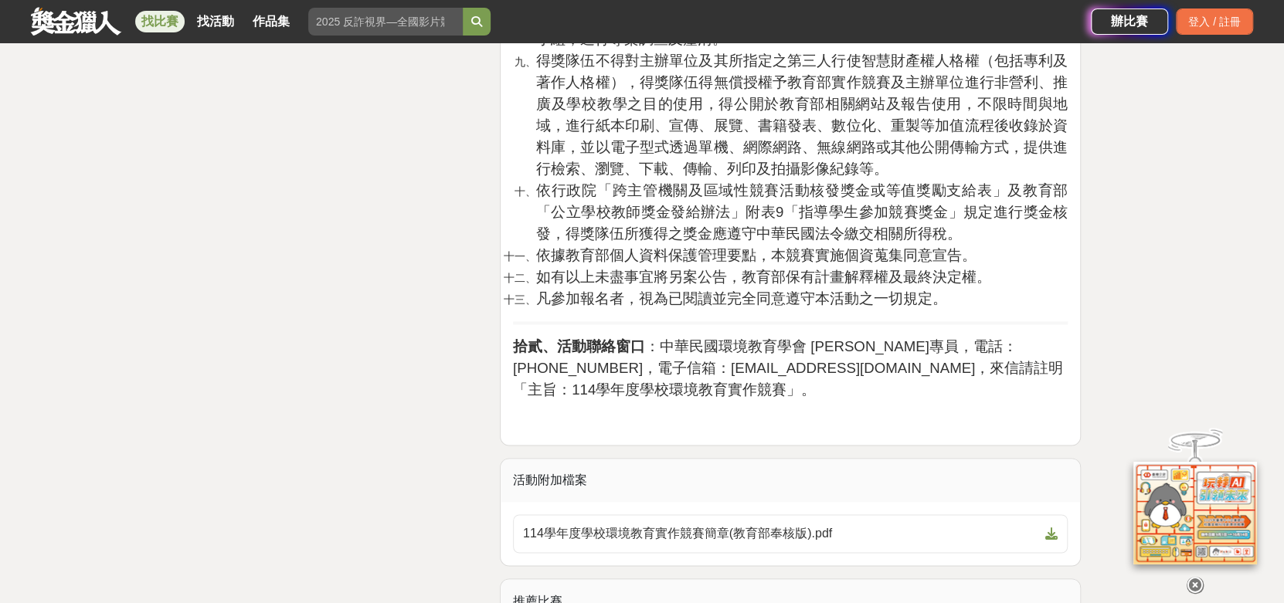
scroll to position [5253, 0]
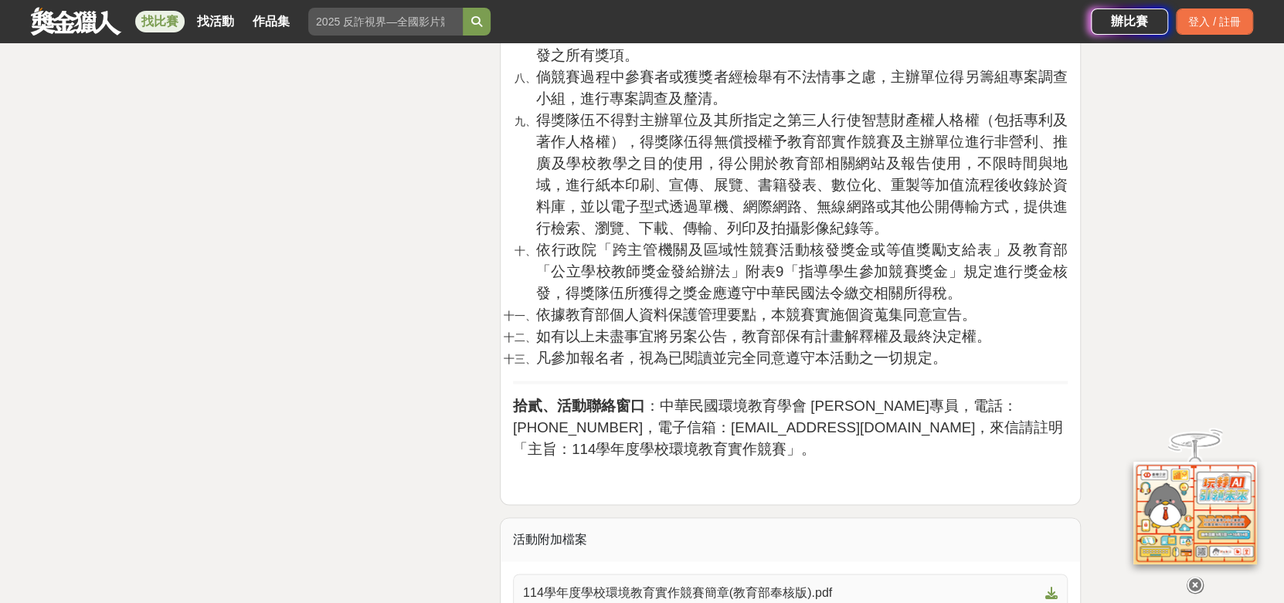
click at [757, 584] on span "114學年度學校環境教育實作競賽簡章(教育部奉核版).pdf" at bounding box center [781, 593] width 516 height 19
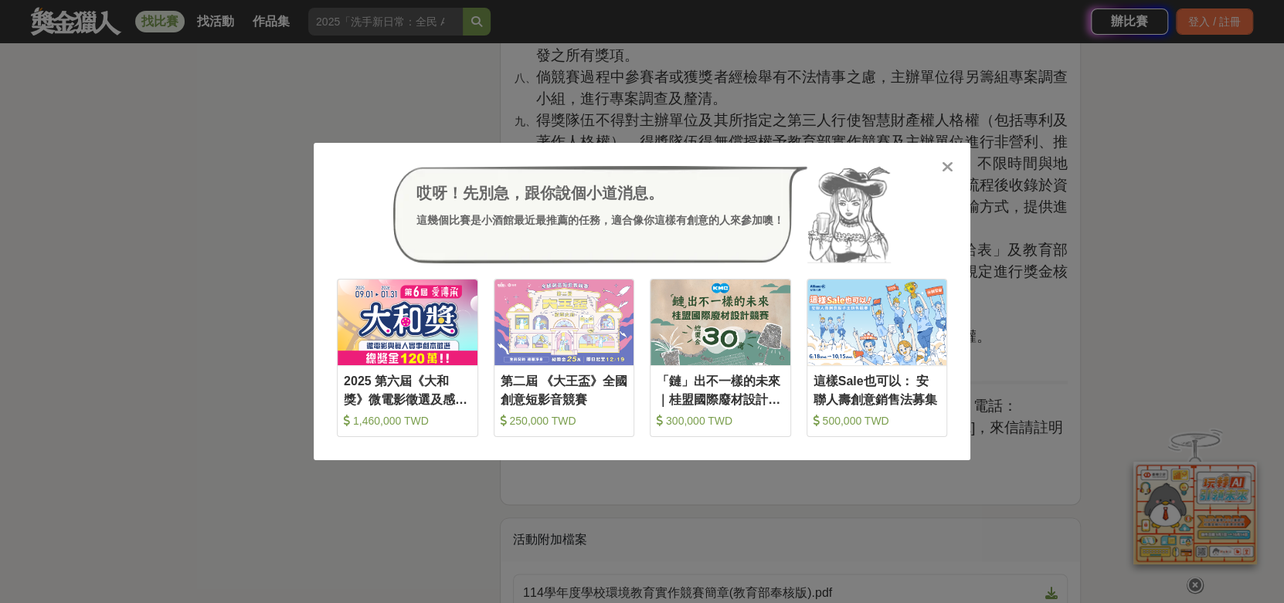
click at [943, 171] on icon at bounding box center [948, 166] width 12 height 15
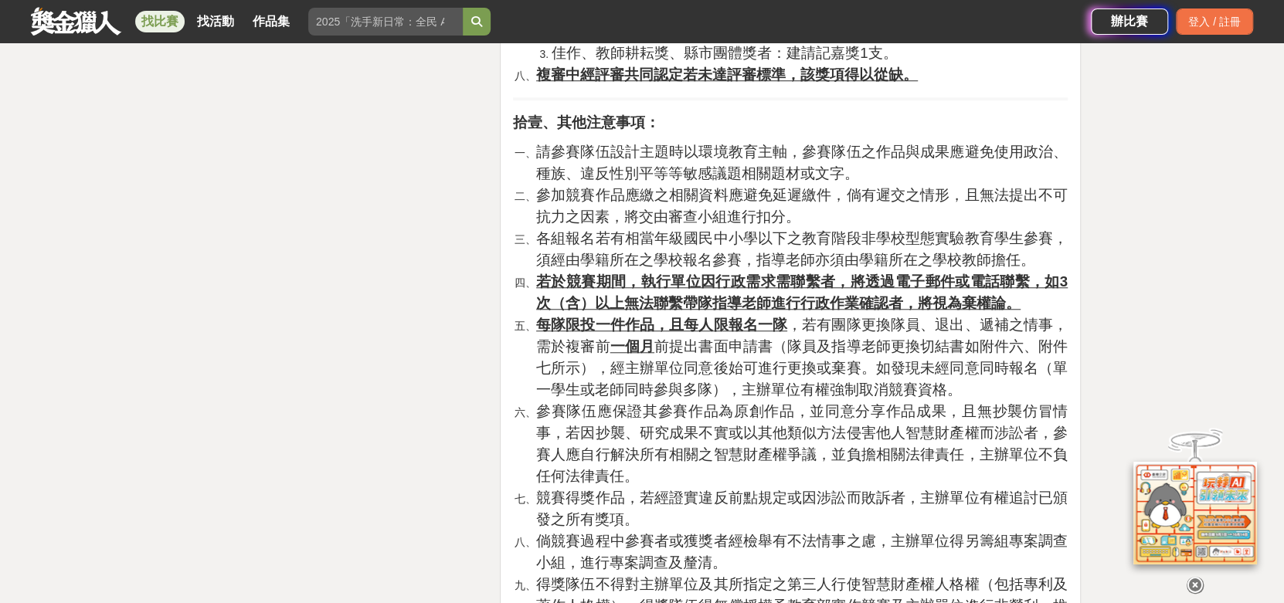
scroll to position [4017, 0]
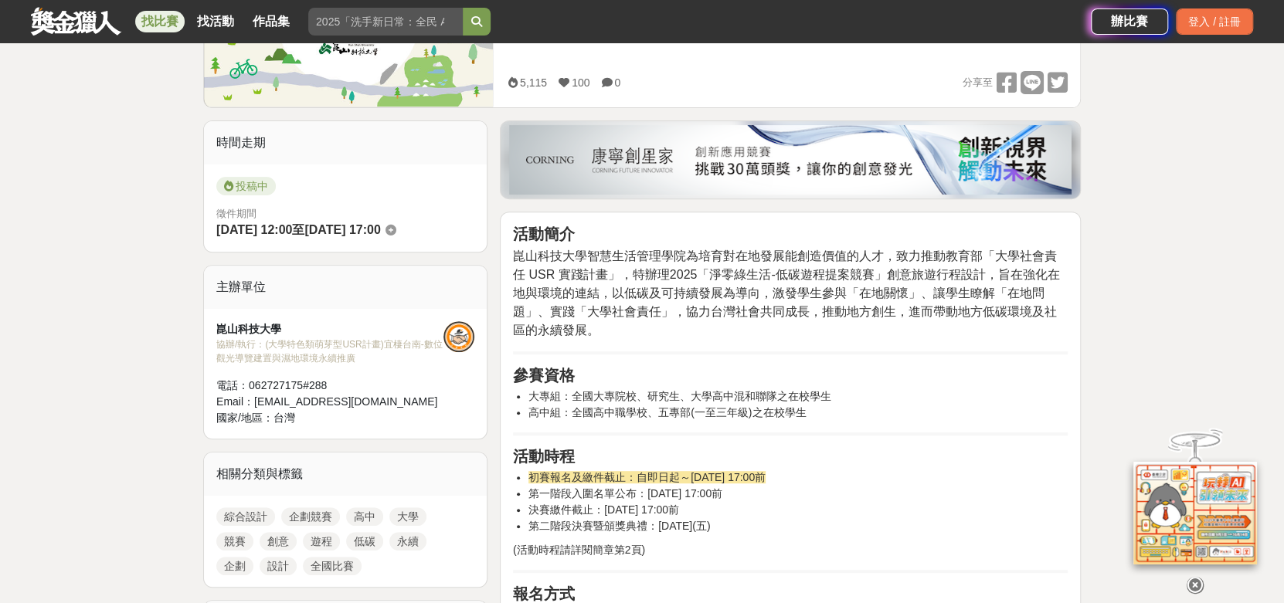
scroll to position [464, 0]
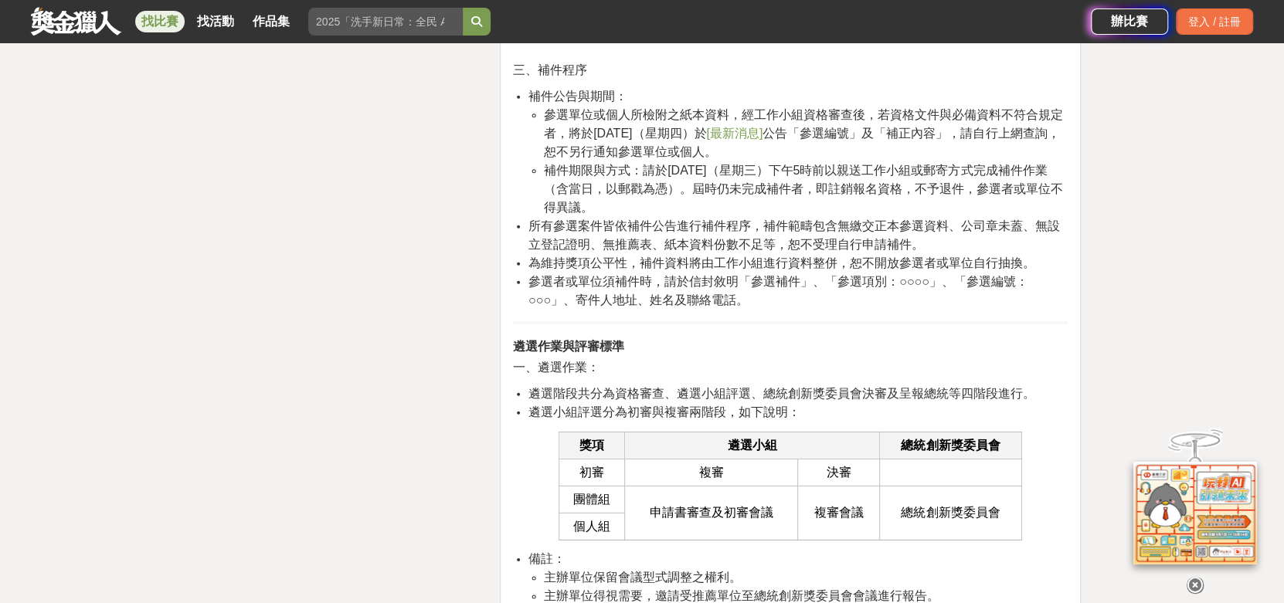
scroll to position [3090, 0]
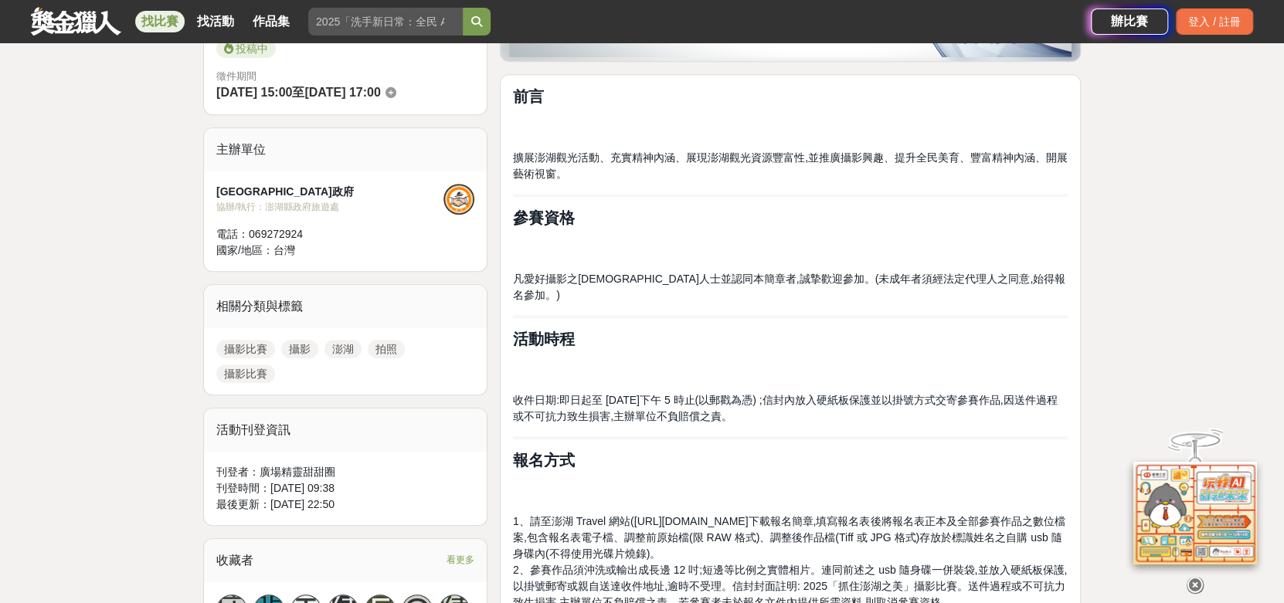
scroll to position [464, 0]
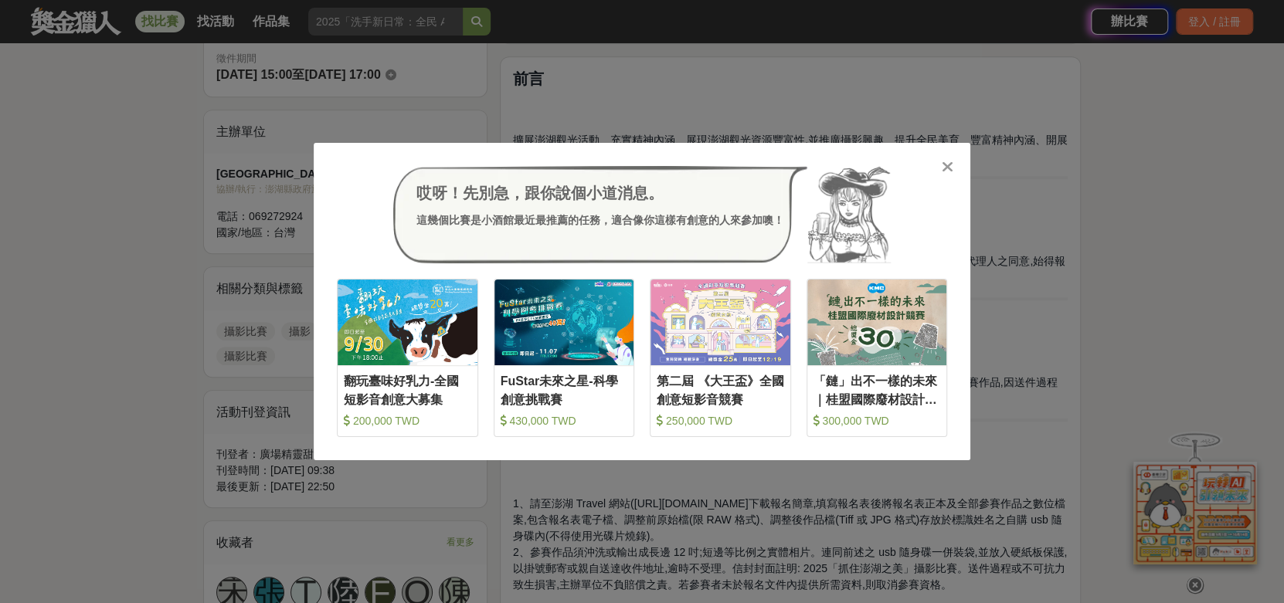
click at [943, 173] on icon at bounding box center [948, 166] width 12 height 15
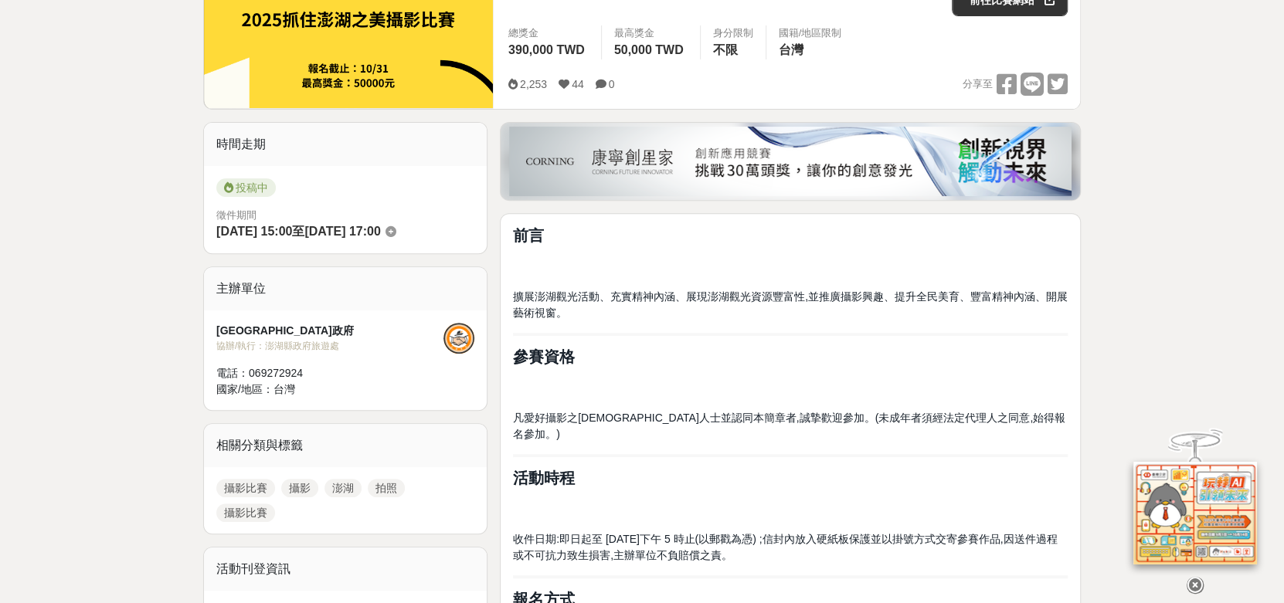
scroll to position [0, 0]
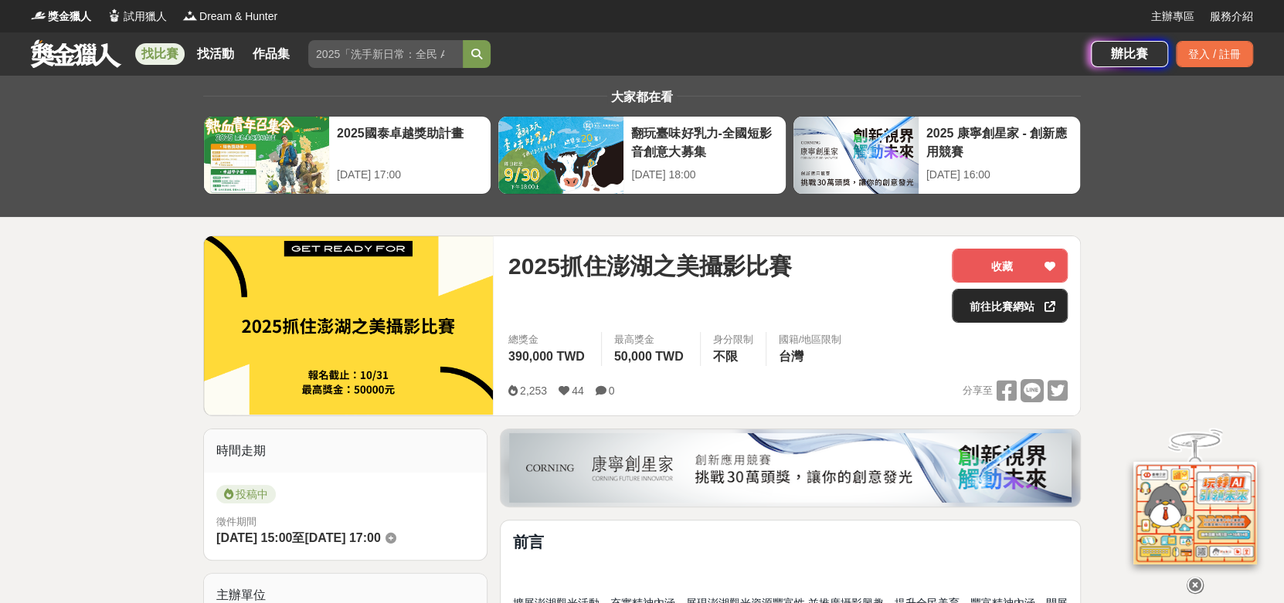
click at [1017, 311] on link "前往比賽網站" at bounding box center [1010, 306] width 116 height 34
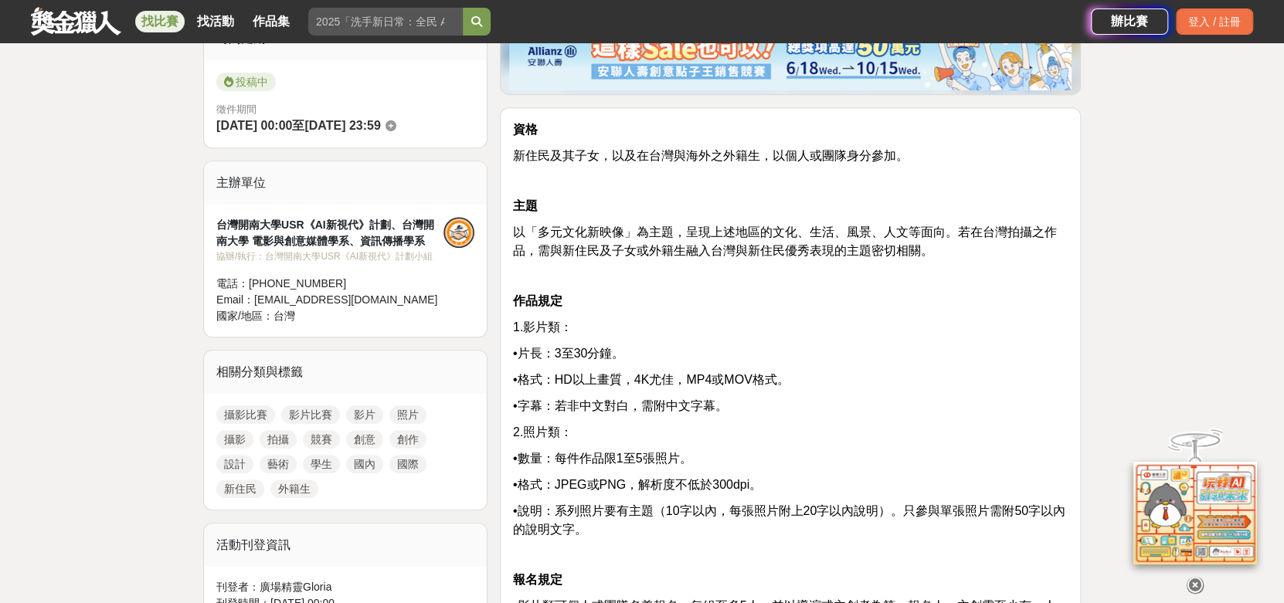
scroll to position [464, 0]
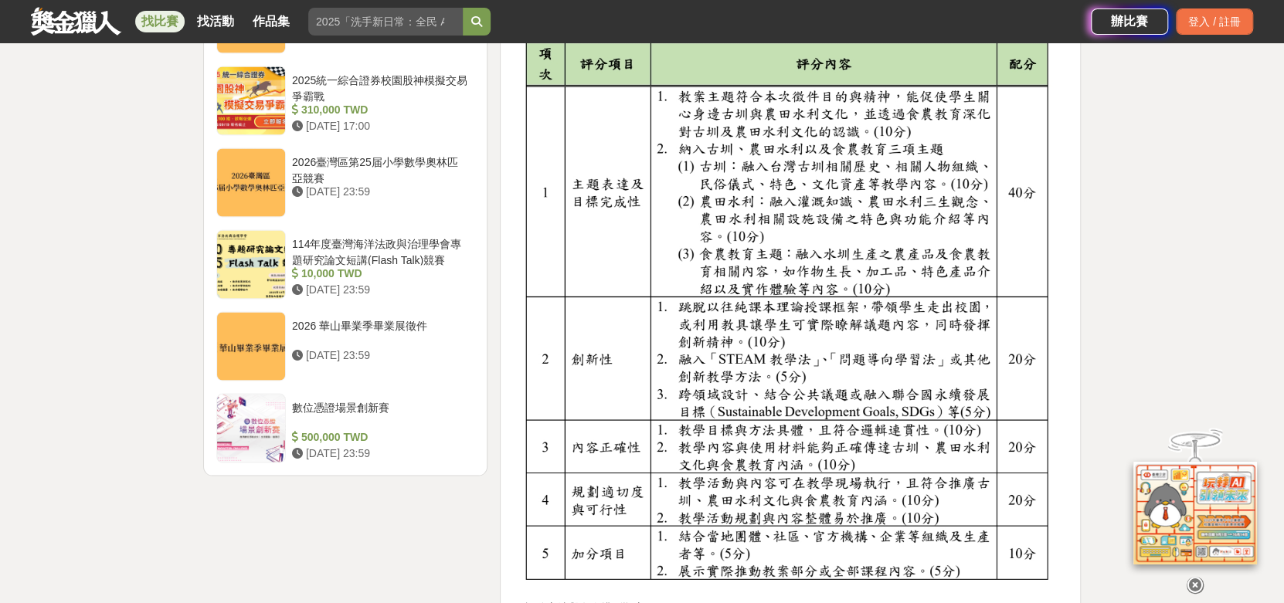
scroll to position [1700, 0]
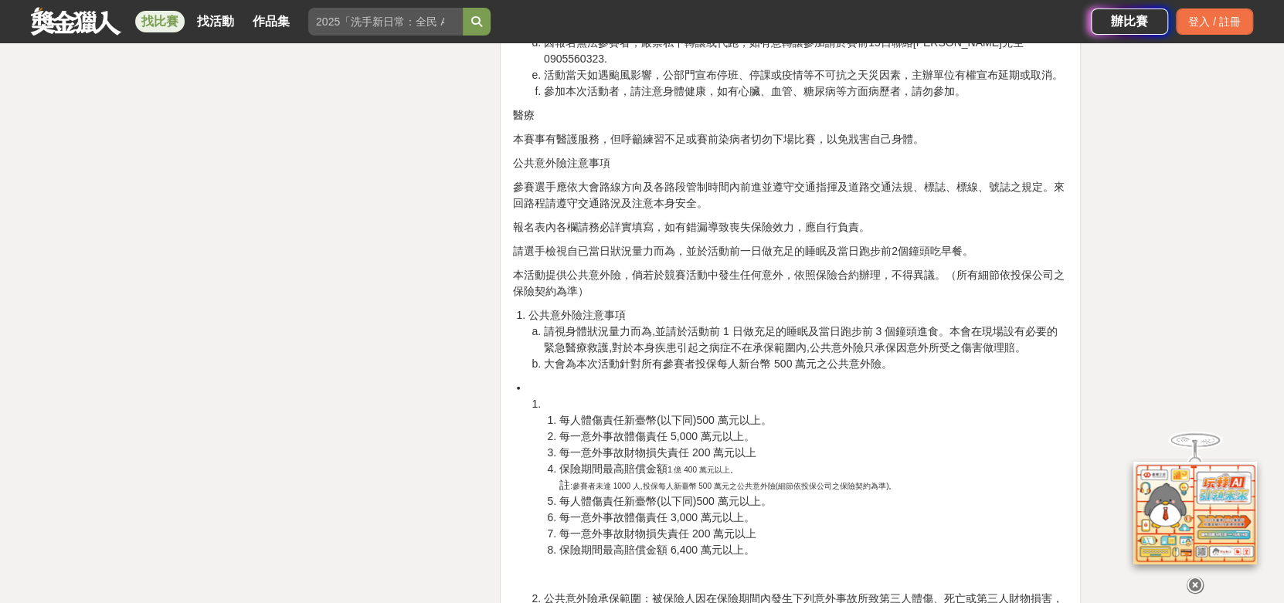
scroll to position [6335, 0]
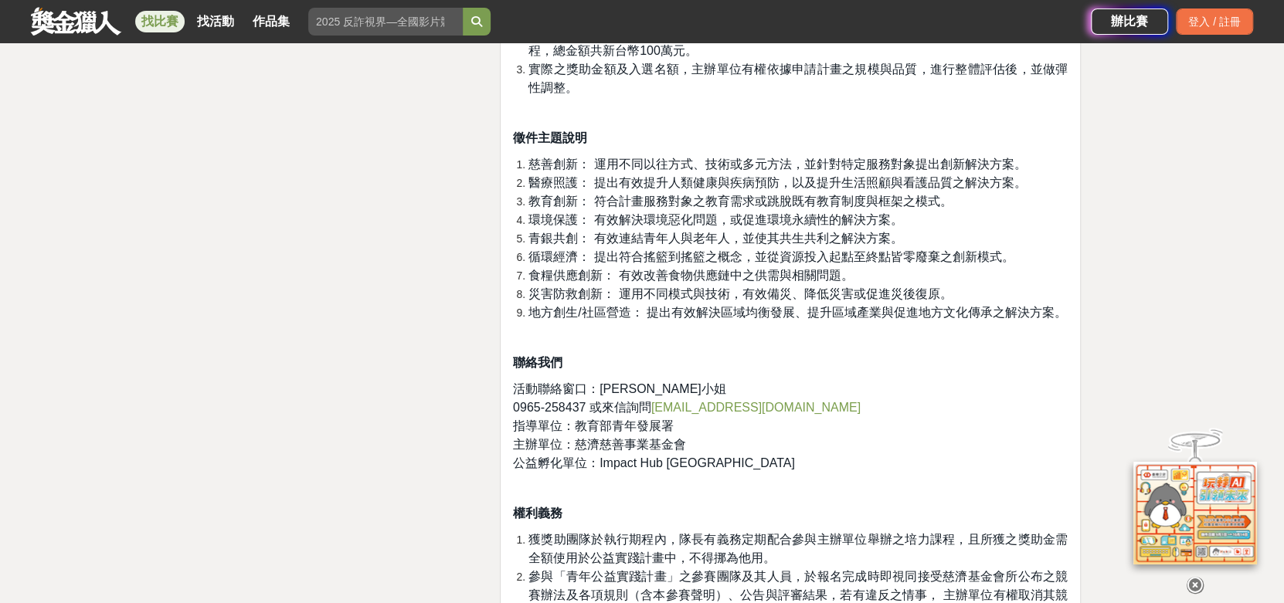
scroll to position [3399, 0]
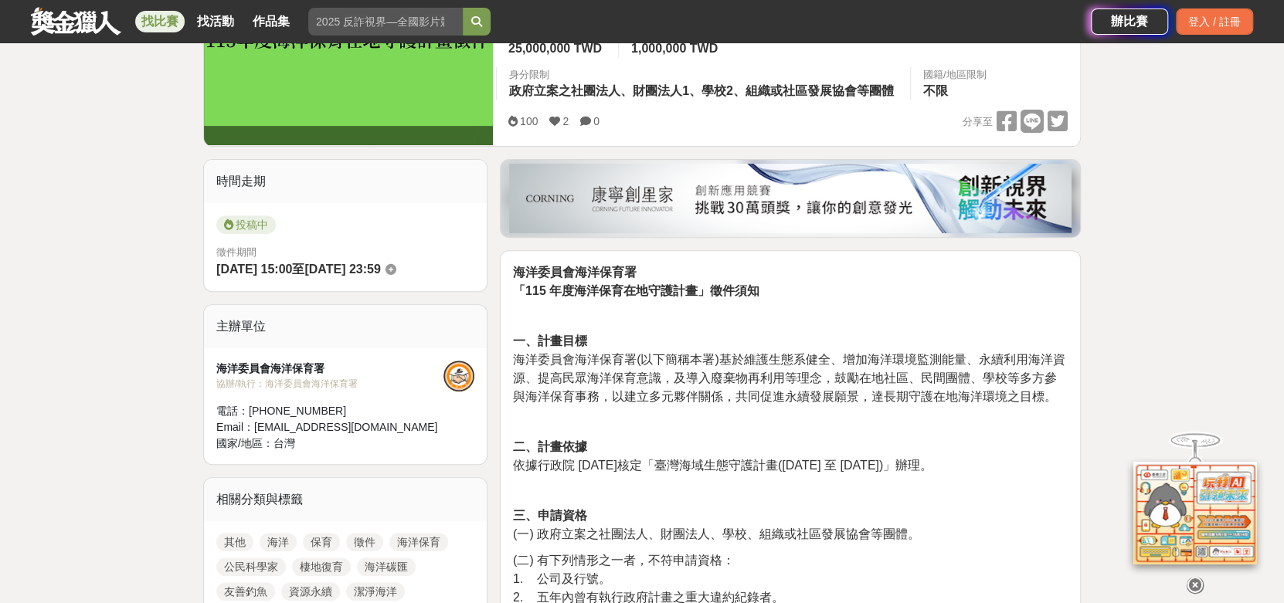
scroll to position [154, 0]
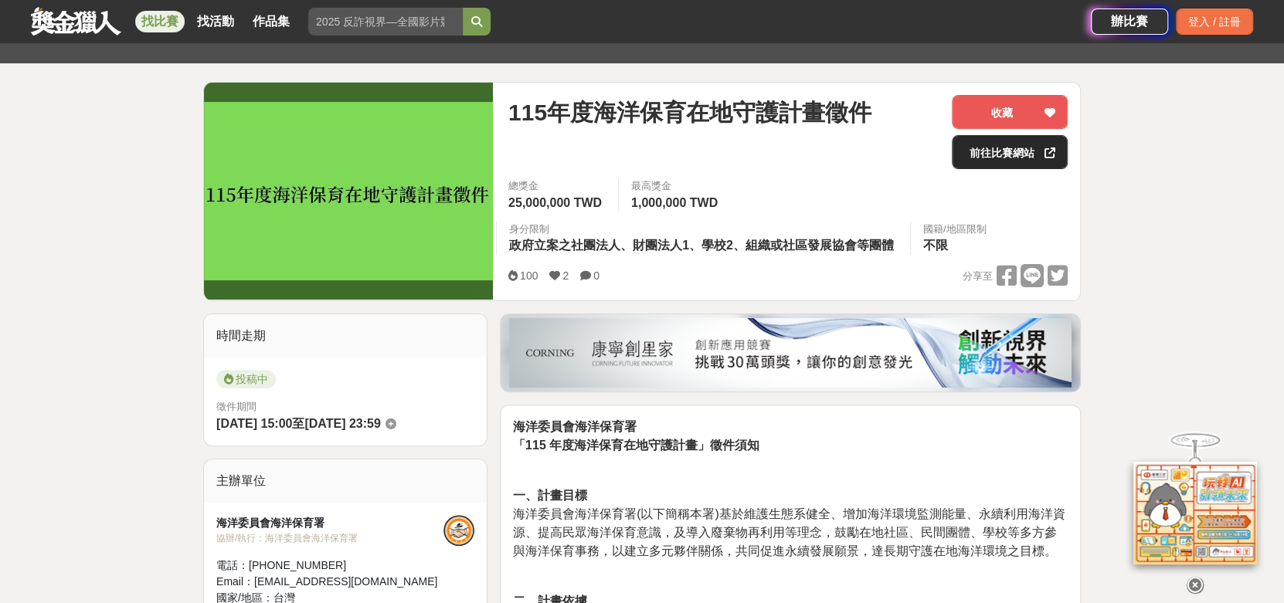
click at [997, 157] on link "前往比賽網站" at bounding box center [1010, 152] width 116 height 34
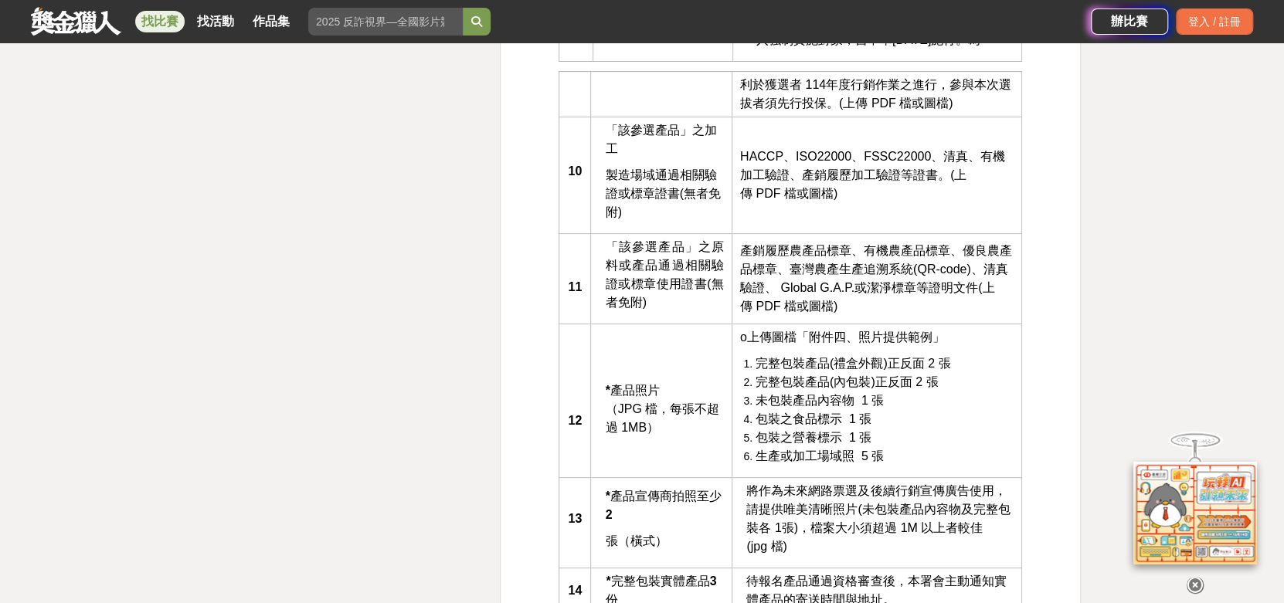
scroll to position [4481, 0]
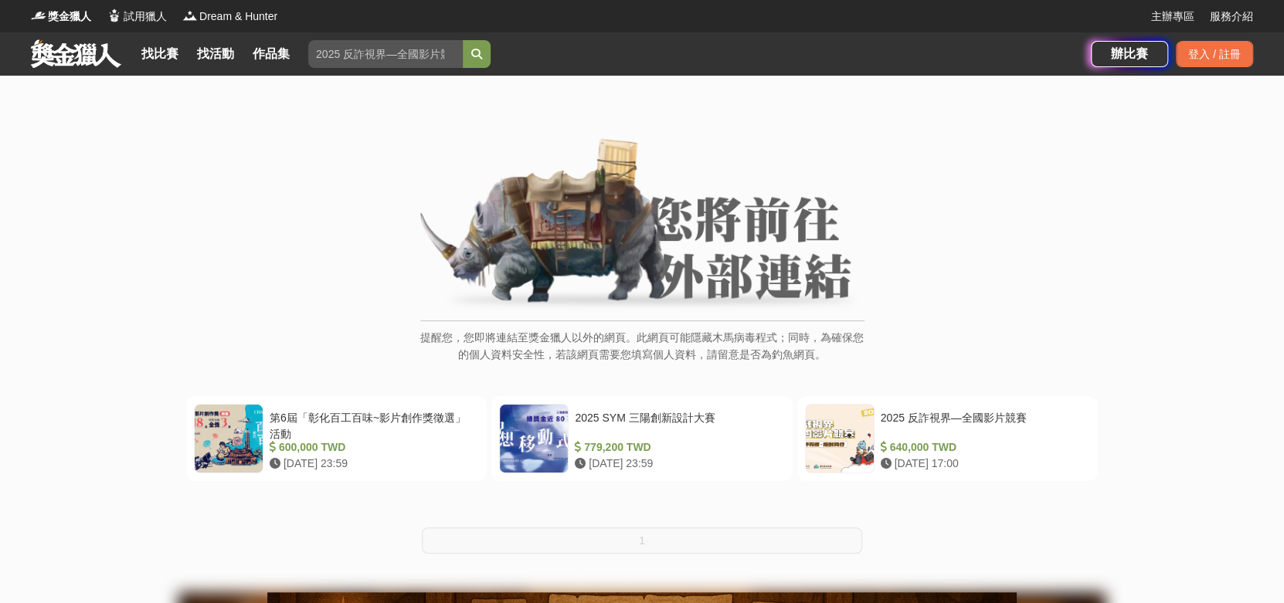
click at [687, 360] on p "提醒您，您即將連結至獎金獵人以外的網頁。此網頁可能隱藏木馬病毒程式；同時，為確保您的個人資料安全性，若該網頁需要您填寫個人資料，請留意是否為釣魚網頁。" at bounding box center [642, 354] width 444 height 50
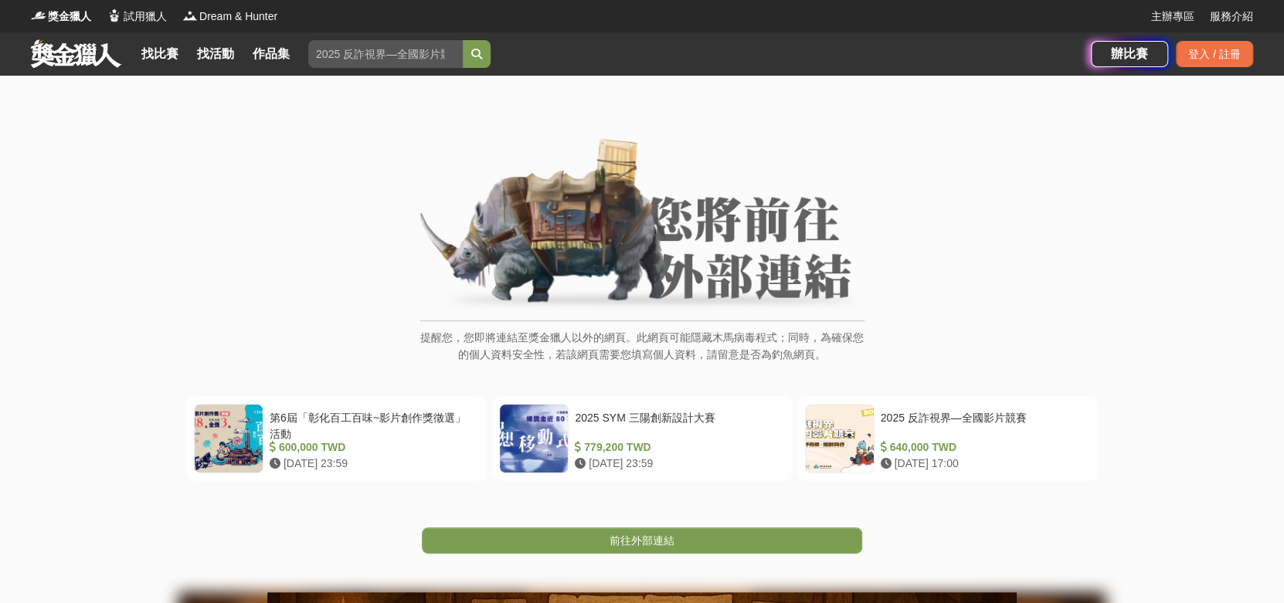
click at [724, 267] on img at bounding box center [642, 225] width 444 height 175
click at [694, 544] on link "前往外部連結" at bounding box center [642, 541] width 440 height 26
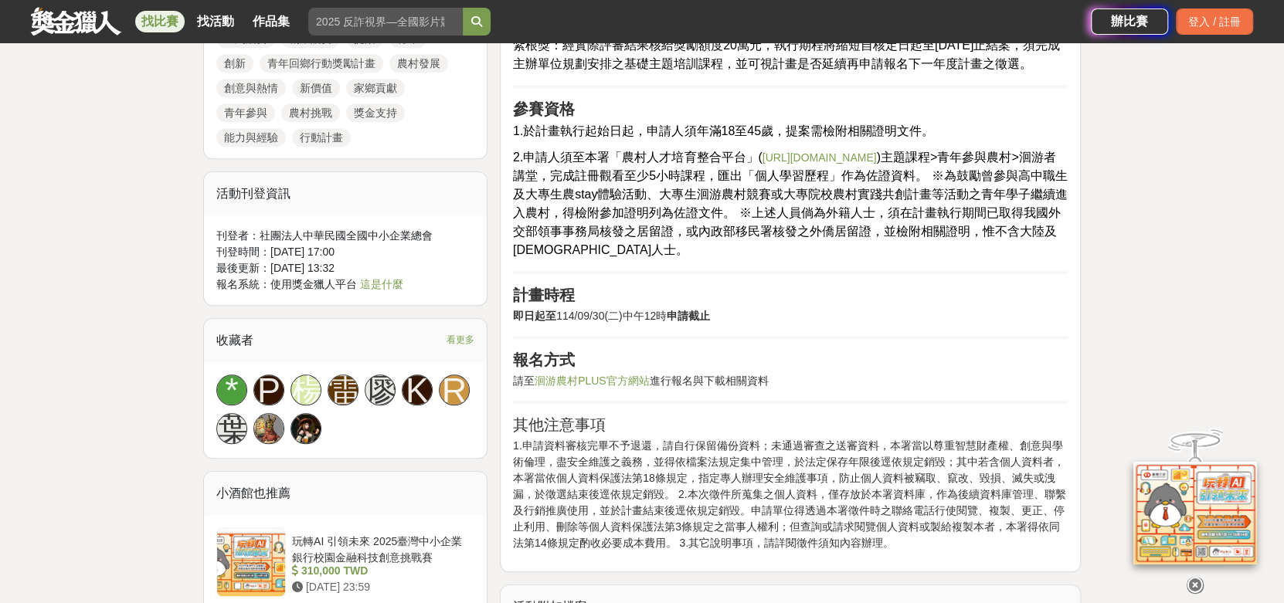
scroll to position [1081, 0]
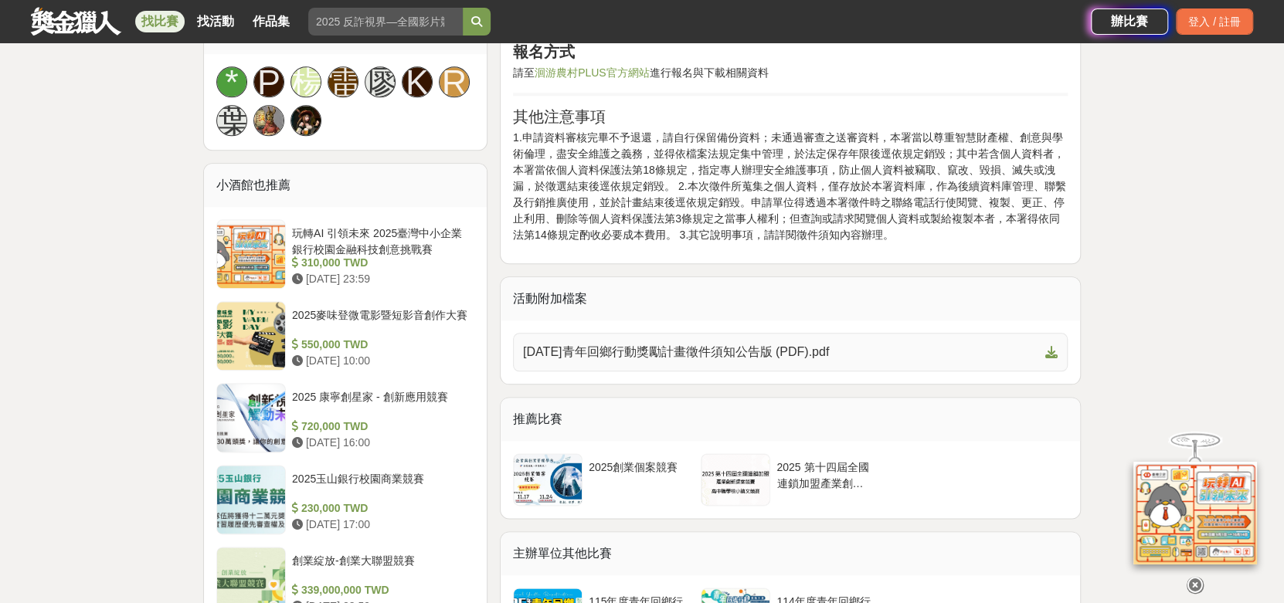
click at [1054, 358] on icon at bounding box center [1051, 352] width 12 height 12
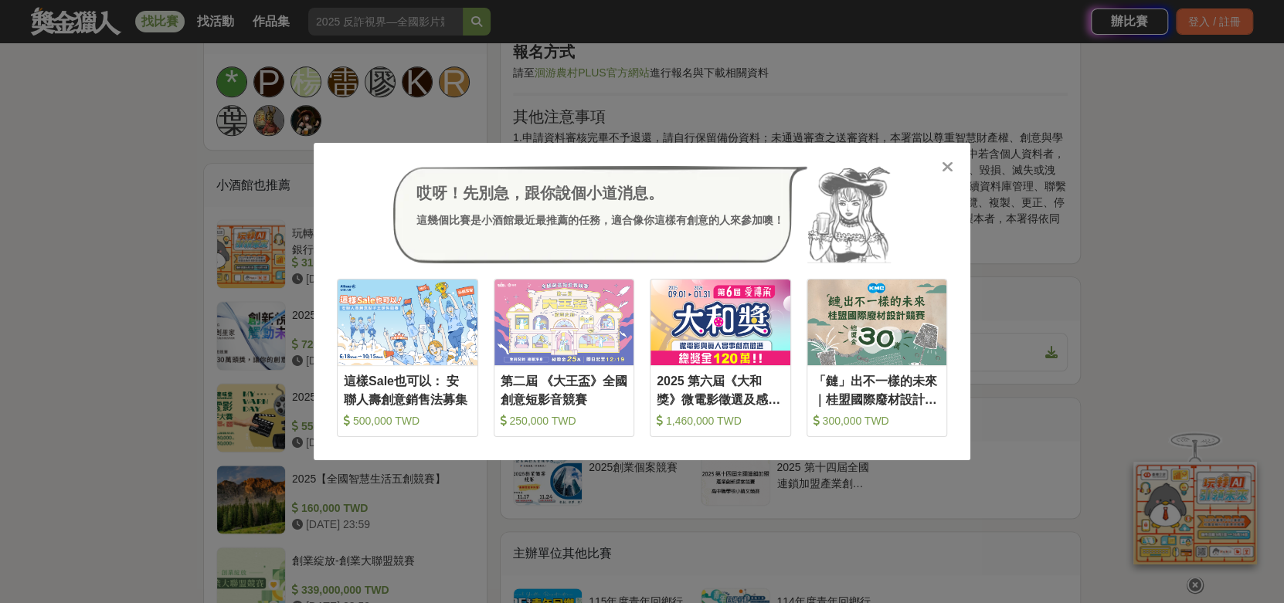
click at [948, 167] on icon at bounding box center [948, 166] width 12 height 15
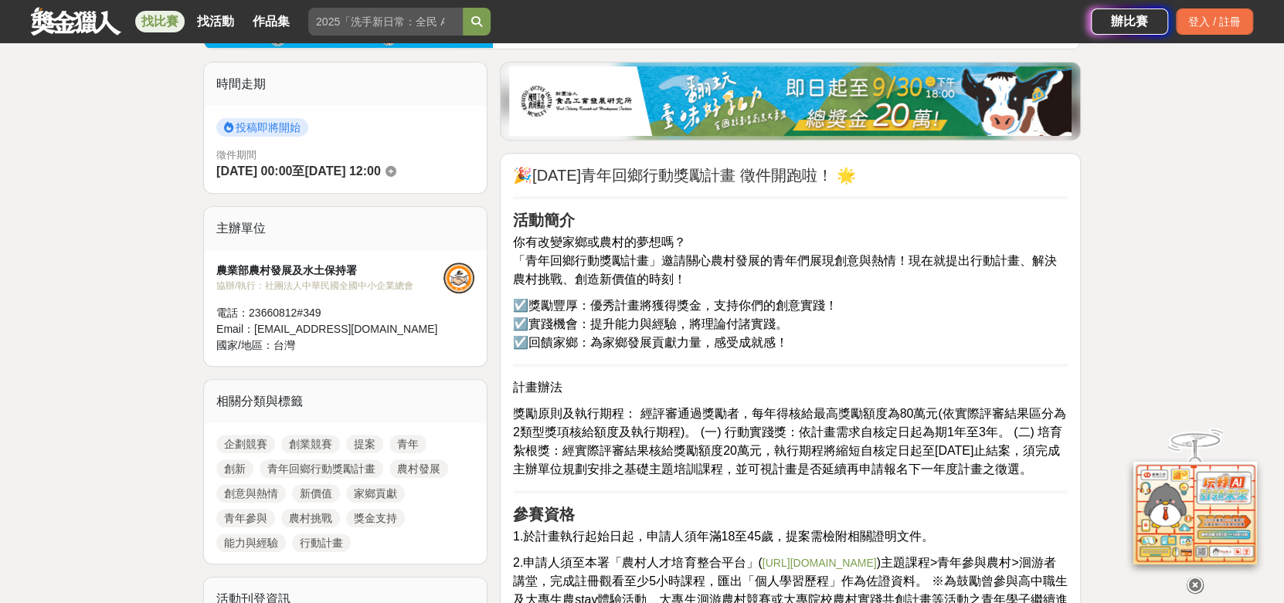
scroll to position [154, 0]
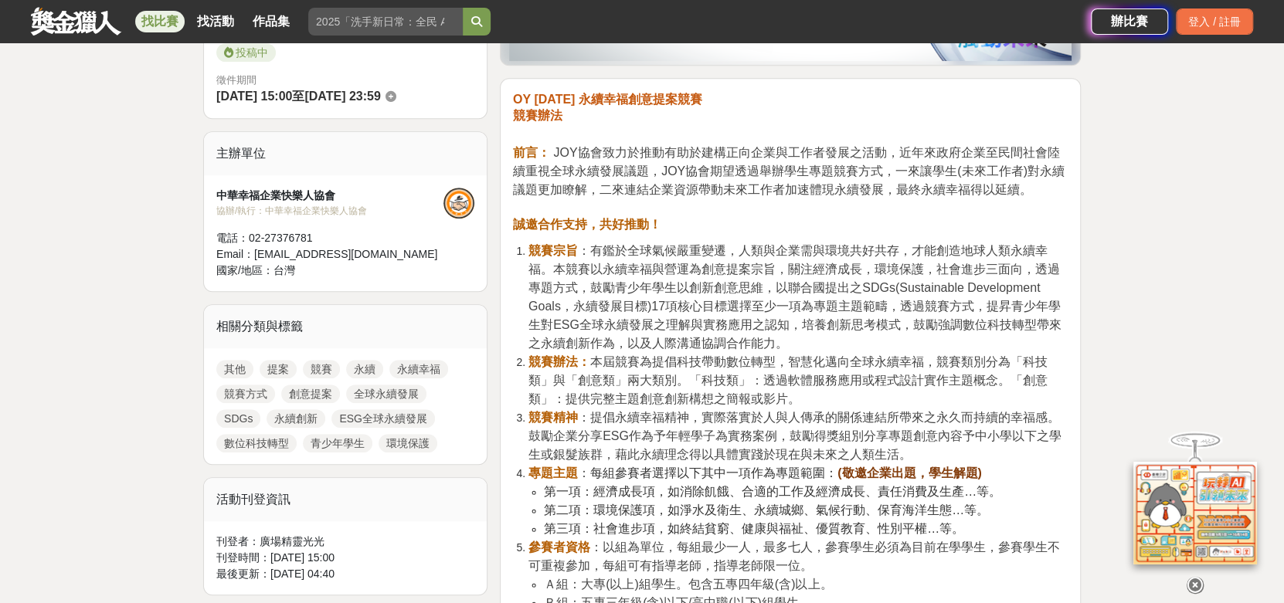
scroll to position [464, 0]
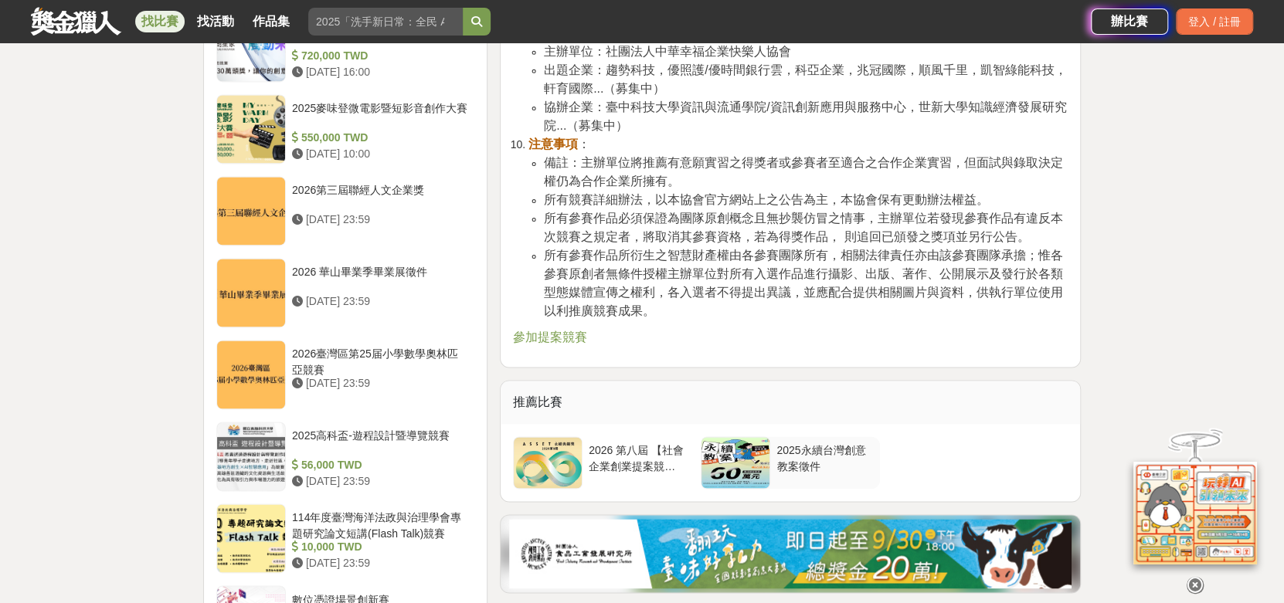
click at [818, 444] on div "2025永續台灣創意教案徵件" at bounding box center [824, 457] width 97 height 29
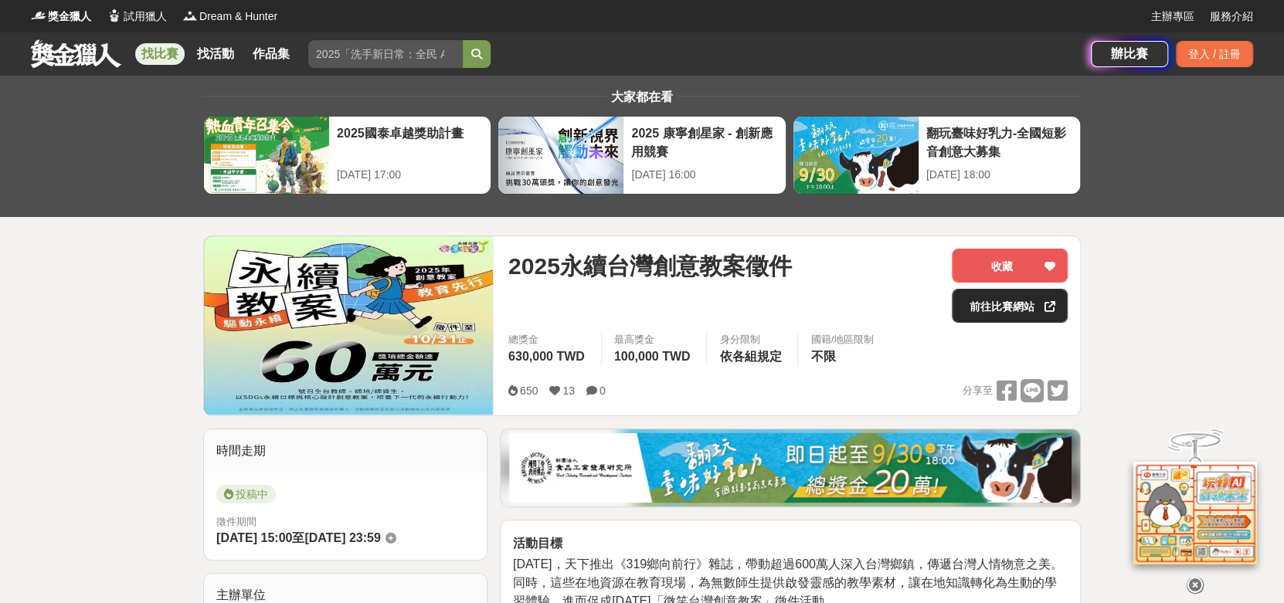
click at [1000, 300] on link "前往比賽網站" at bounding box center [1010, 306] width 116 height 34
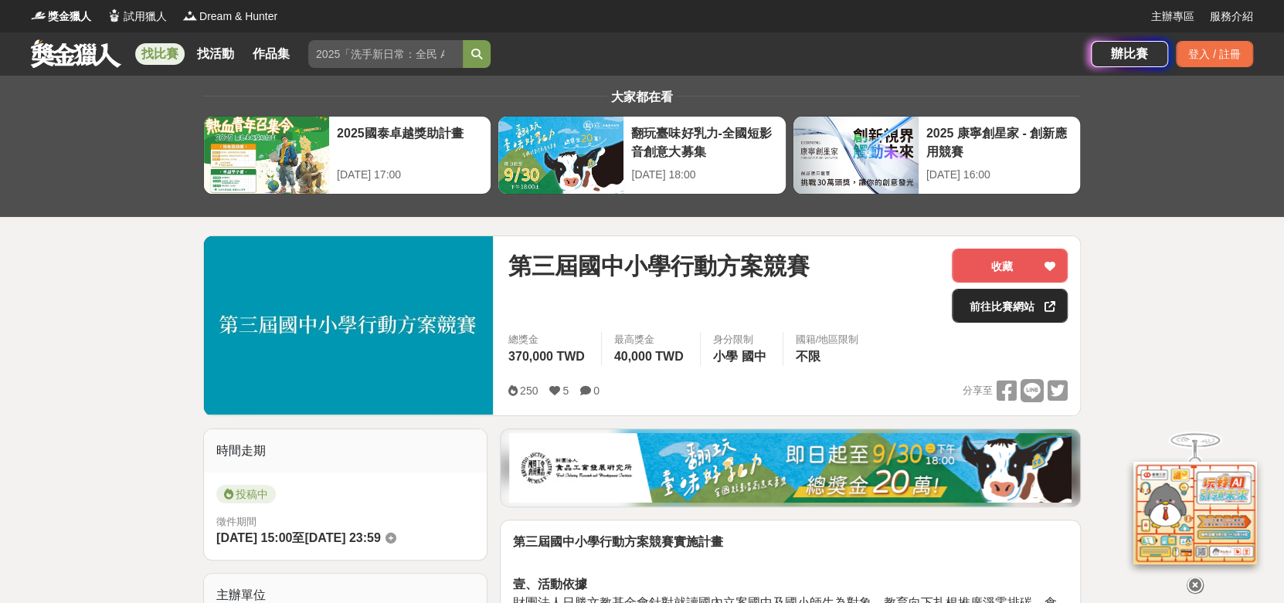
click at [964, 309] on link "前往比賽網站" at bounding box center [1010, 306] width 116 height 34
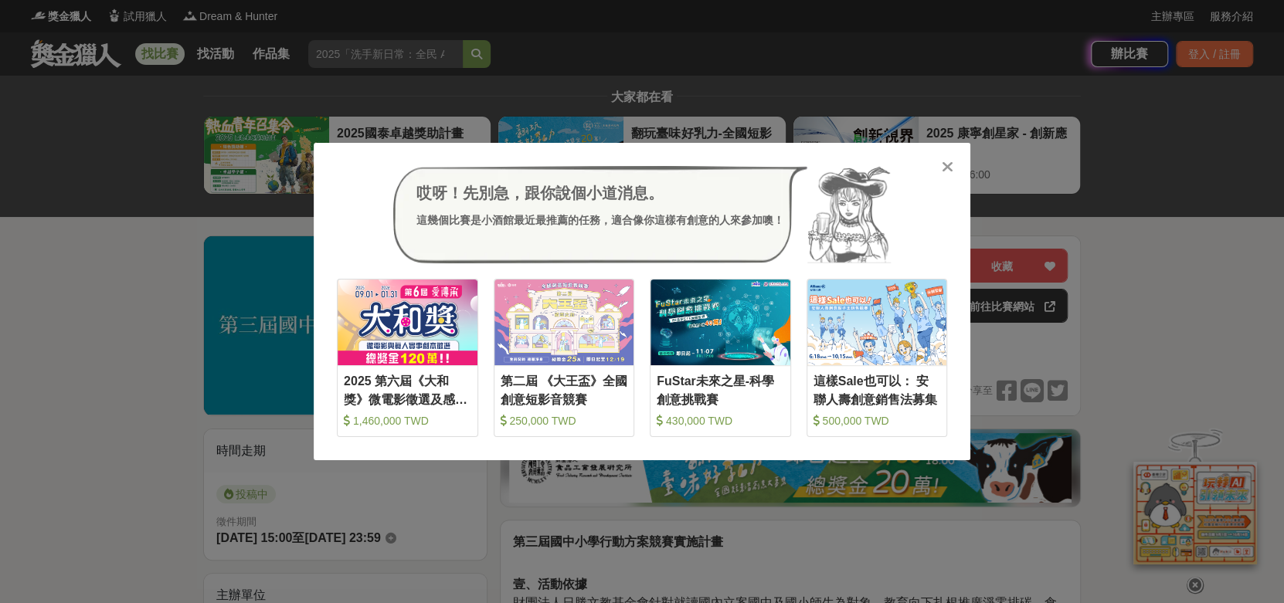
click at [943, 164] on icon at bounding box center [948, 166] width 12 height 15
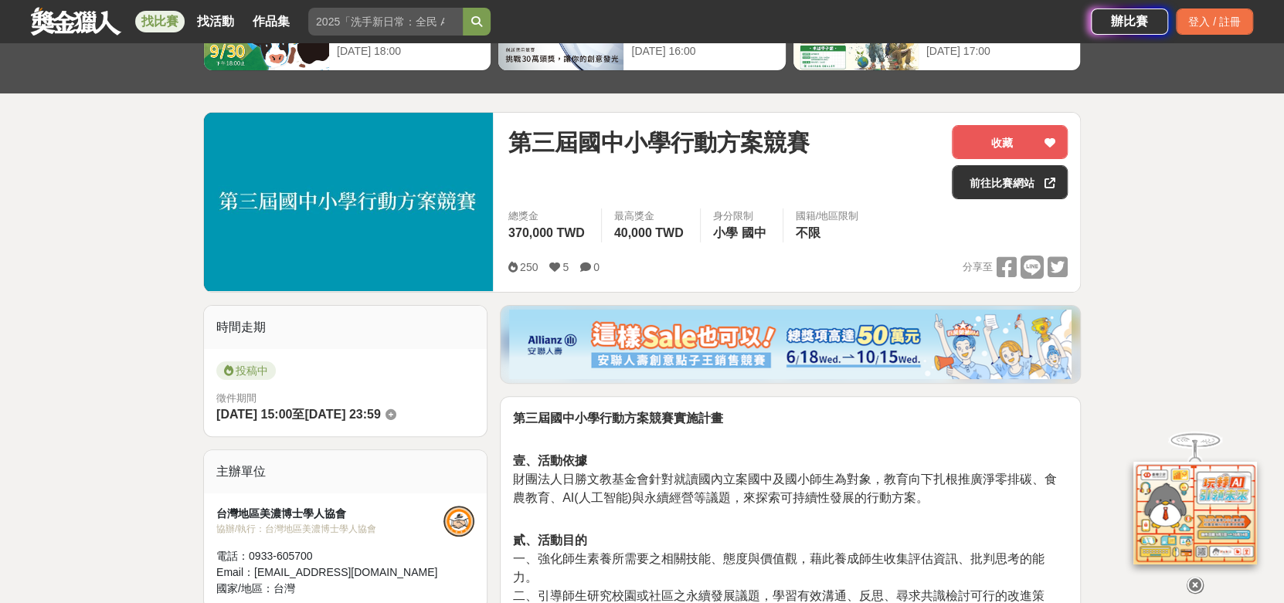
scroll to position [154, 0]
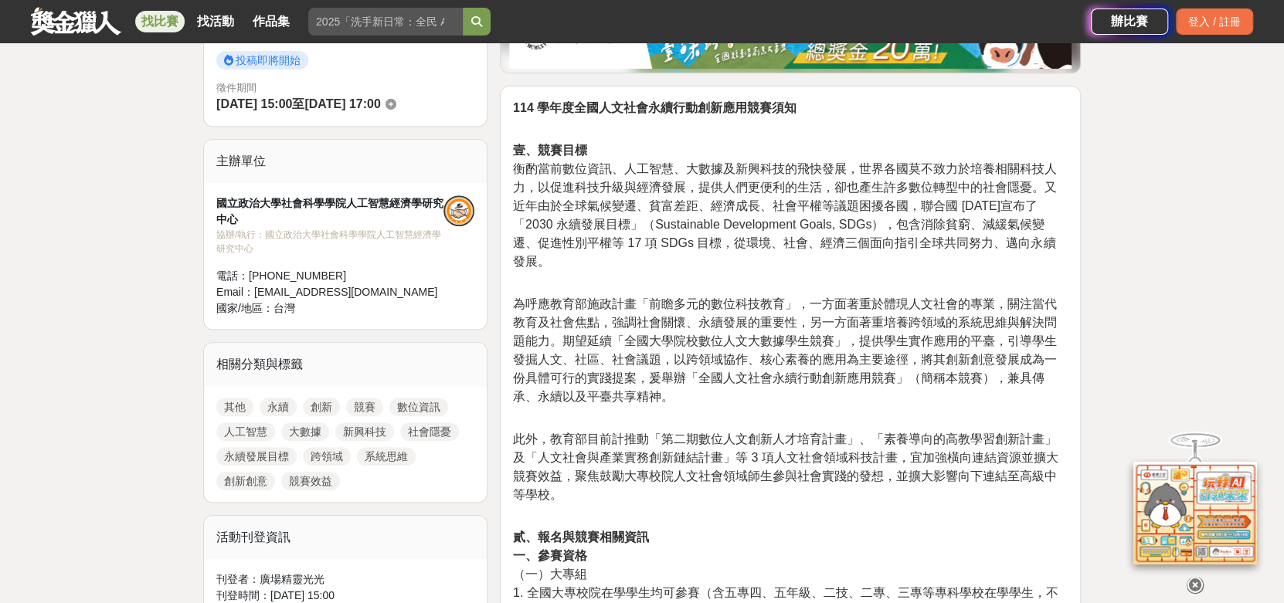
scroll to position [464, 0]
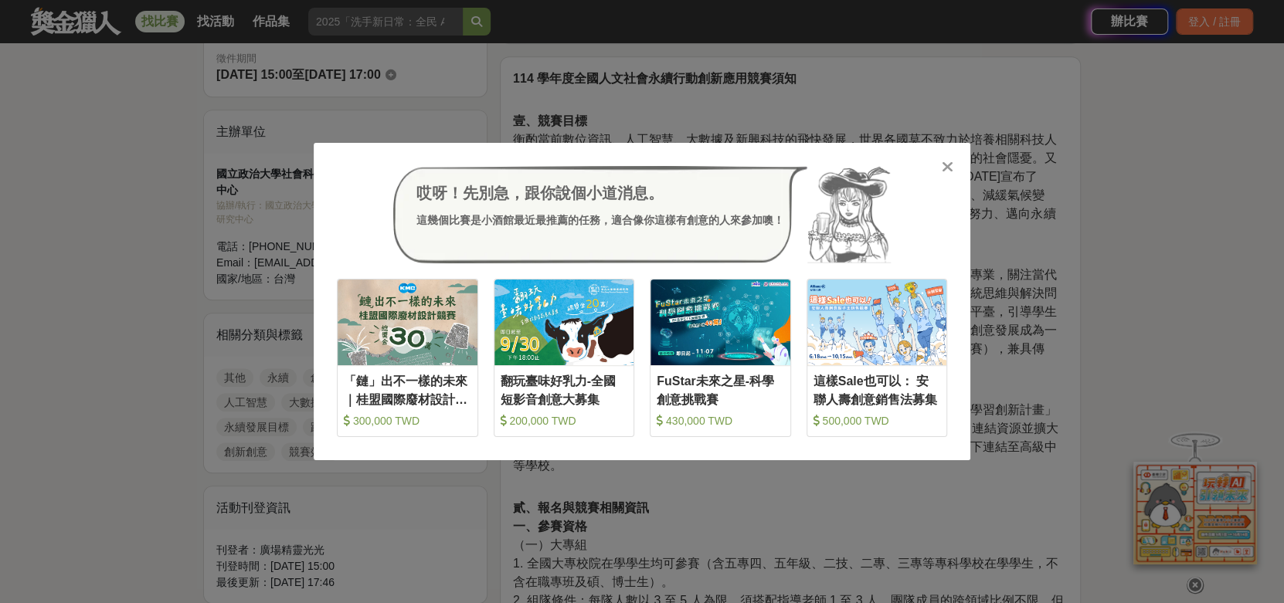
click at [943, 163] on icon at bounding box center [948, 166] width 12 height 15
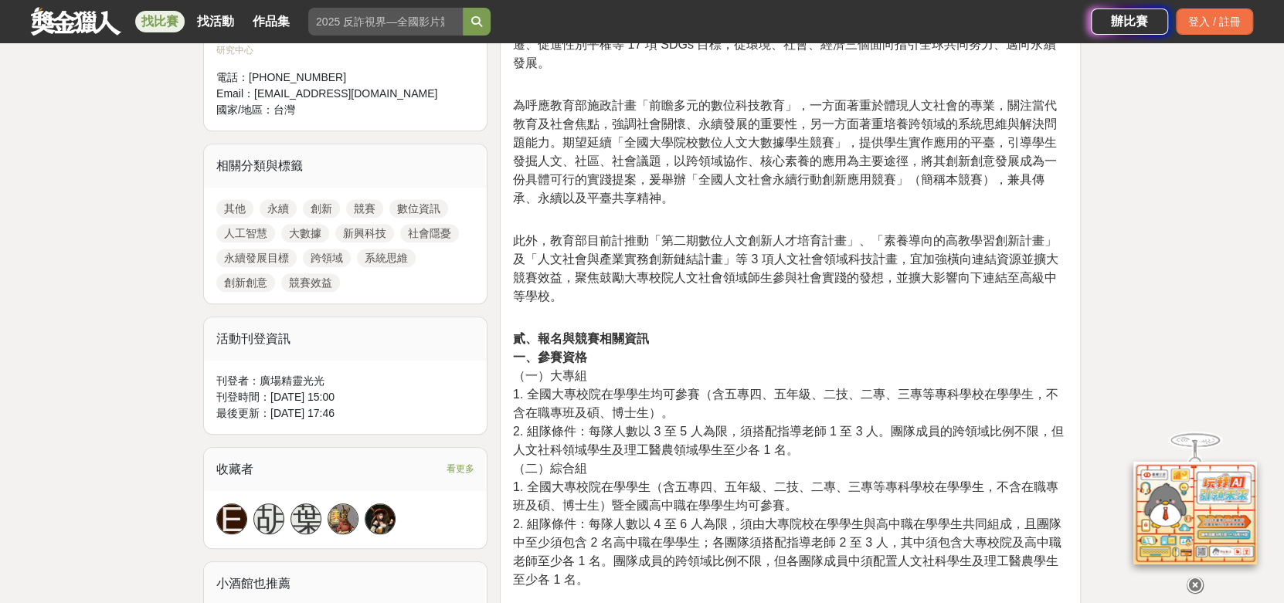
scroll to position [773, 0]
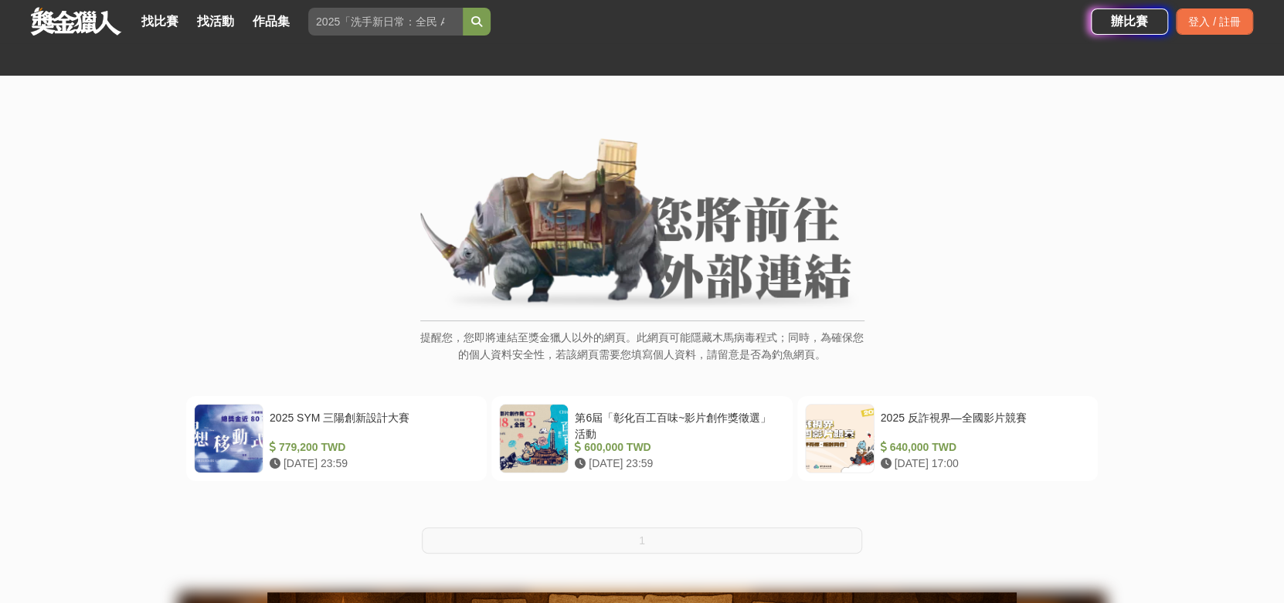
scroll to position [154, 0]
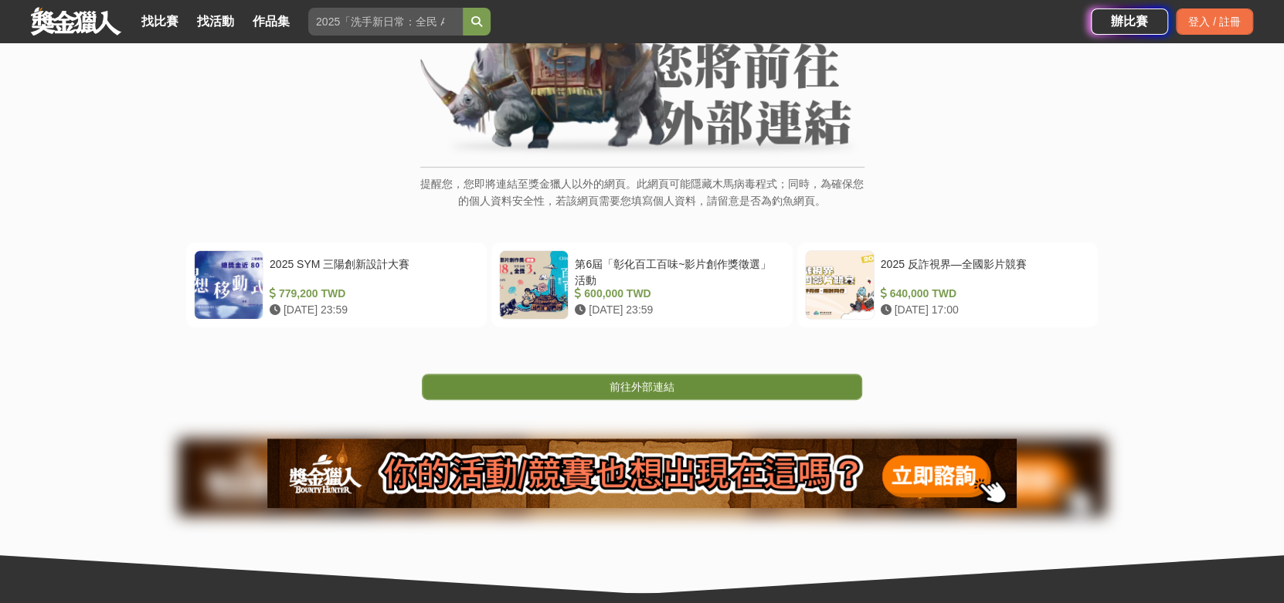
click at [696, 385] on link "前往外部連結" at bounding box center [642, 387] width 440 height 26
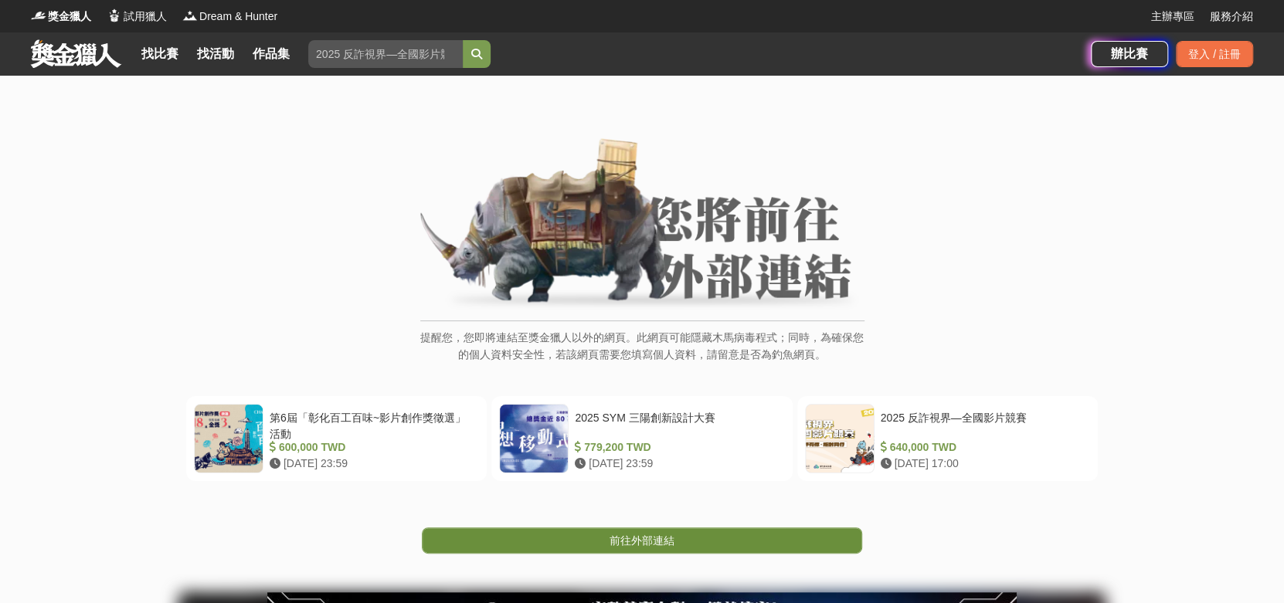
click at [699, 534] on link "前往外部連結" at bounding box center [642, 541] width 440 height 26
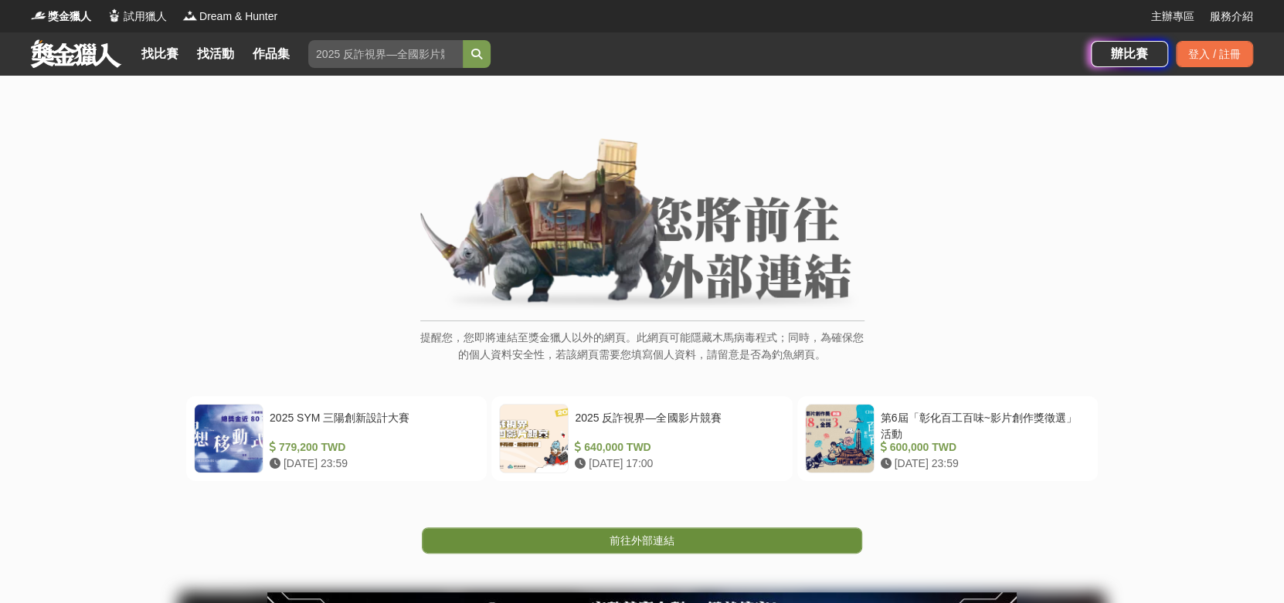
click at [700, 548] on link "前往外部連結" at bounding box center [642, 541] width 440 height 26
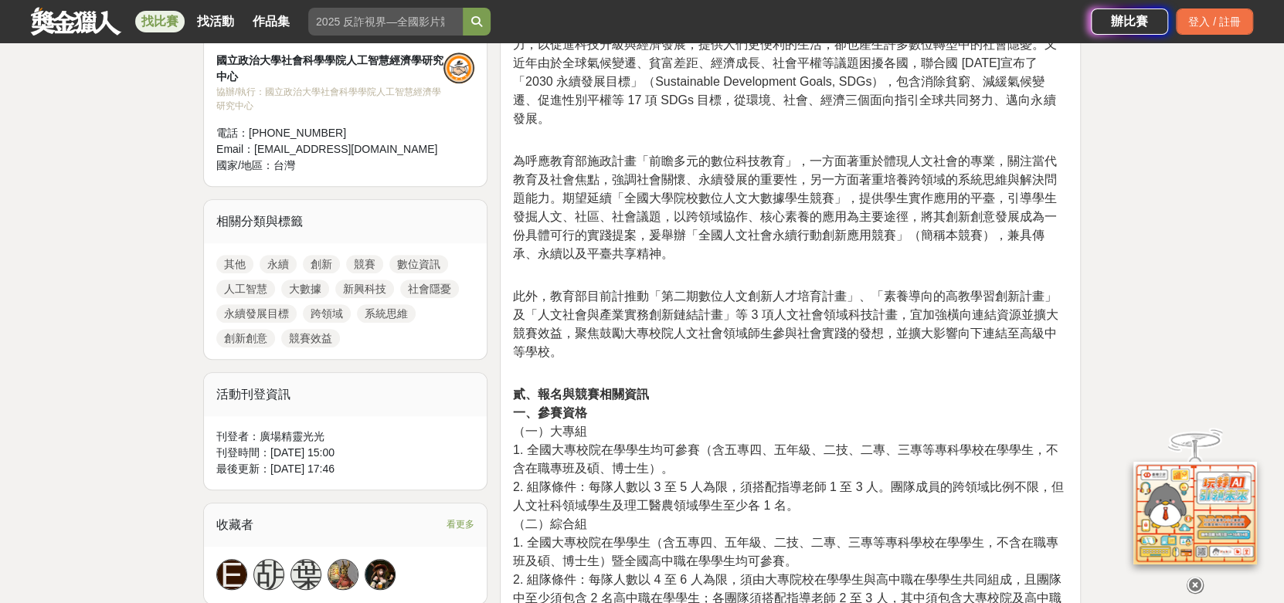
scroll to position [773, 0]
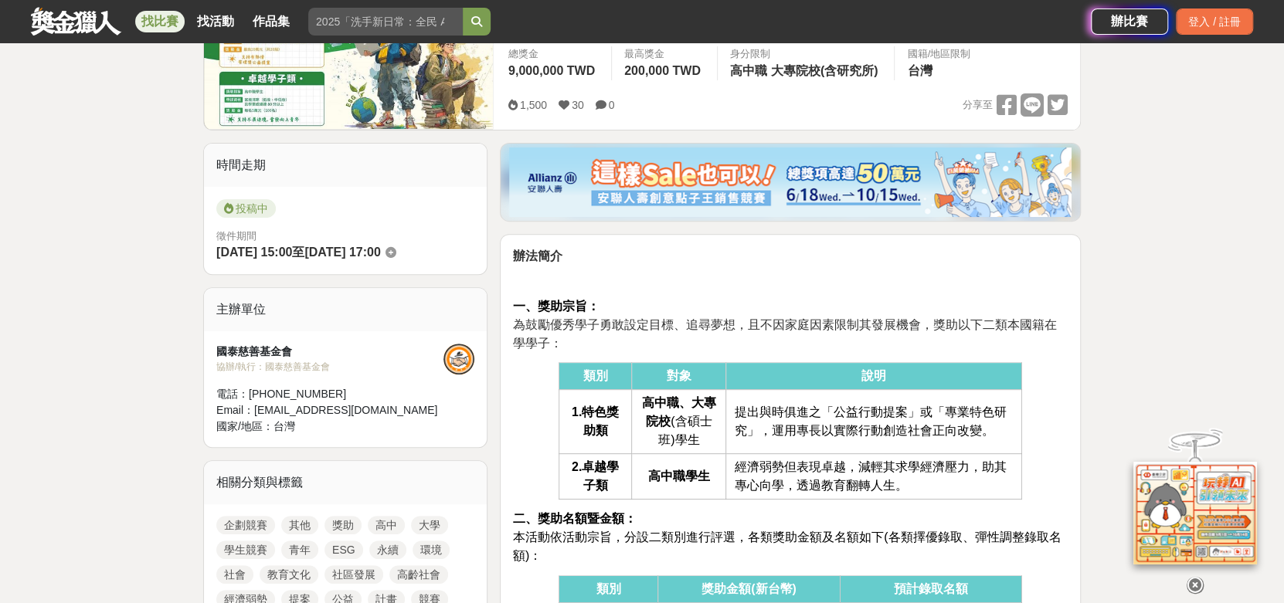
scroll to position [308, 0]
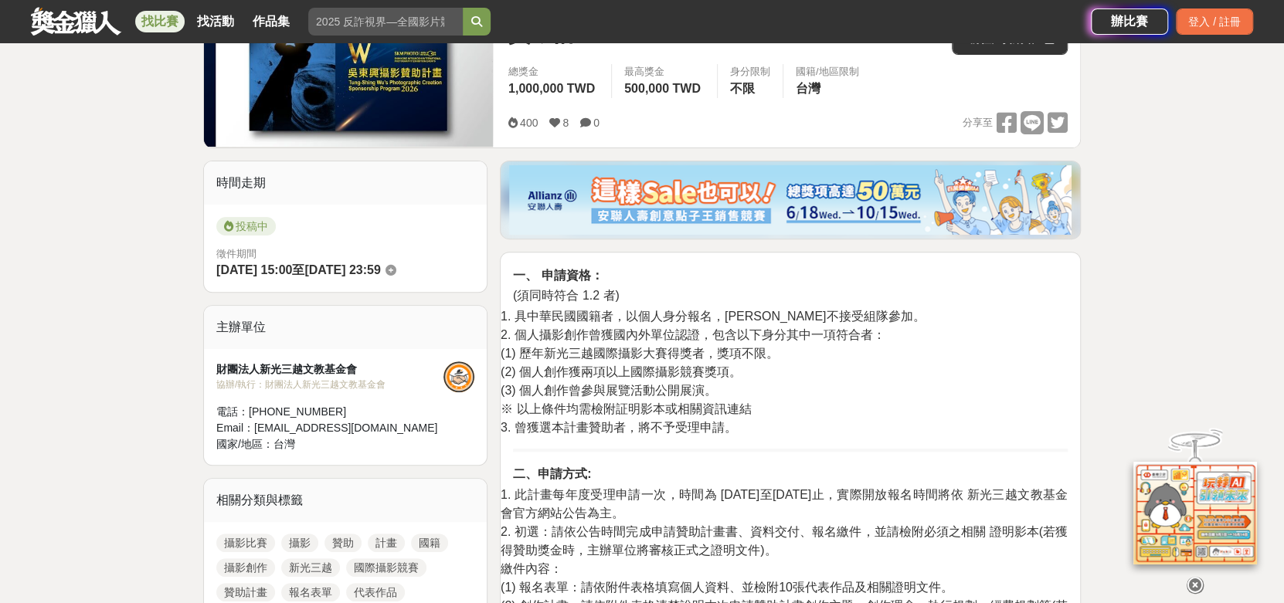
scroll to position [464, 0]
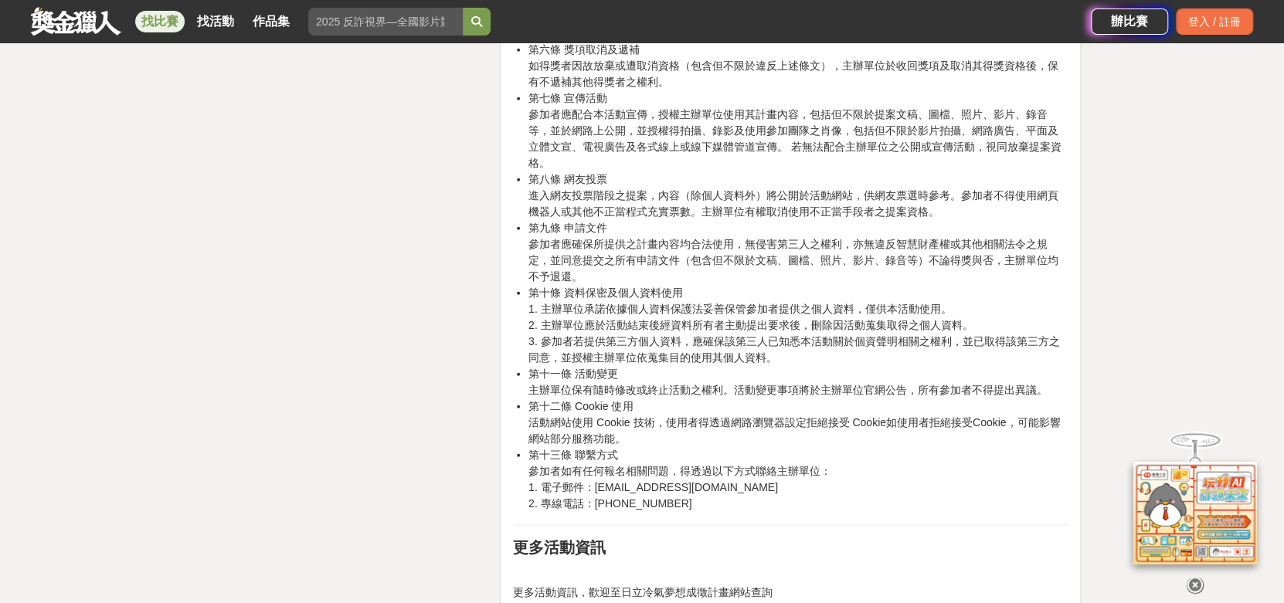
scroll to position [2627, 0]
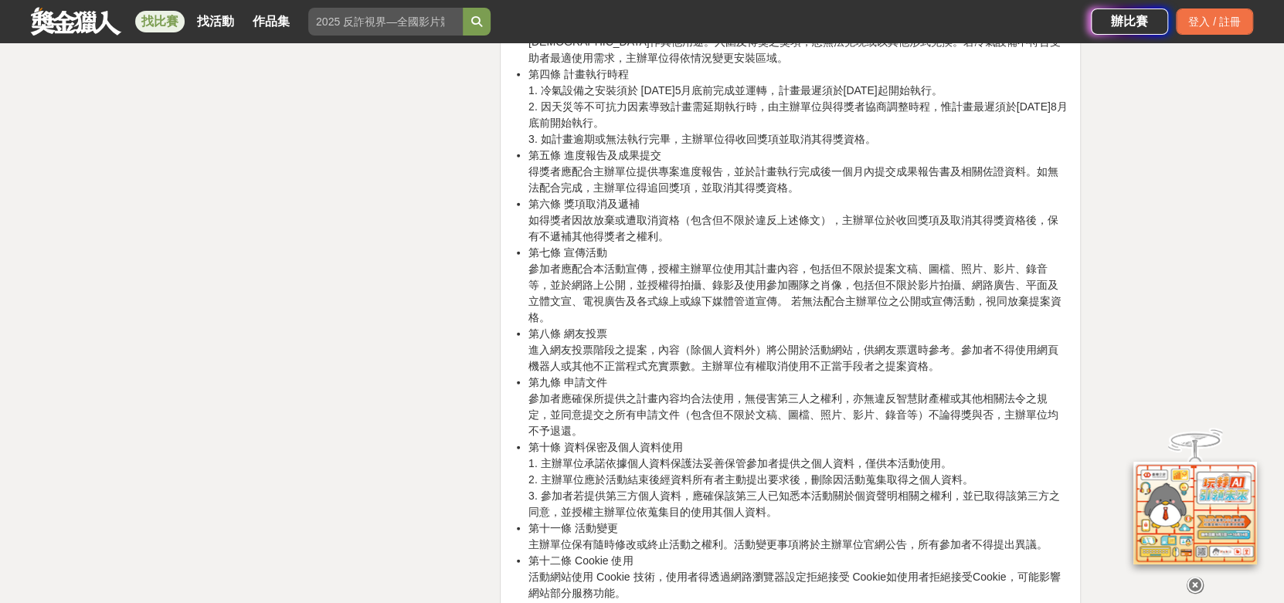
scroll to position [2472, 0]
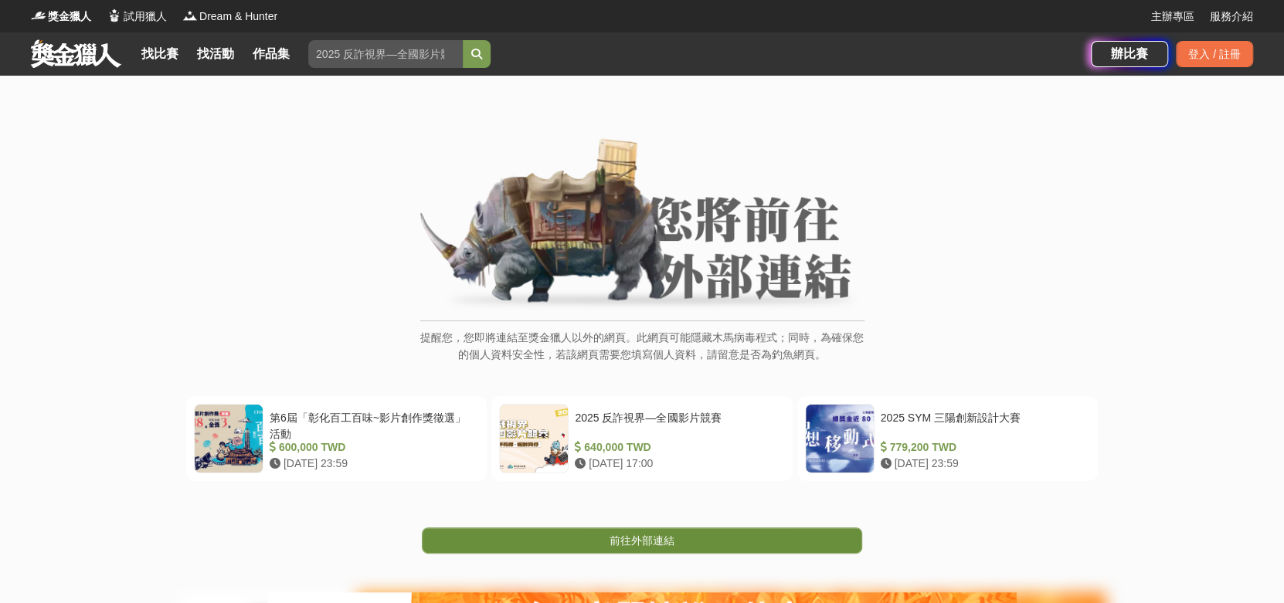
click at [635, 535] on span "前往外部連結" at bounding box center [642, 541] width 65 height 12
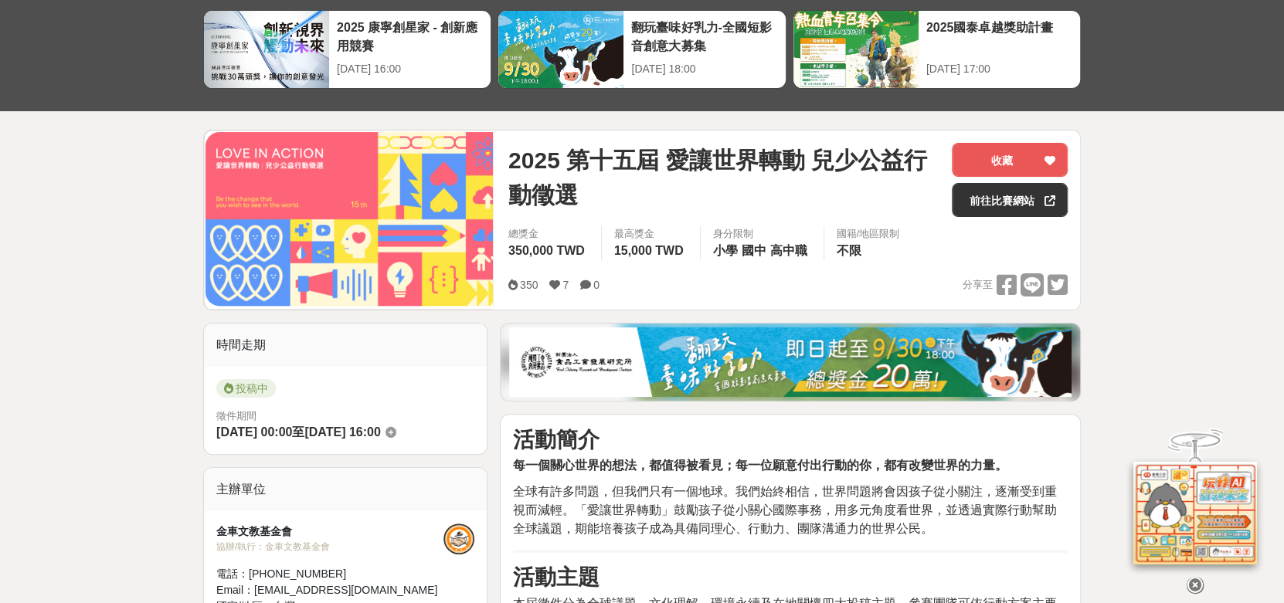
scroll to position [154, 0]
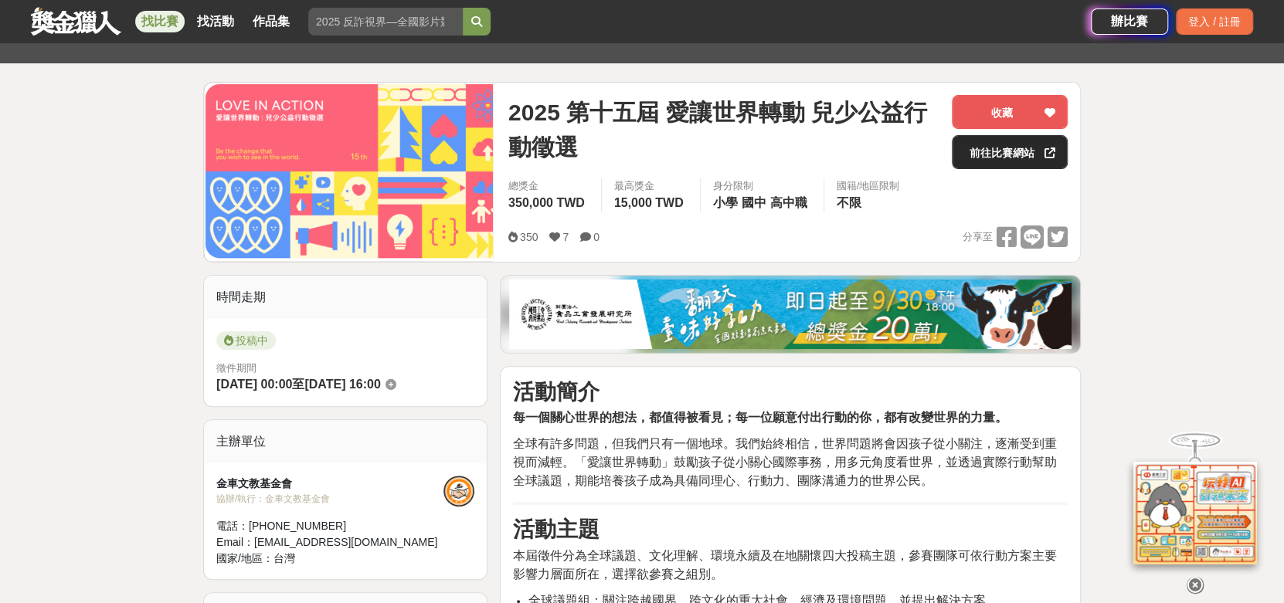
click at [1004, 154] on link "前往比賽網站" at bounding box center [1010, 152] width 116 height 34
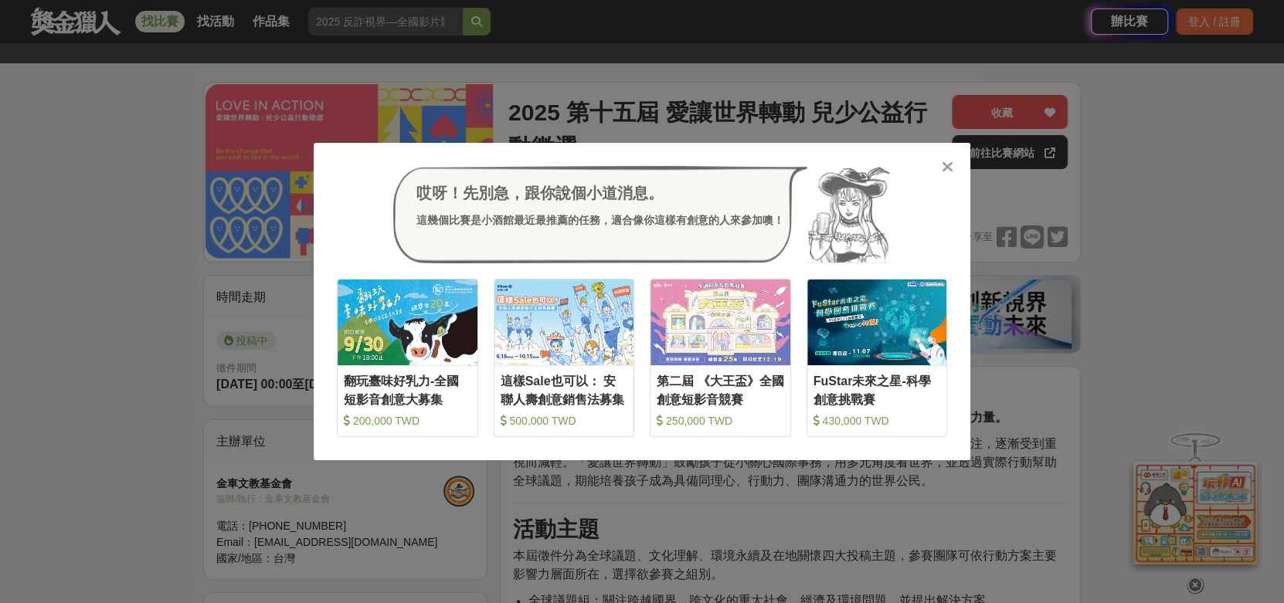
click at [947, 165] on icon at bounding box center [948, 166] width 12 height 15
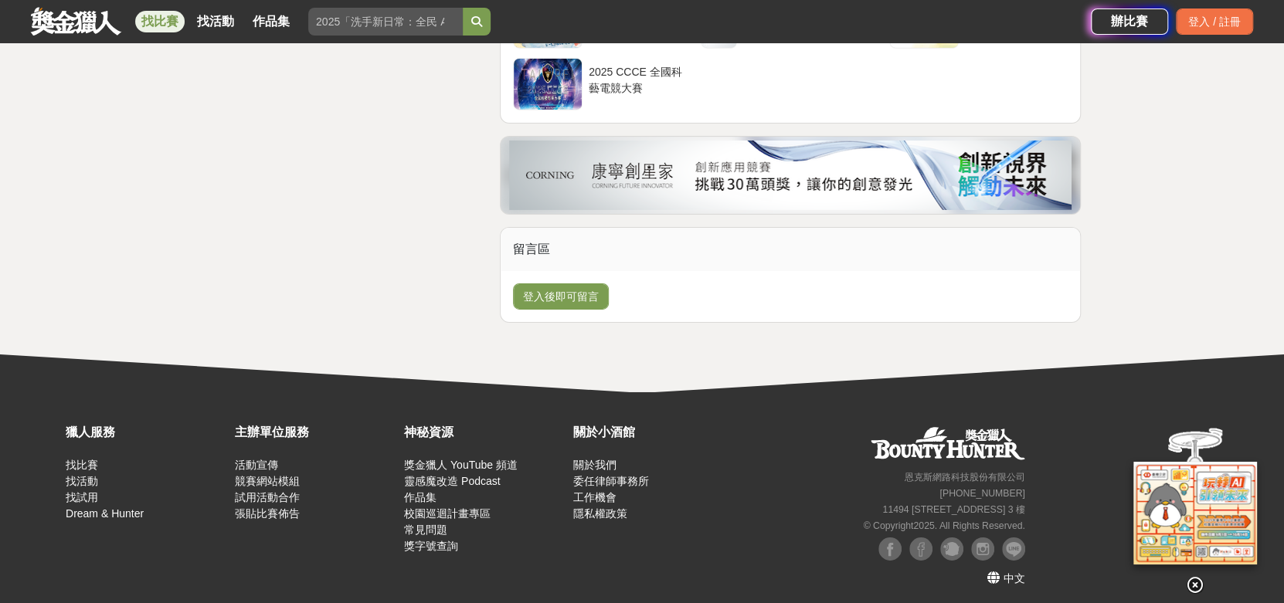
scroll to position [2780, 0]
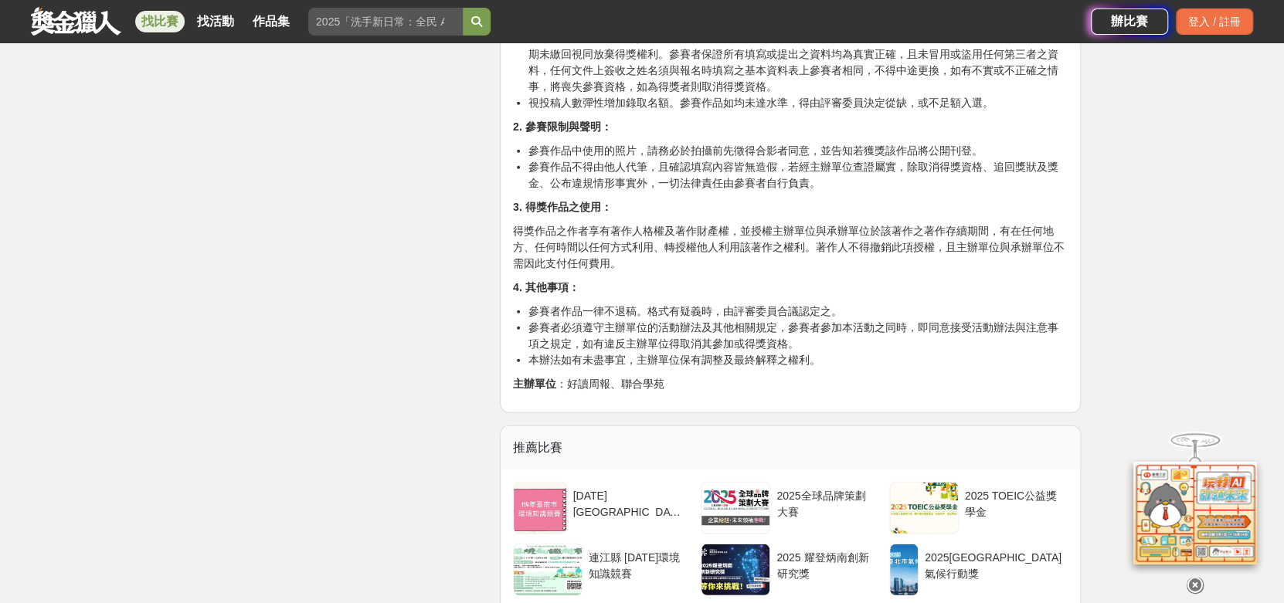
scroll to position [2627, 0]
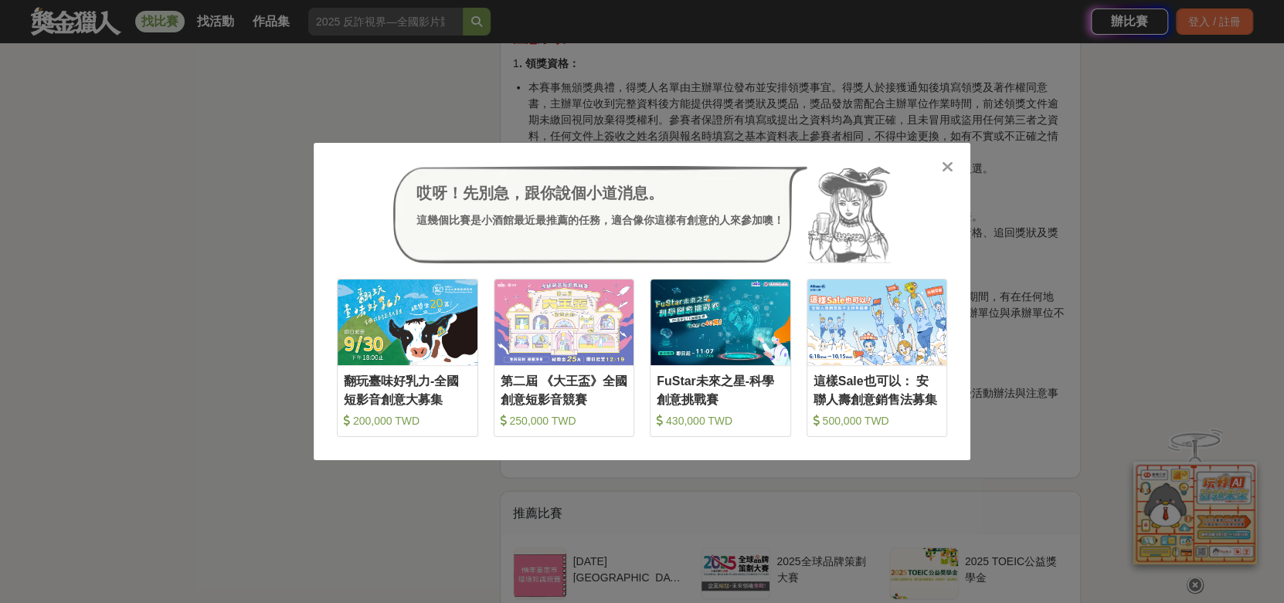
click at [942, 163] on icon at bounding box center [948, 166] width 12 height 15
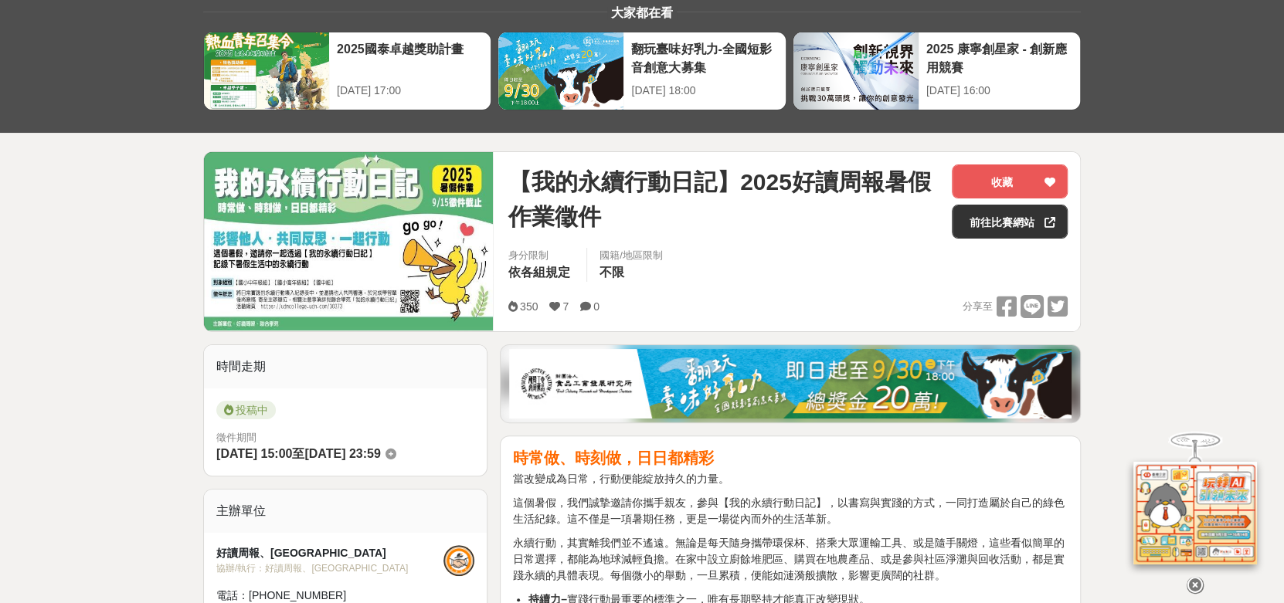
scroll to position [0, 0]
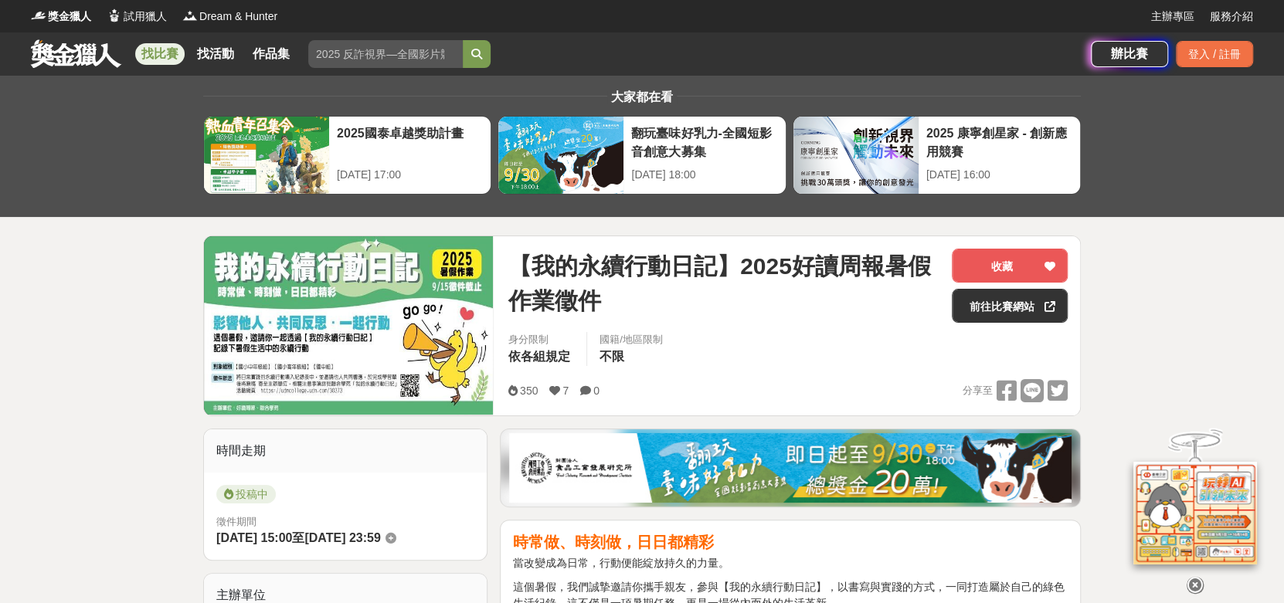
click at [999, 323] on div "【我的永續行動日記】2025好讀周報暑假作業徵件 收藏 前往比賽網站" at bounding box center [787, 290] width 559 height 83
click at [993, 307] on link "前往比賽網站" at bounding box center [1010, 306] width 116 height 34
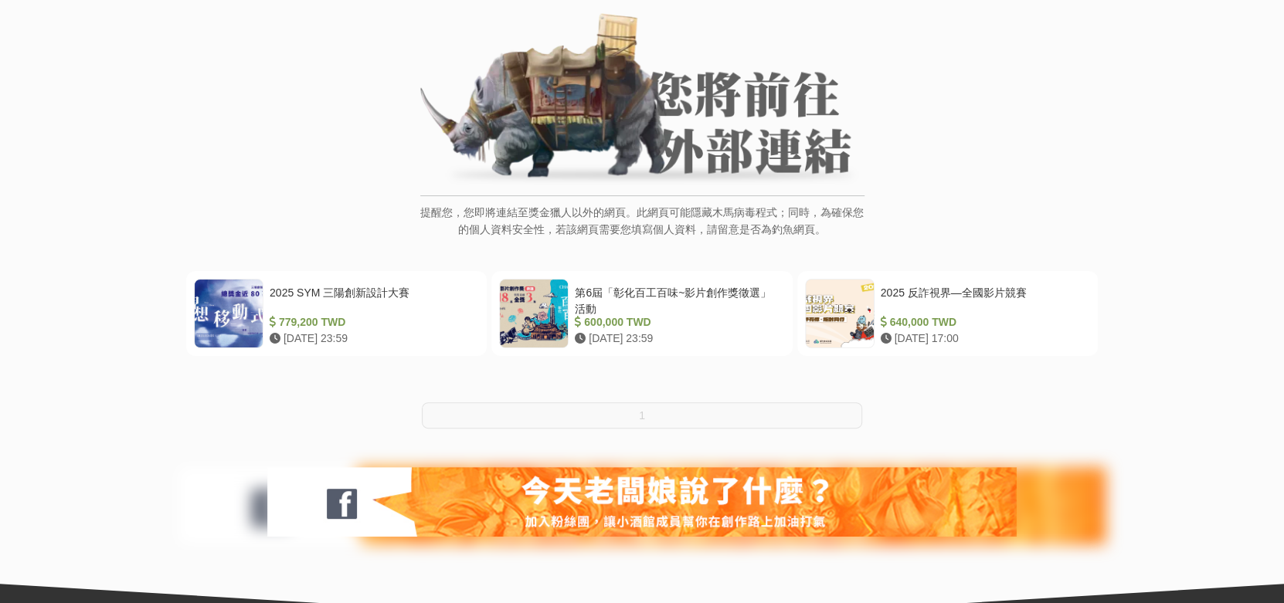
scroll to position [154, 0]
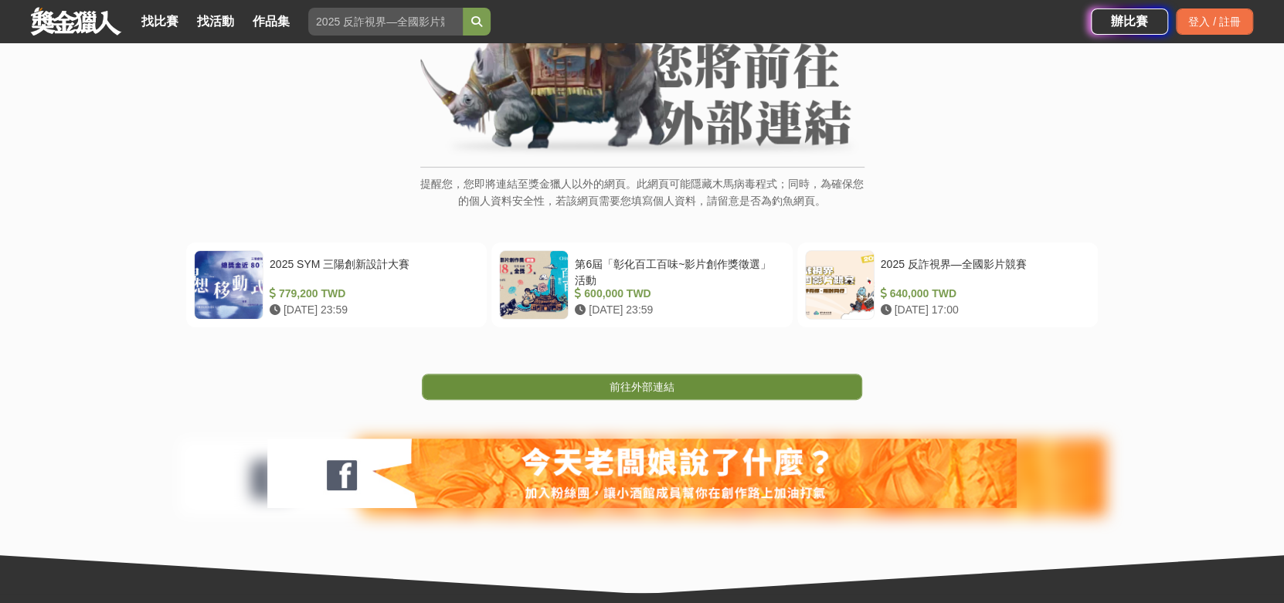
click at [670, 389] on span "前往外部連結" at bounding box center [642, 387] width 65 height 12
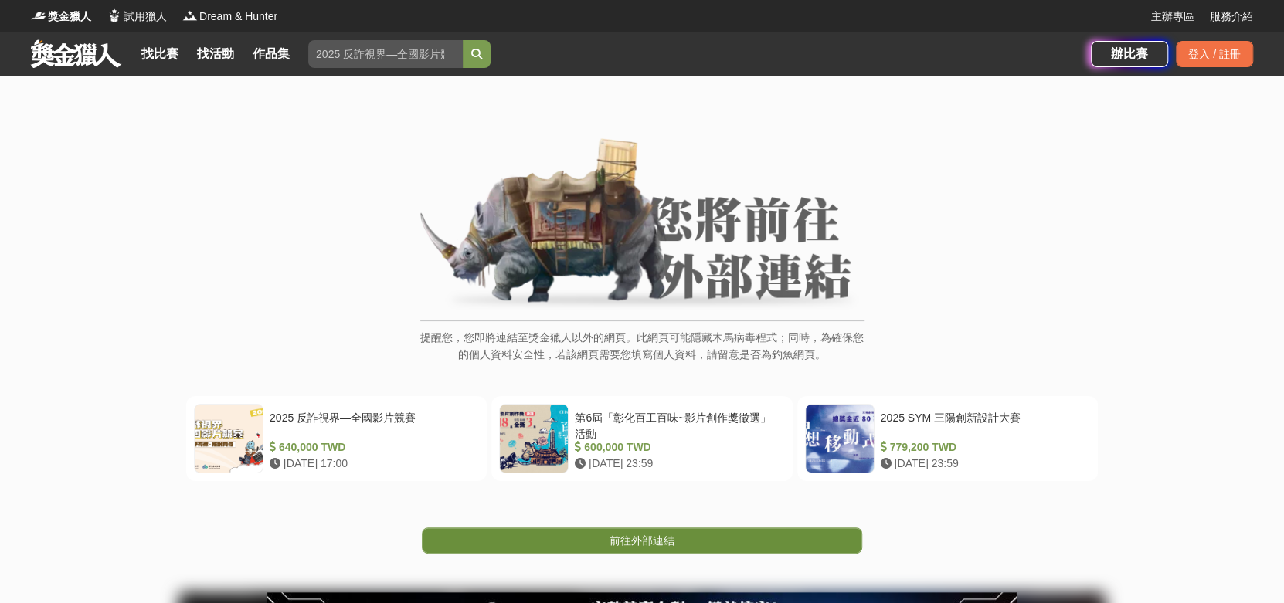
click at [684, 535] on link "前往外部連結" at bounding box center [642, 541] width 440 height 26
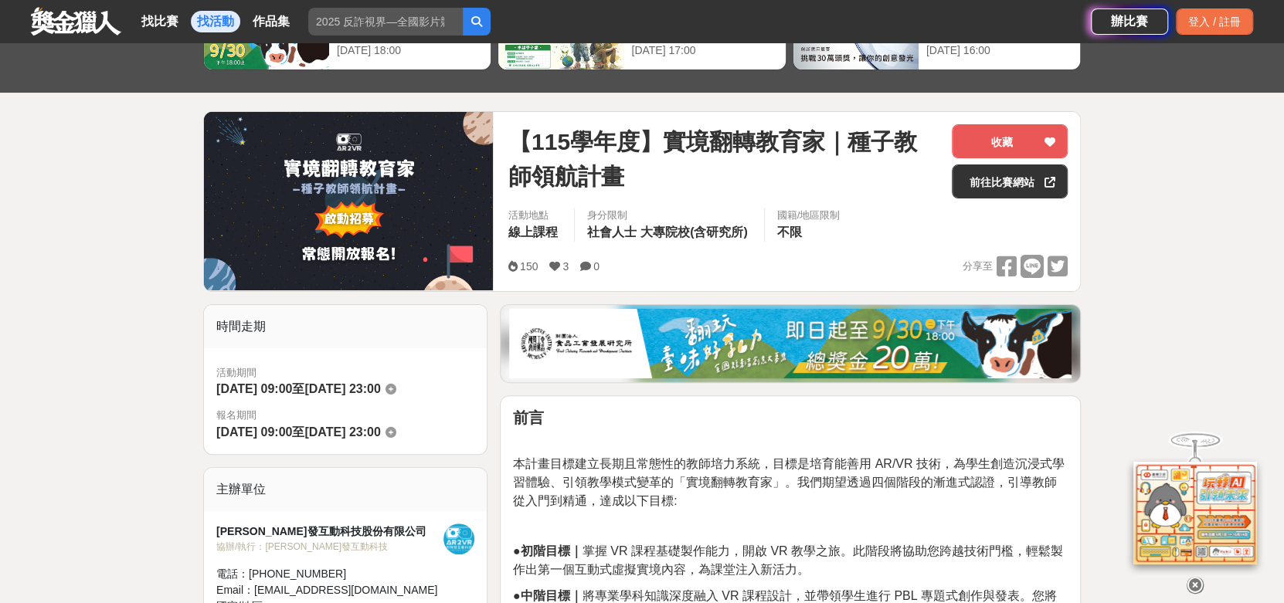
scroll to position [154, 0]
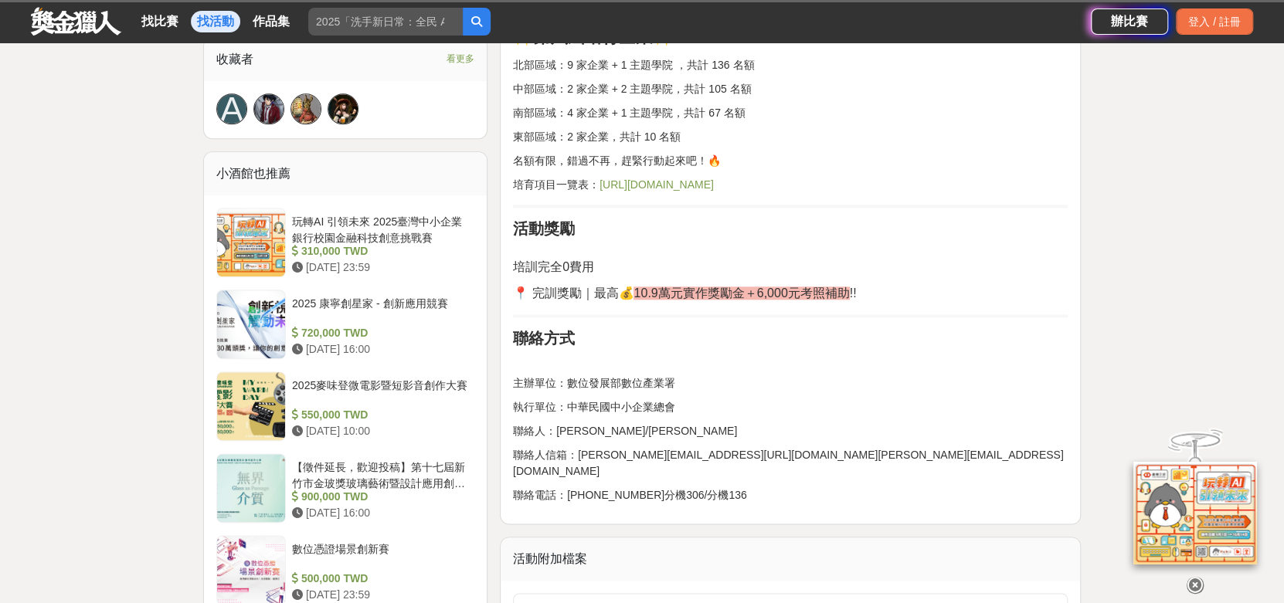
scroll to position [1545, 0]
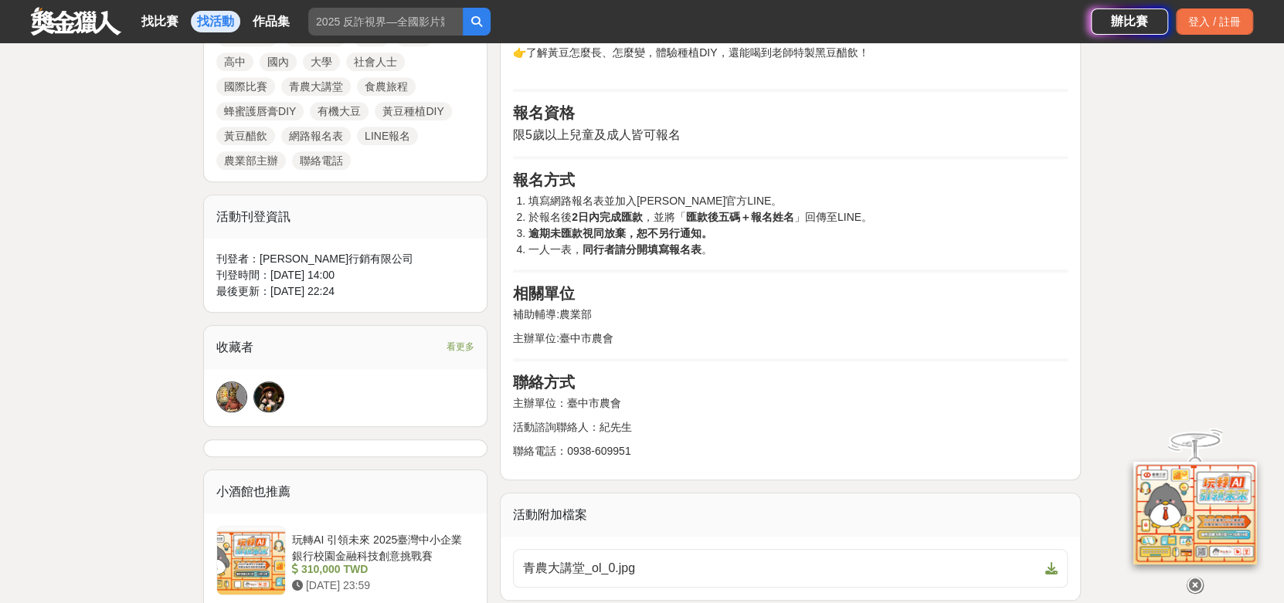
scroll to position [927, 0]
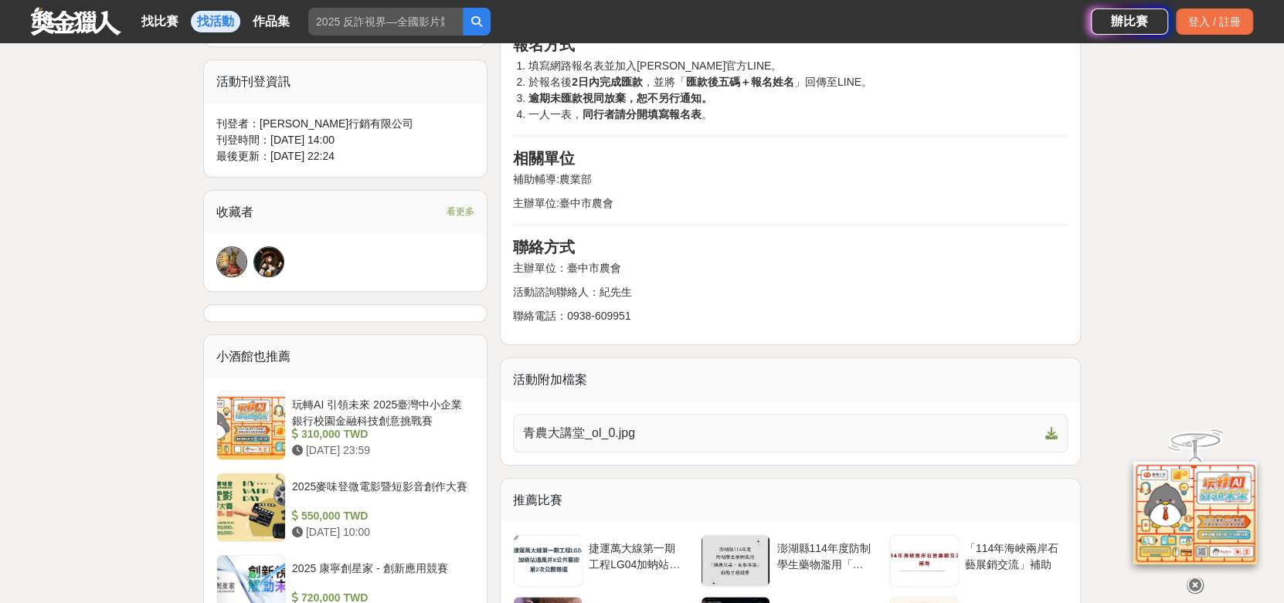
click at [731, 442] on link "青農大講堂_ol_0.jpg" at bounding box center [790, 433] width 555 height 39
click at [79, 356] on div "大家都在看 2025國泰卓越獎助計畫 [DATE] 17:00 2025 康寧創星家 - 創新應用競賽 [DATE] 16:00 翻玩臺味好乳力-全國短影音創…" at bounding box center [642, 296] width 1284 height 2295
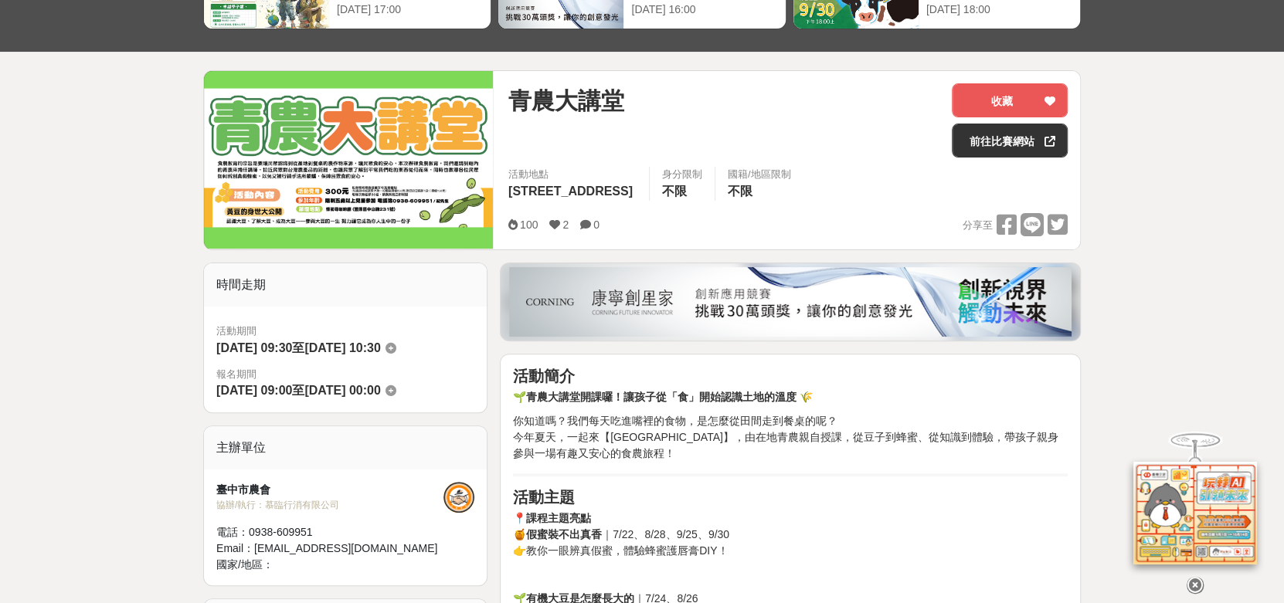
scroll to position [0, 0]
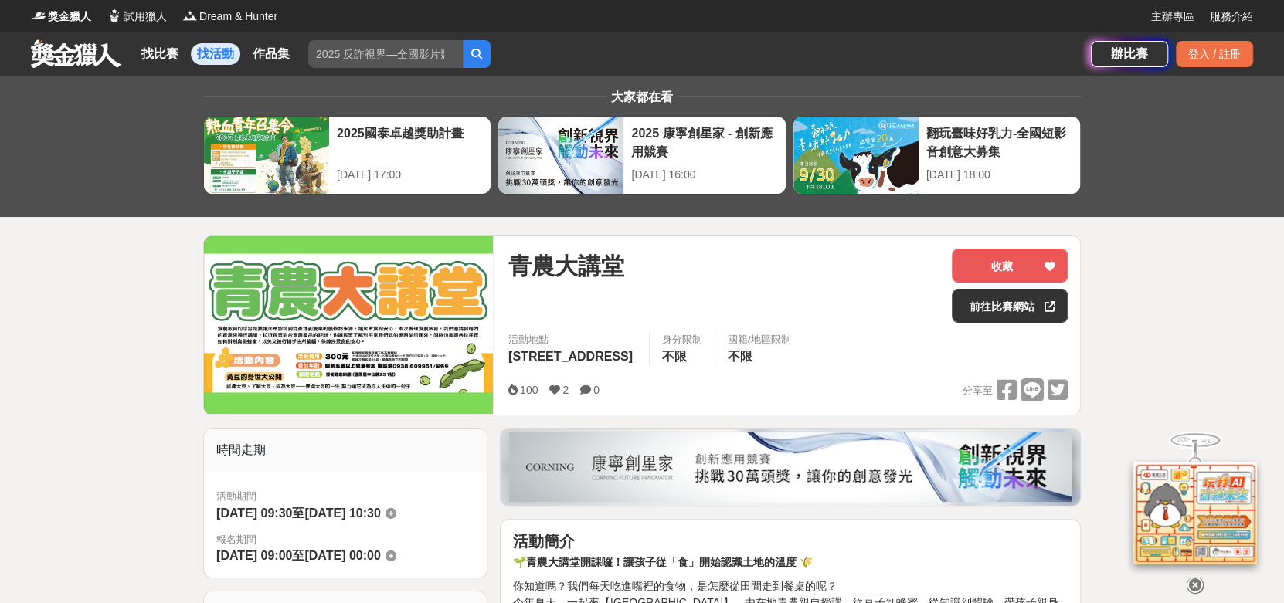
click at [340, 277] on img at bounding box center [348, 325] width 289 height 178
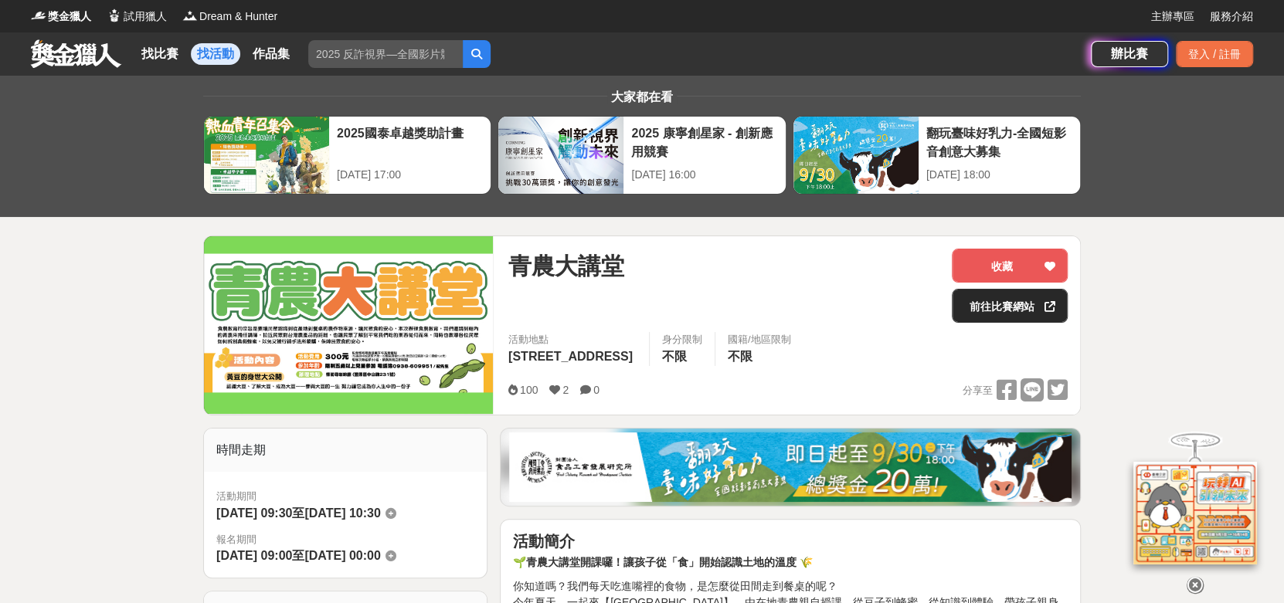
click at [1019, 308] on link "前往比賽網站" at bounding box center [1010, 306] width 116 height 34
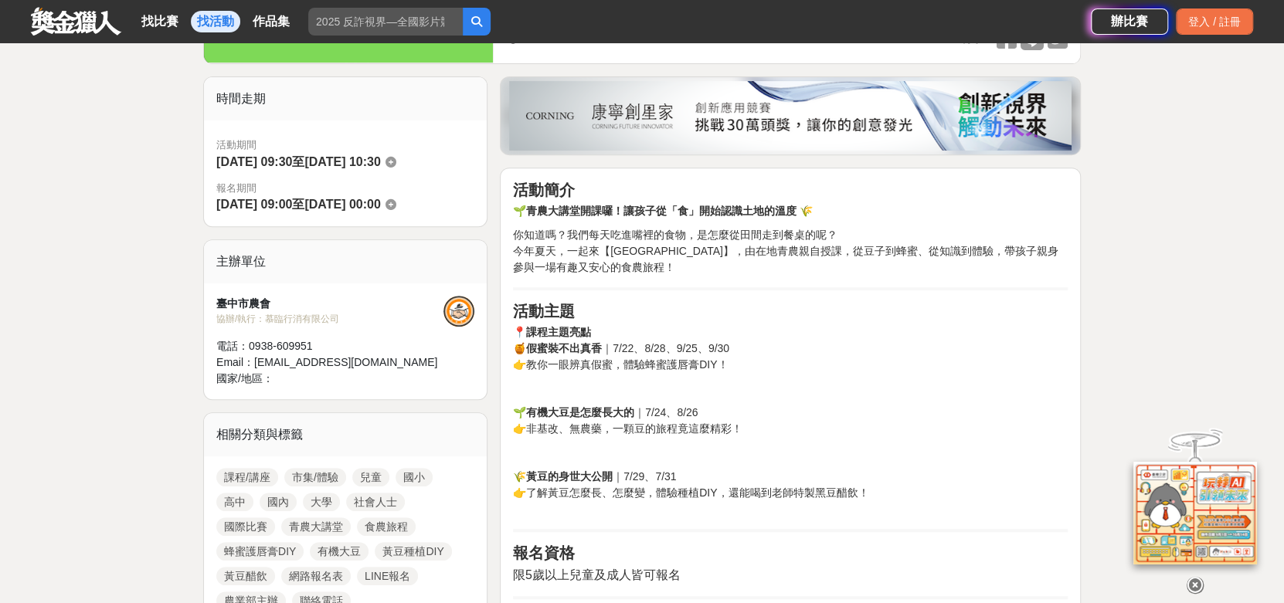
scroll to position [618, 0]
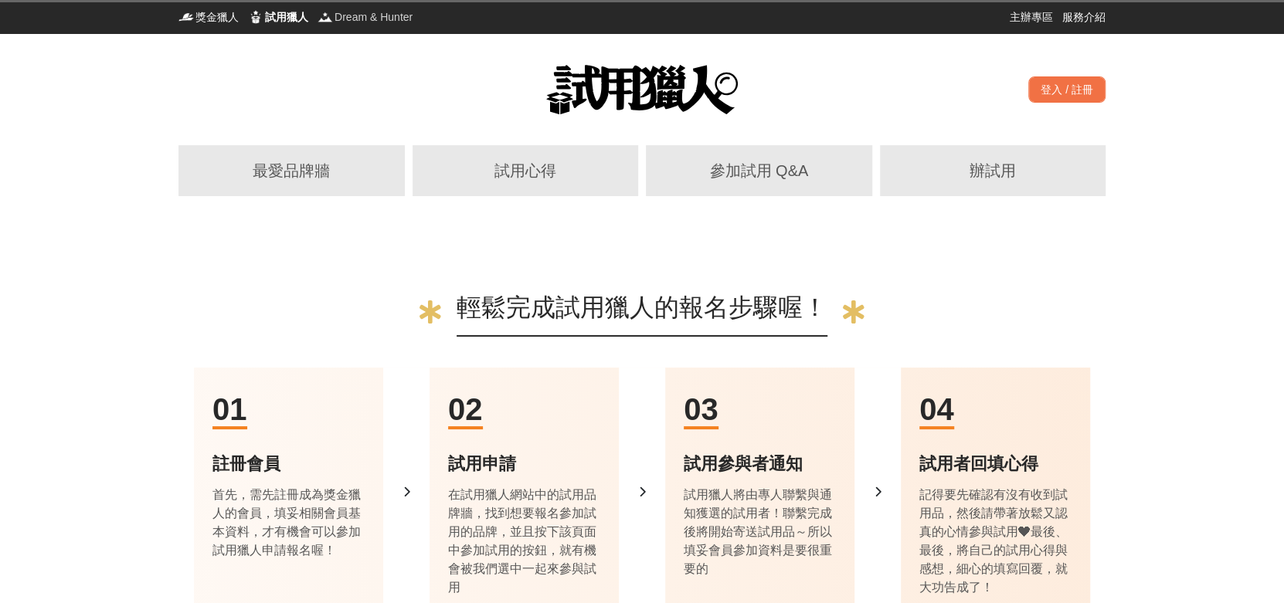
click at [338, 13] on span "Dream & Hunter" at bounding box center [374, 16] width 78 height 15
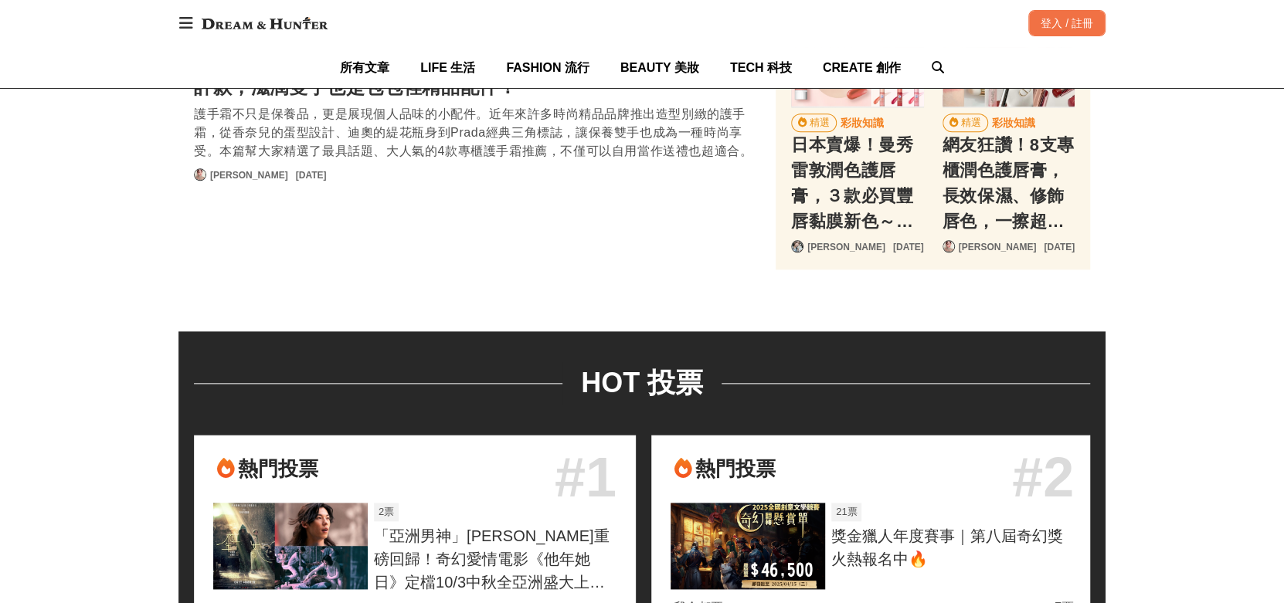
scroll to position [0, 188]
